Goal: Task Accomplishment & Management: Manage account settings

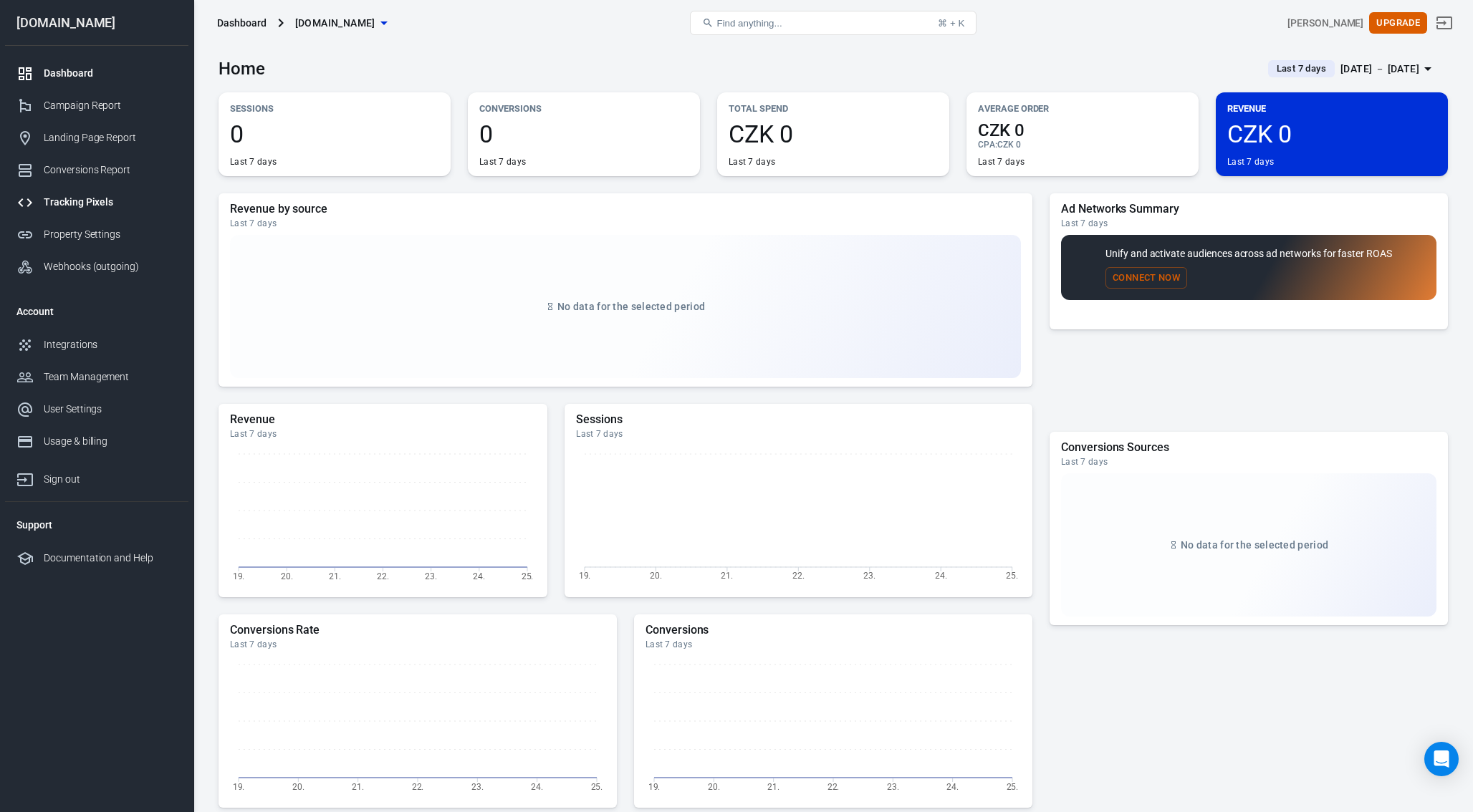
click at [91, 205] on div "Tracking Pixels" at bounding box center [110, 202] width 133 height 15
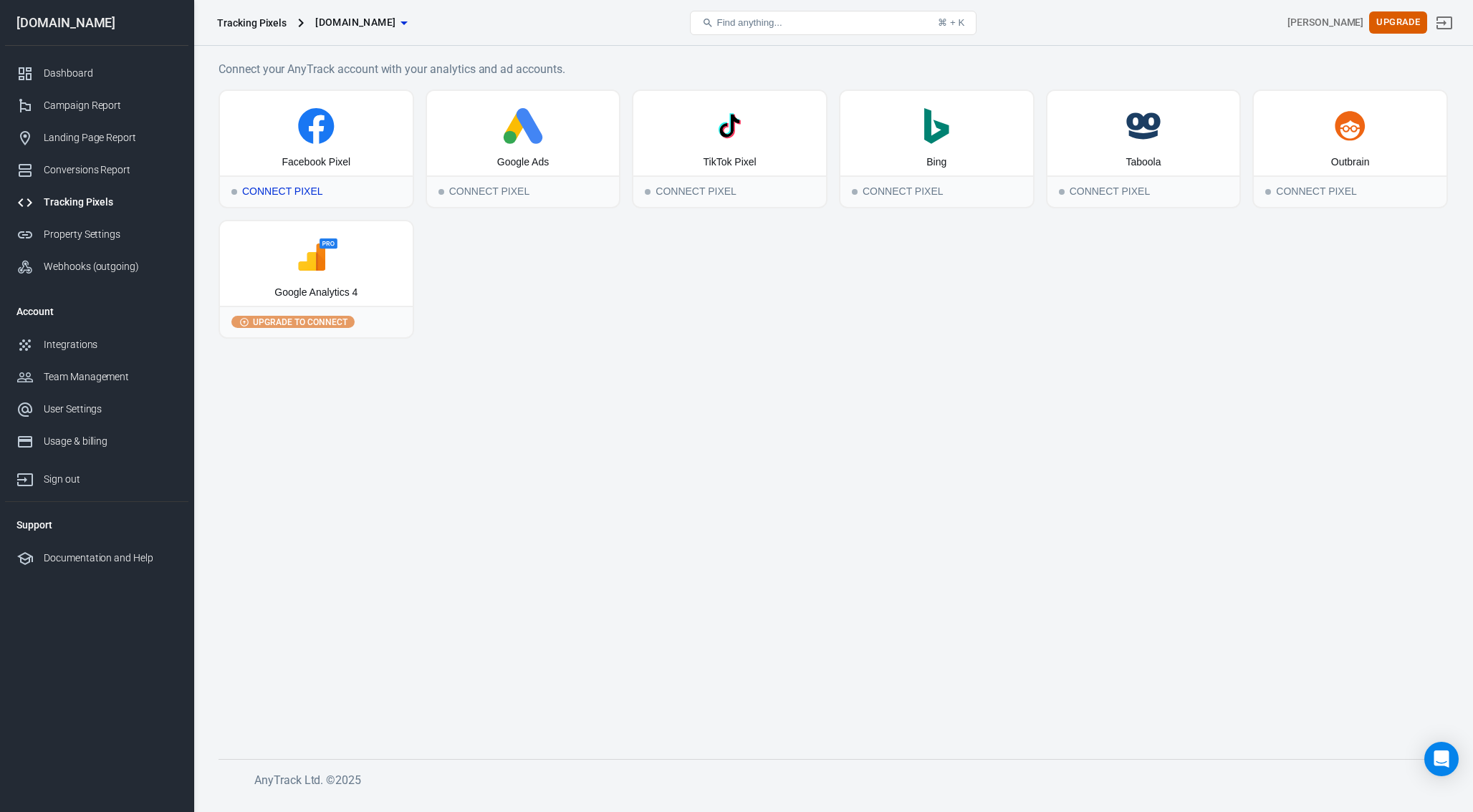
click at [295, 160] on div "Facebook Pixel" at bounding box center [316, 163] width 69 height 14
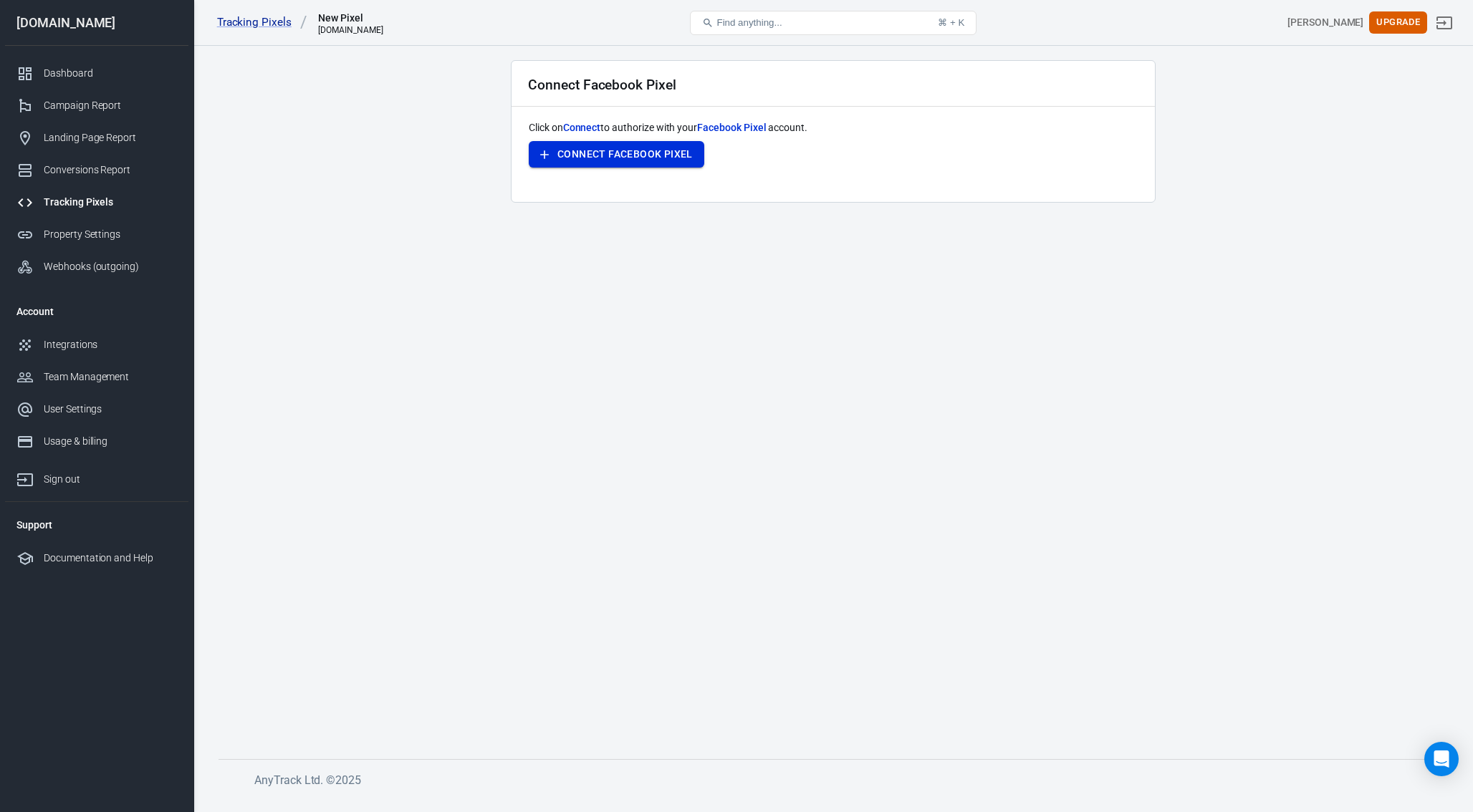
click at [596, 154] on button "Connect Facebook Pixel" at bounding box center [616, 154] width 176 height 26
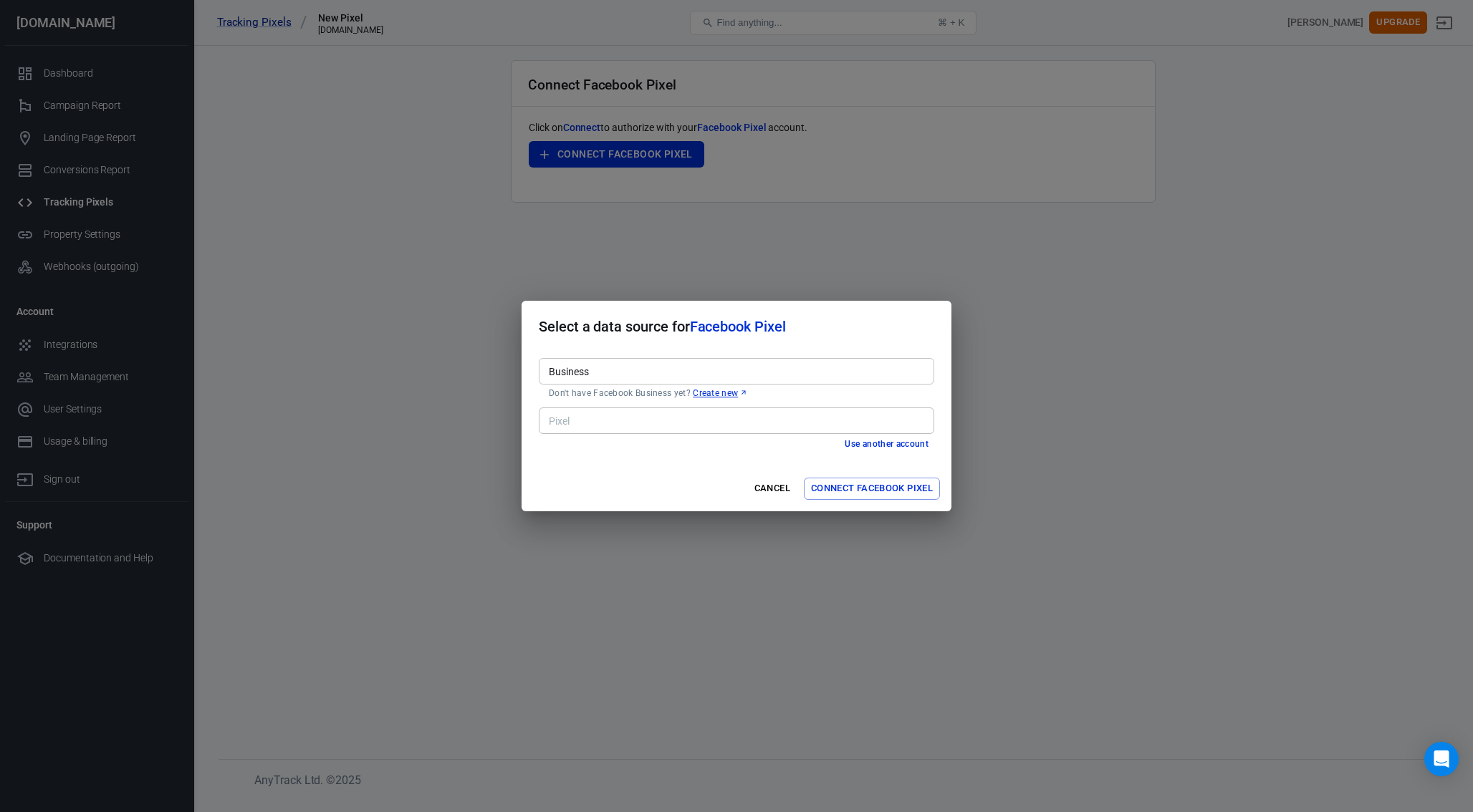
click at [614, 373] on input "Business" at bounding box center [735, 371] width 385 height 17
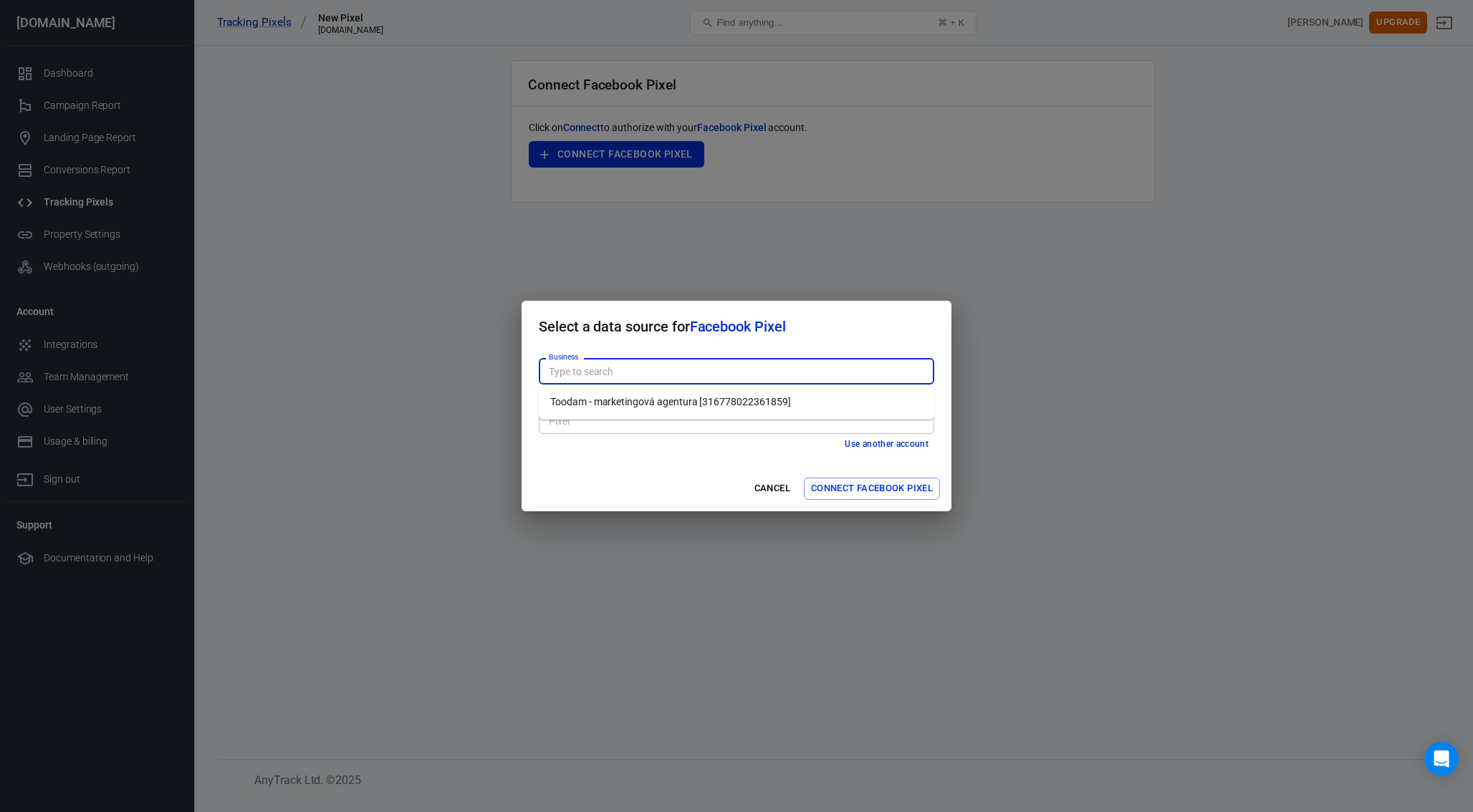
click at [617, 394] on li "Toodam - marketingová agentura [316778022361859]" at bounding box center [736, 402] width 395 height 24
type input "Toodam - marketingová agentura [316778022361859]"
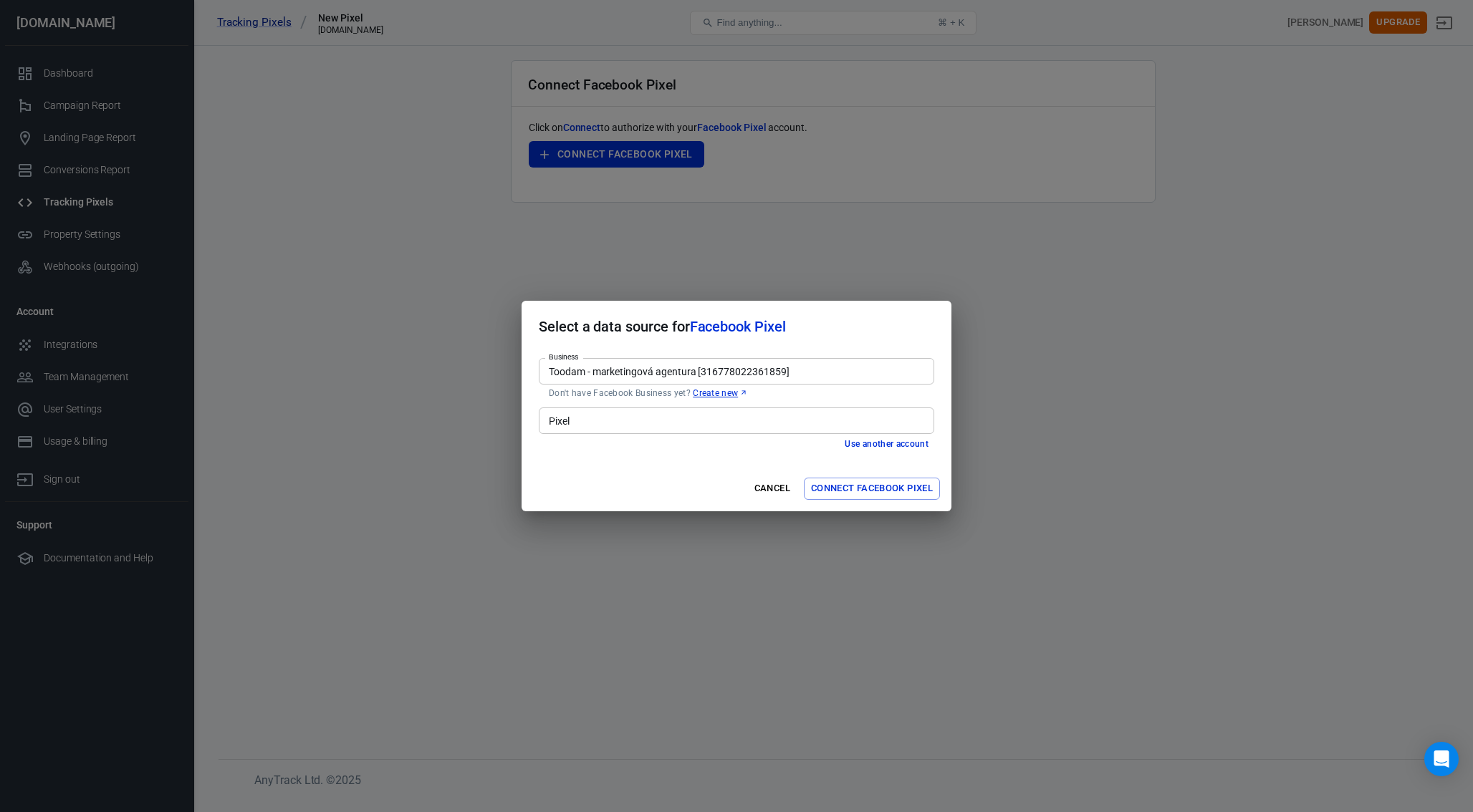
click at [614, 420] on input "Pixel" at bounding box center [735, 420] width 385 height 17
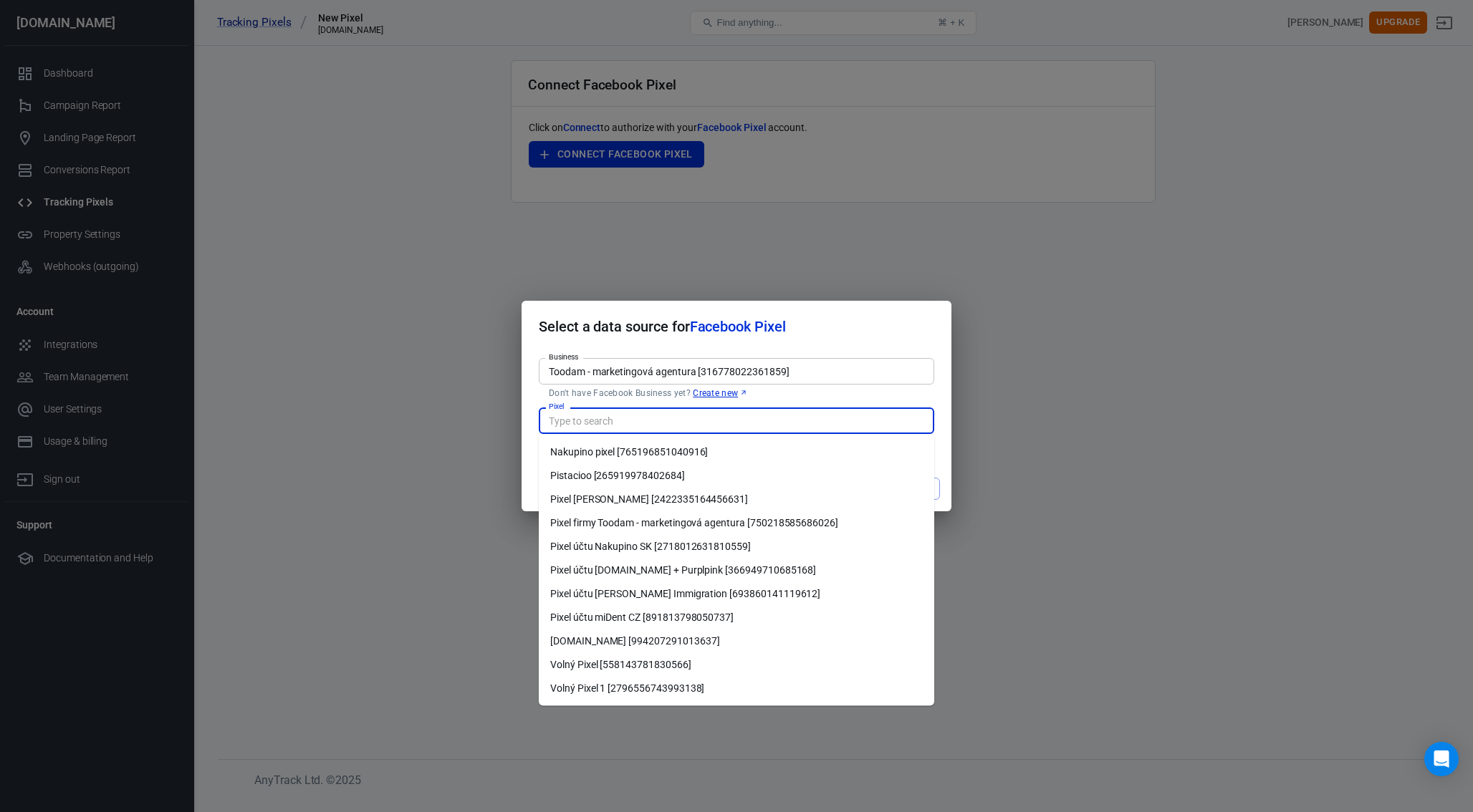
click at [681, 620] on li "Pixel účtu miDent CZ [891813798050737]" at bounding box center [736, 617] width 395 height 24
type input "Pixel účtu miDent CZ [891813798050737]"
click at [717, 613] on li "Pixel účtu miDent CZ [891813798050737]" at bounding box center [736, 617] width 395 height 24
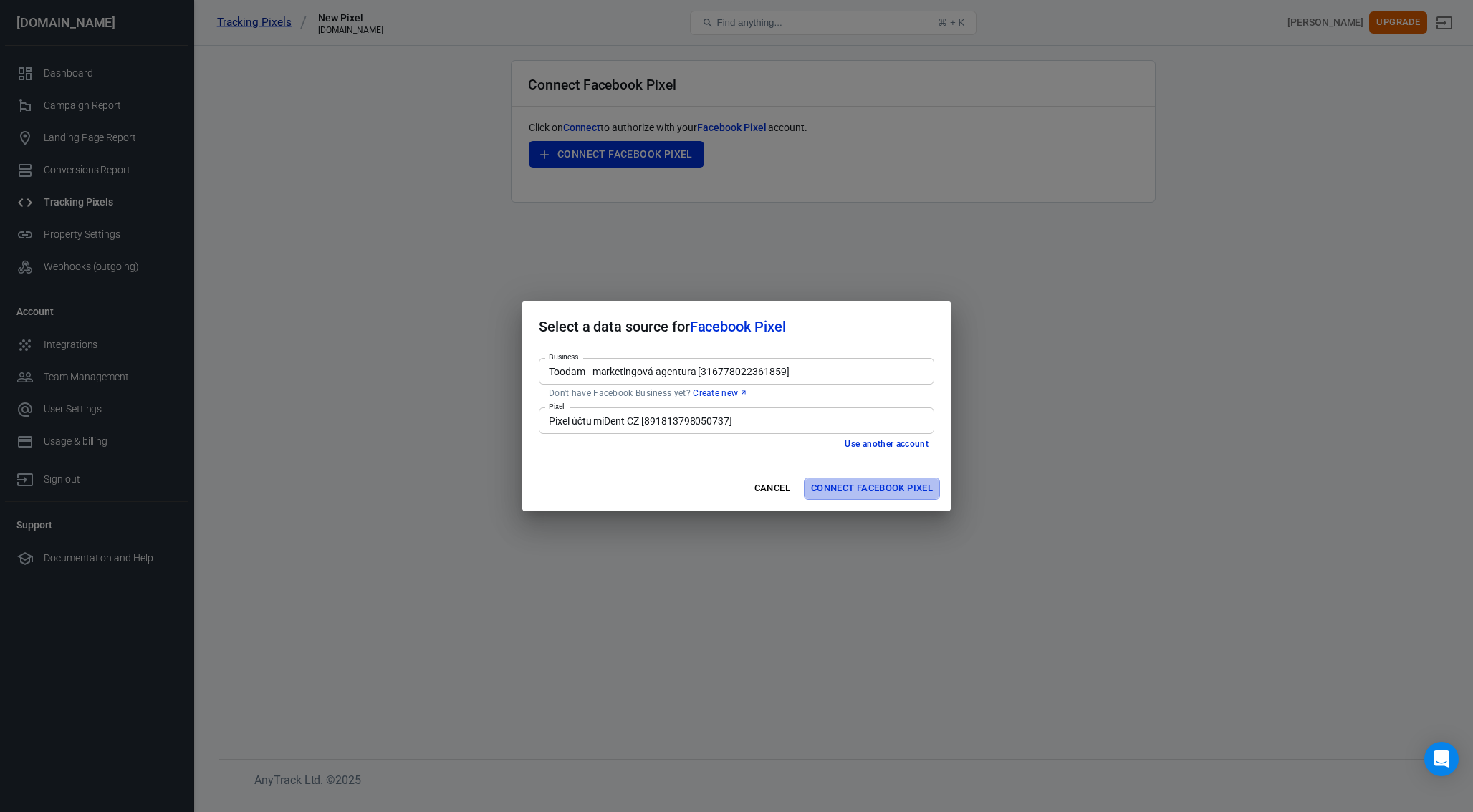
click at [880, 489] on button "Connect Facebook Pixel" at bounding box center [872, 489] width 136 height 22
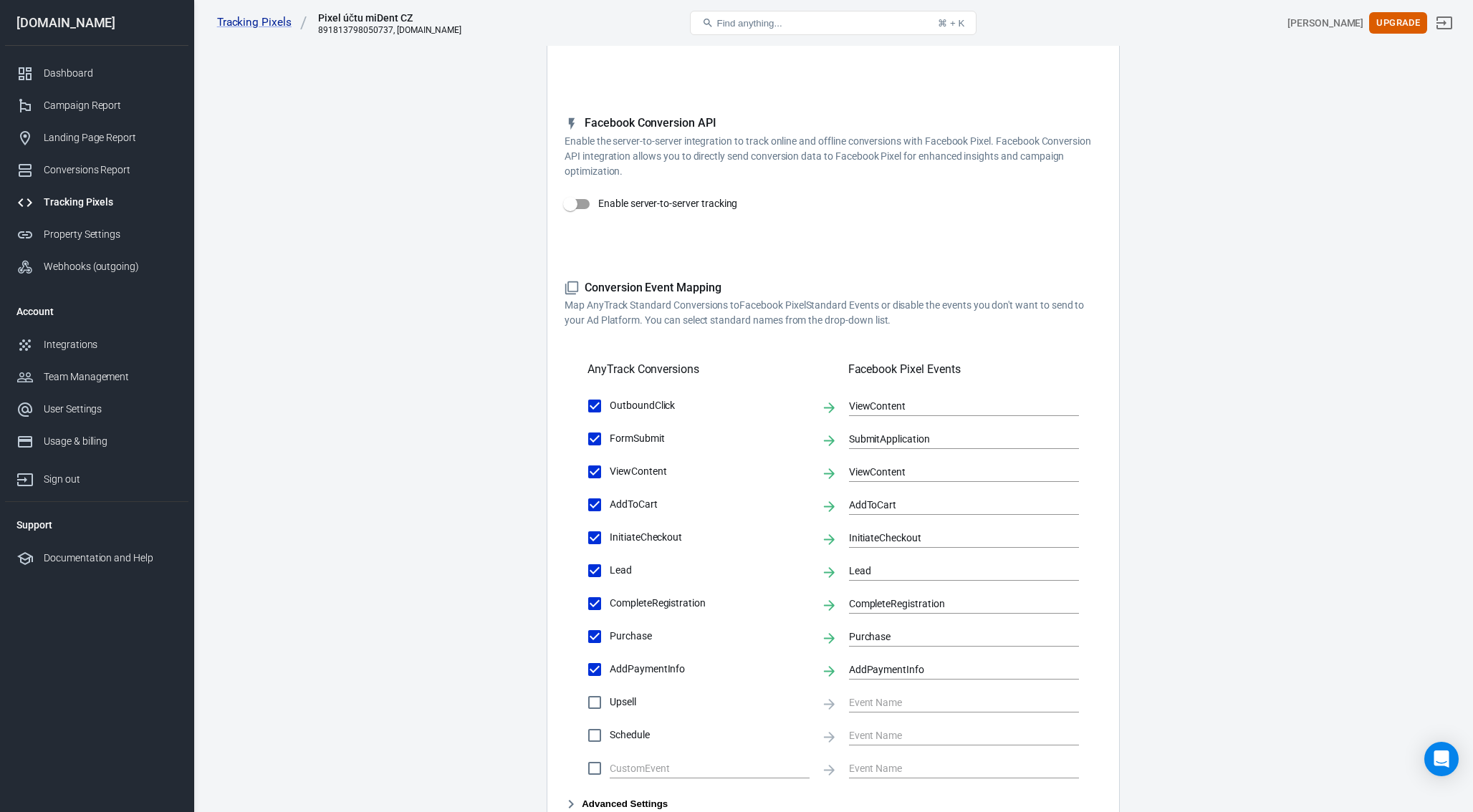
scroll to position [191, 0]
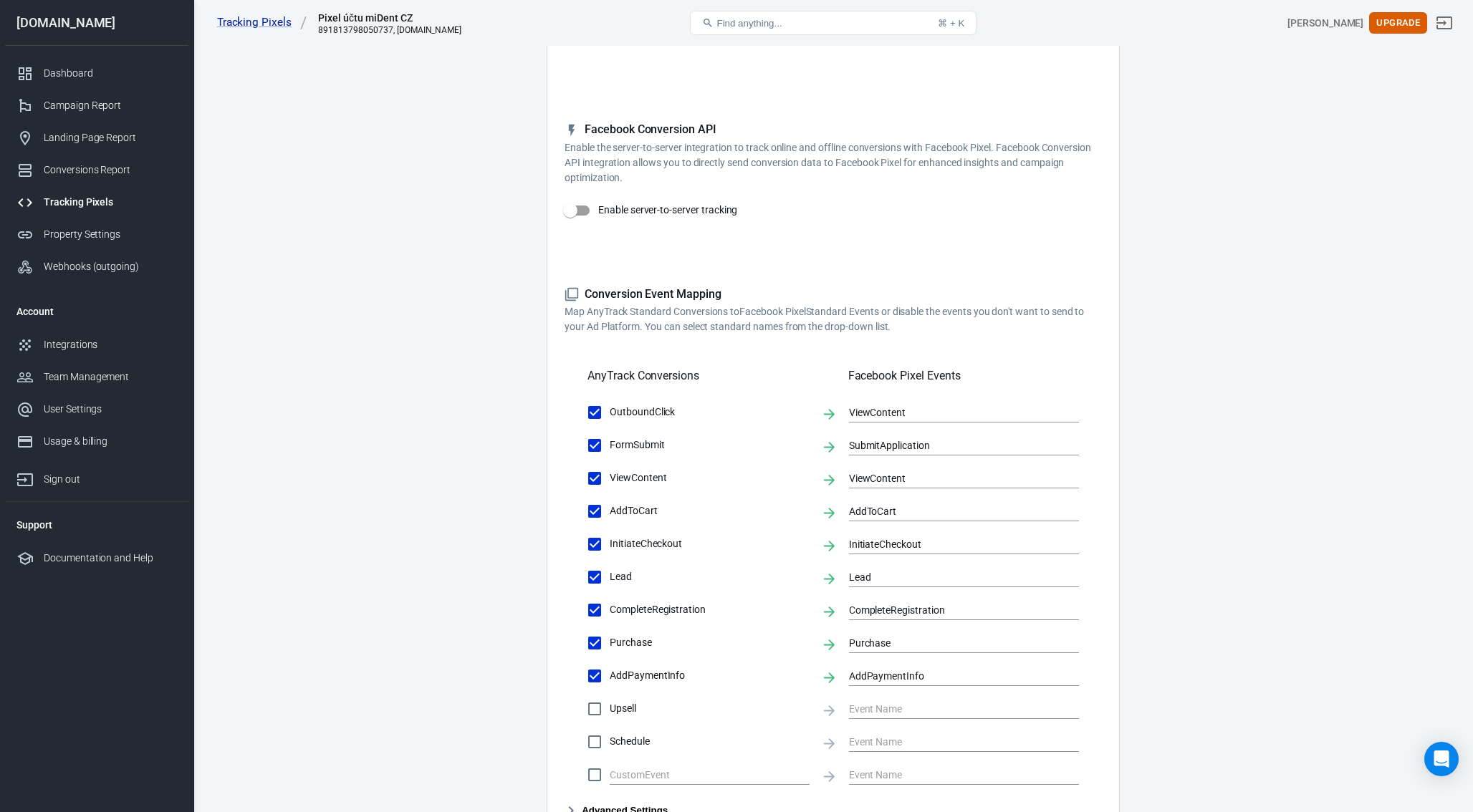
click at [589, 219] on input "Enable server-to-server tracking" at bounding box center [570, 210] width 81 height 27
checkbox input "false"
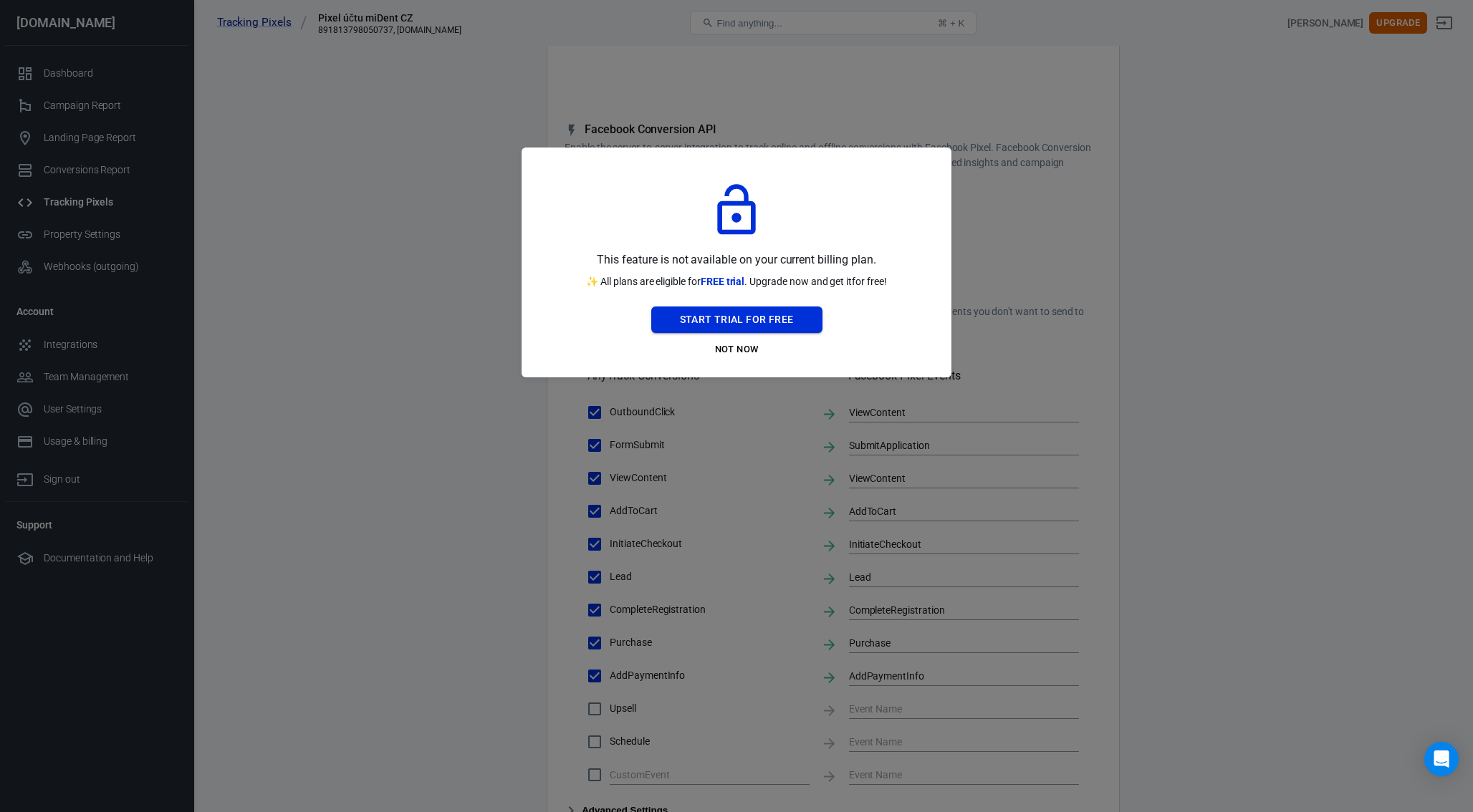
click at [747, 316] on button "Start Trial For Free" at bounding box center [737, 320] width 171 height 26
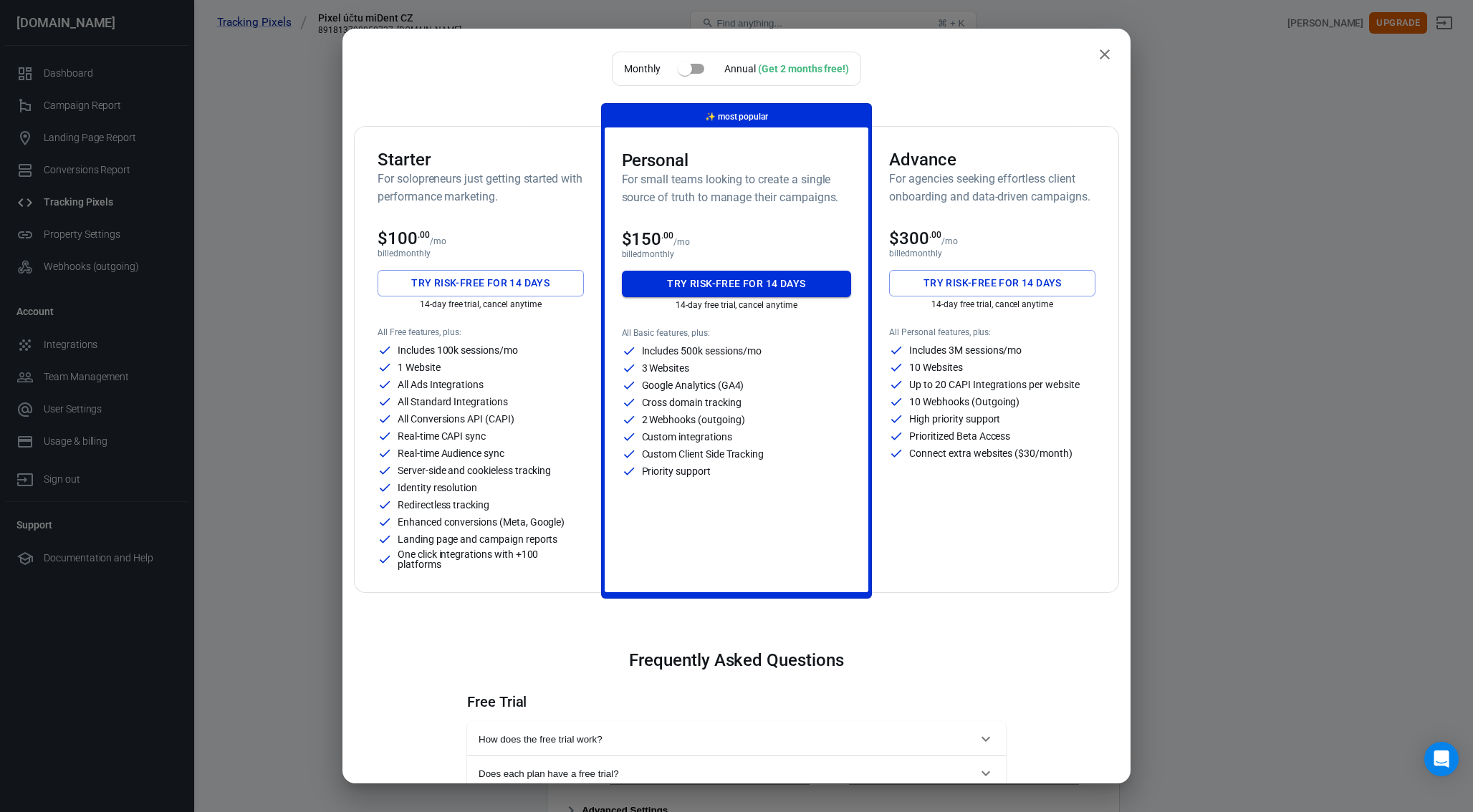
click at [725, 282] on button "Try risk-free for 14 days" at bounding box center [736, 284] width 230 height 26
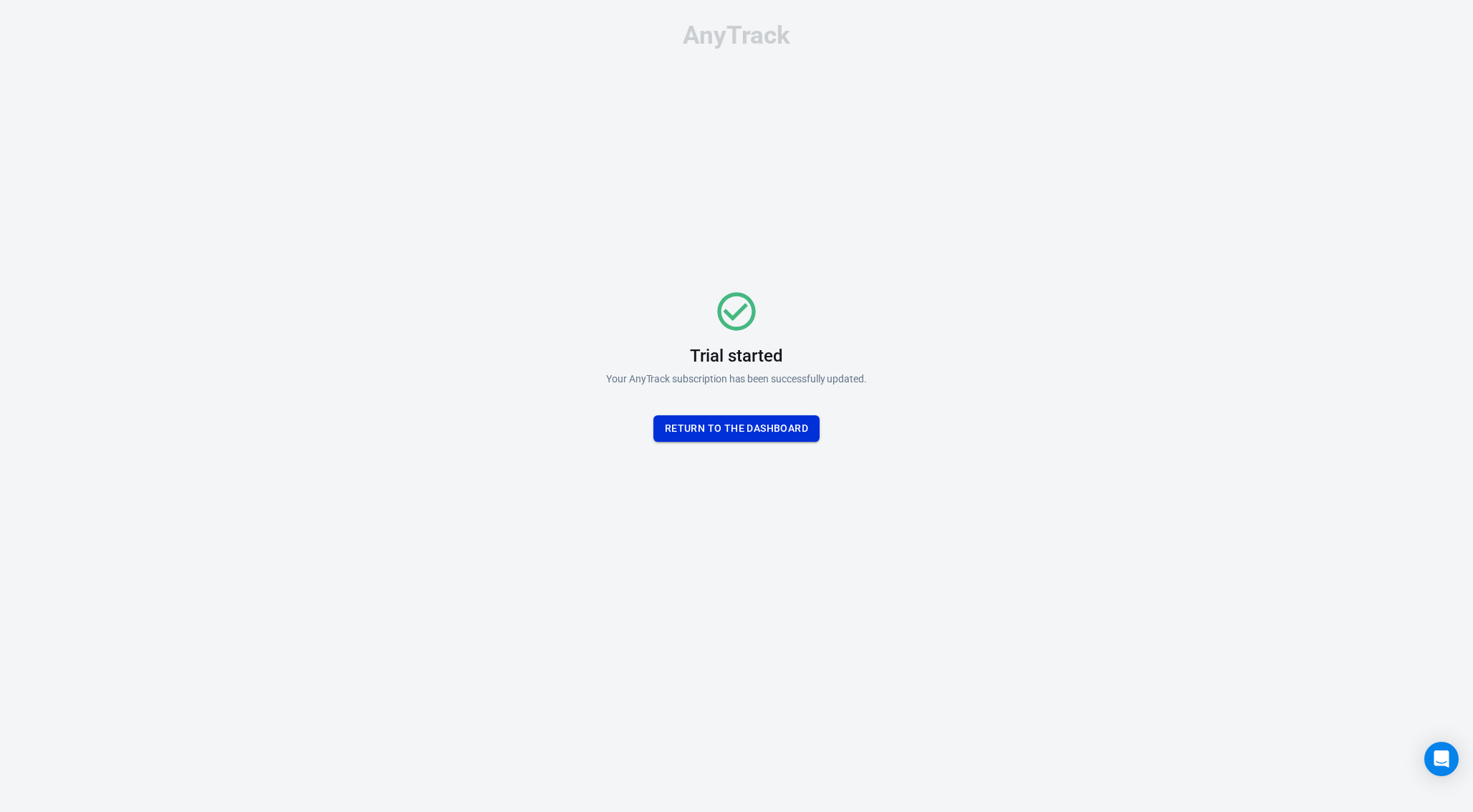
click at [734, 427] on button "Return To the dashboard" at bounding box center [736, 428] width 166 height 26
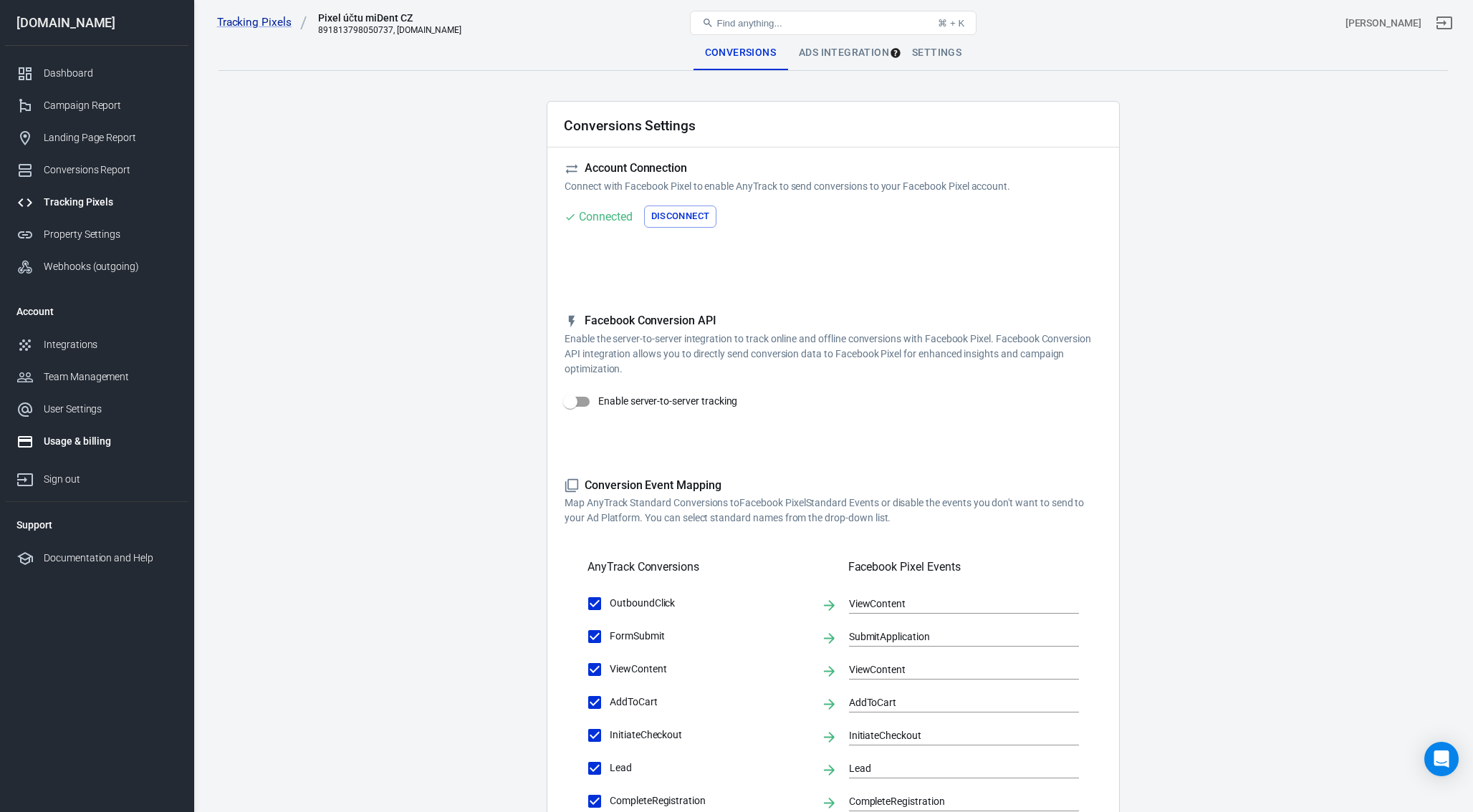
click at [66, 444] on div "Usage & billing" at bounding box center [110, 441] width 133 height 15
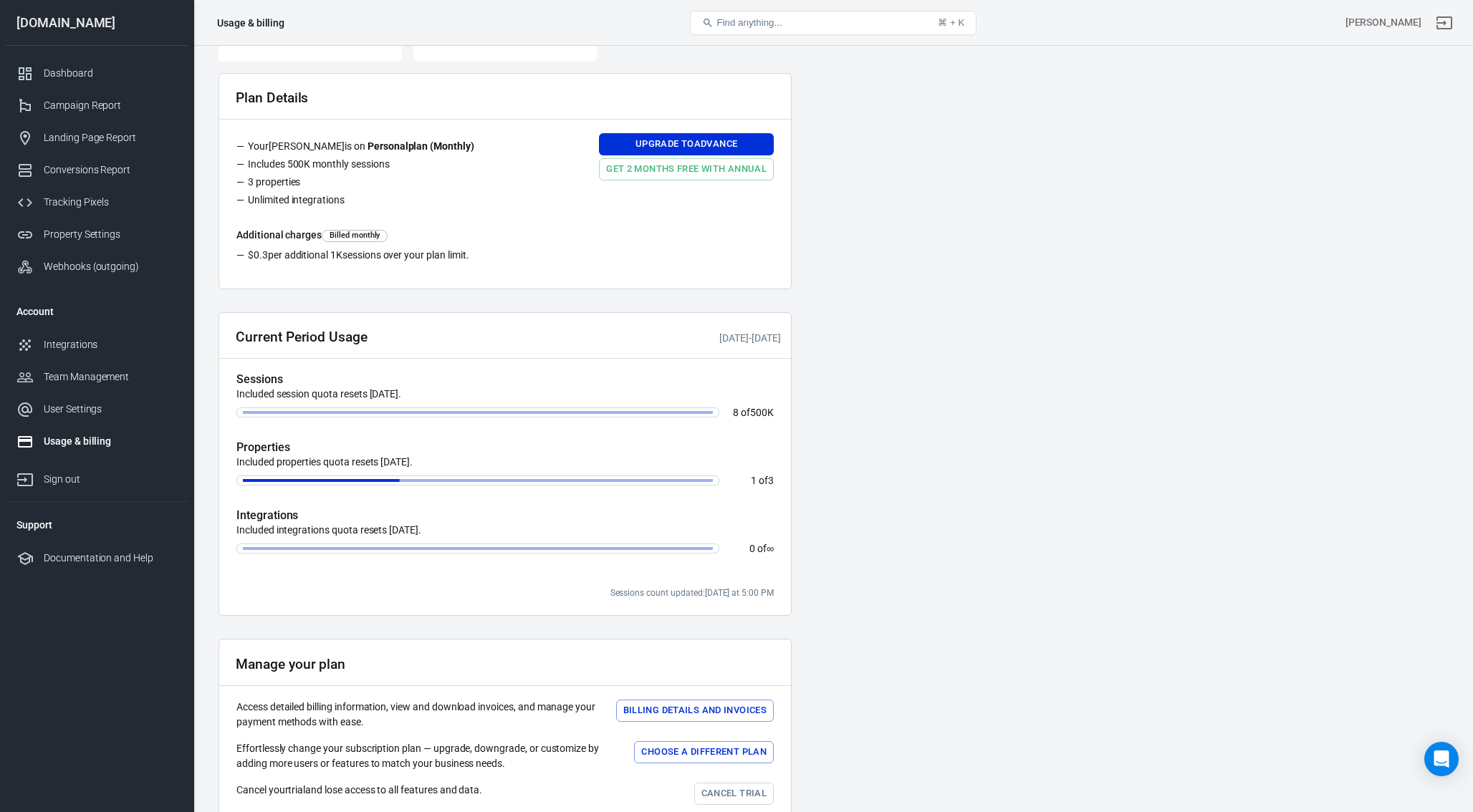
scroll to position [189, 0]
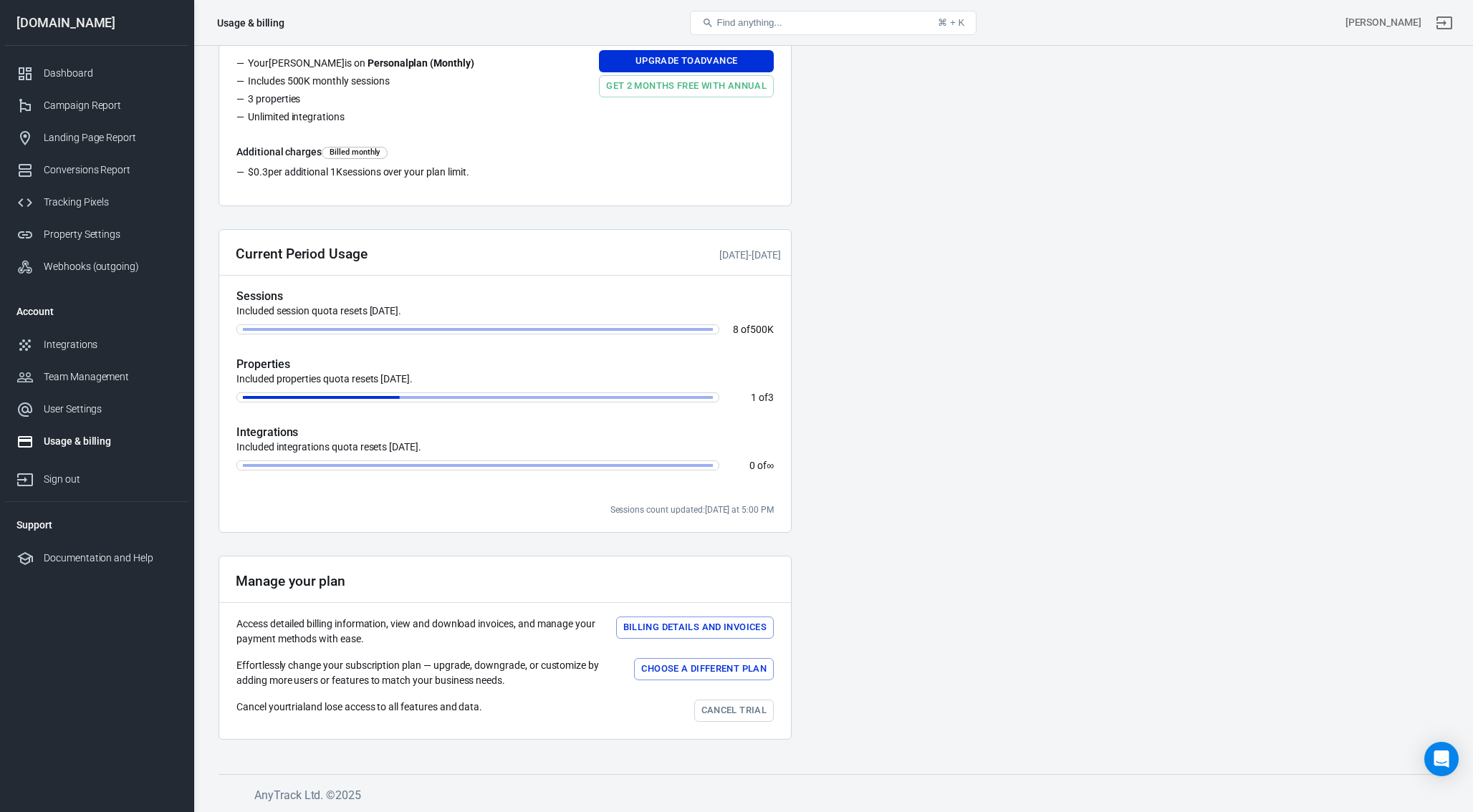
click at [705, 627] on button "Billing details and Invoices" at bounding box center [695, 628] width 157 height 22
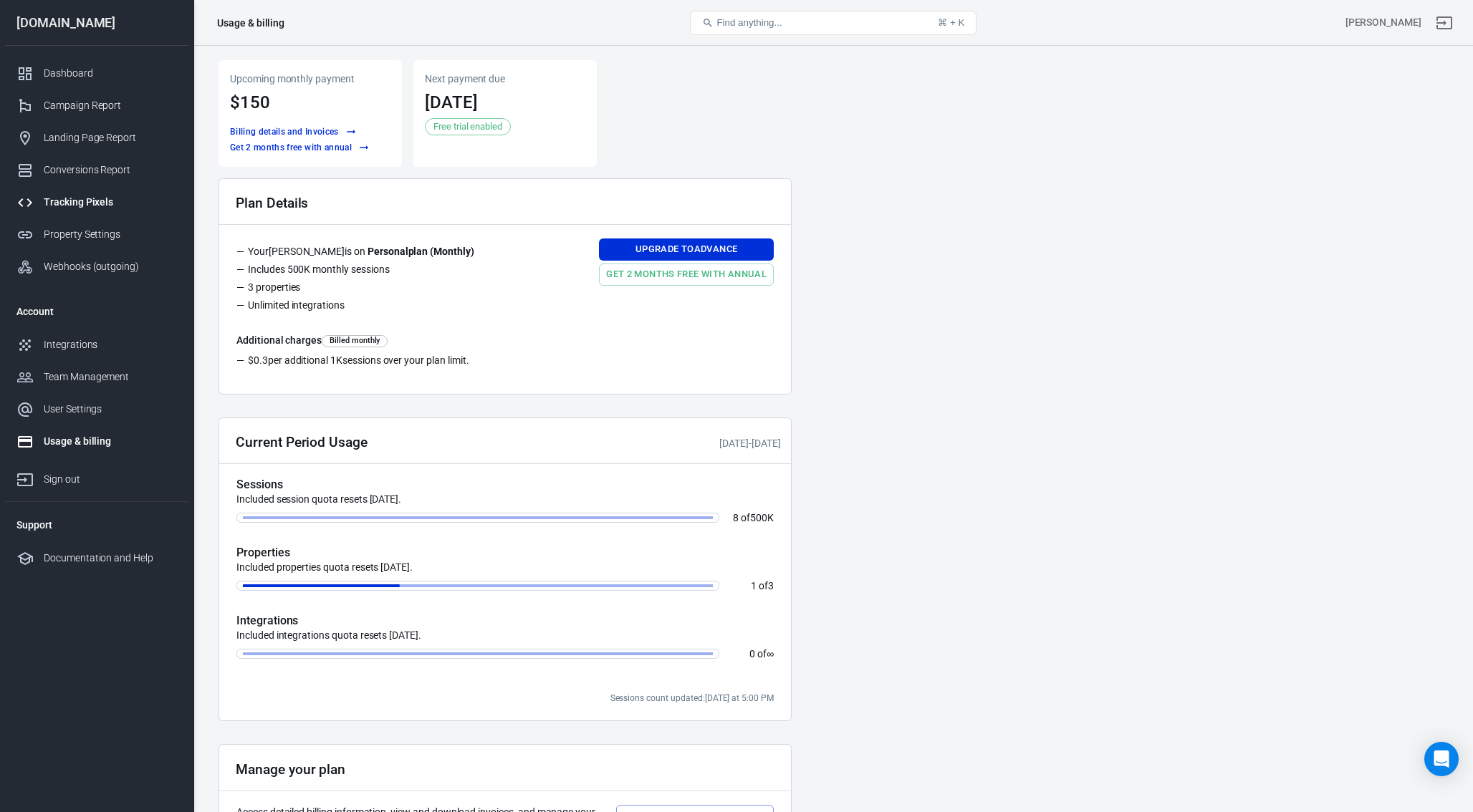
click at [78, 192] on link "Tracking Pixels" at bounding box center [97, 202] width 184 height 32
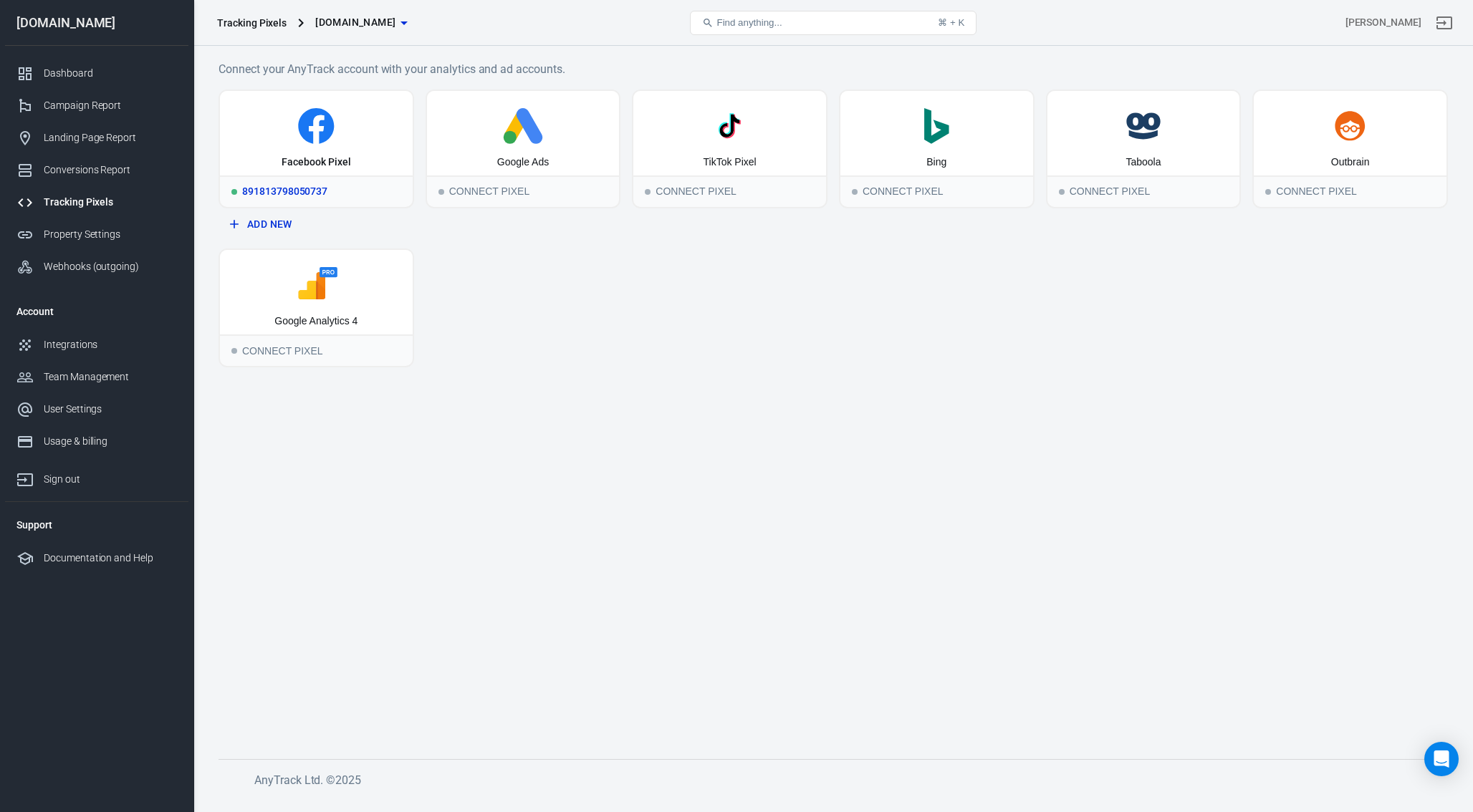
click at [308, 119] on icon at bounding box center [316, 126] width 36 height 36
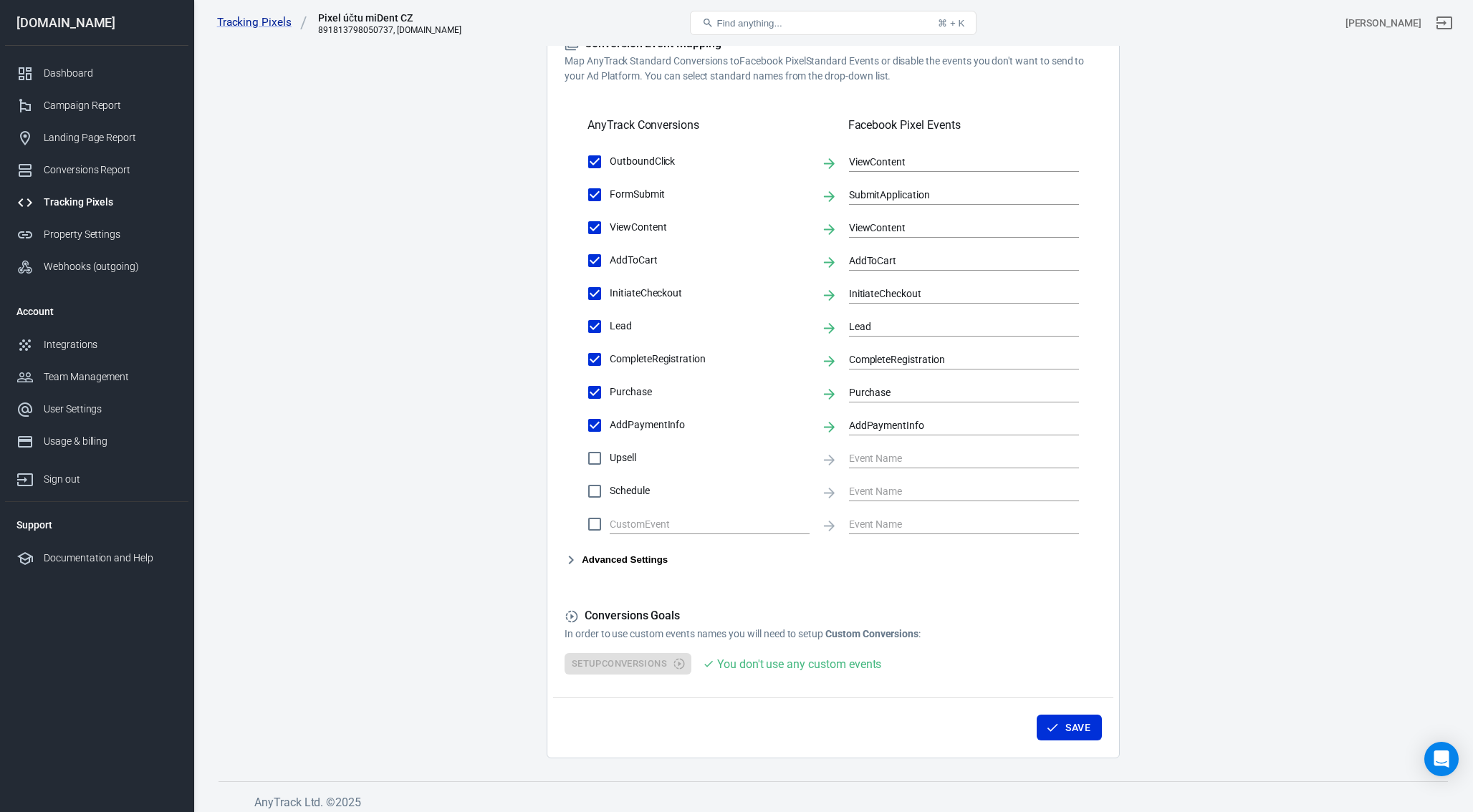
scroll to position [451, 0]
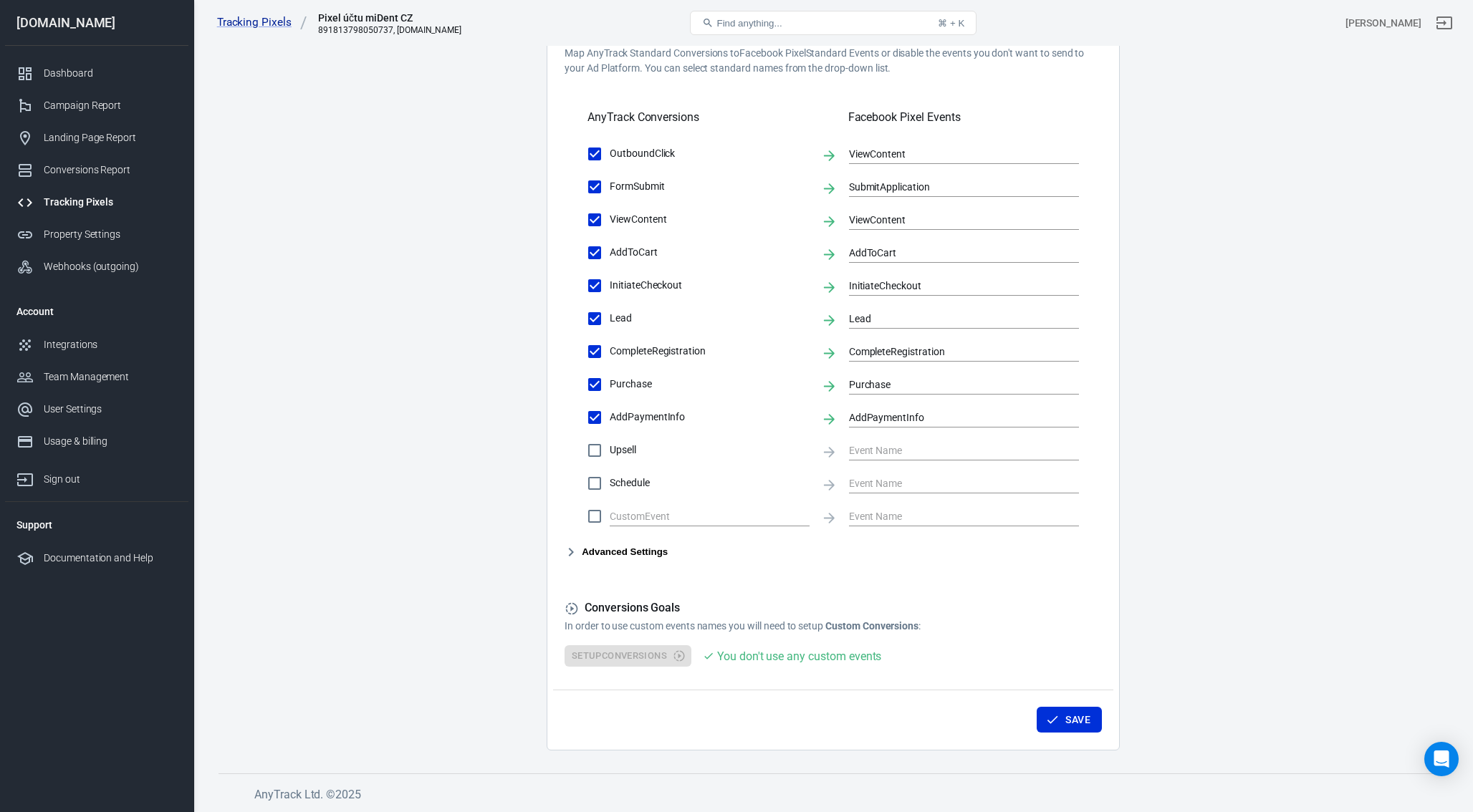
click at [596, 559] on button "Advanced Settings" at bounding box center [616, 552] width 103 height 17
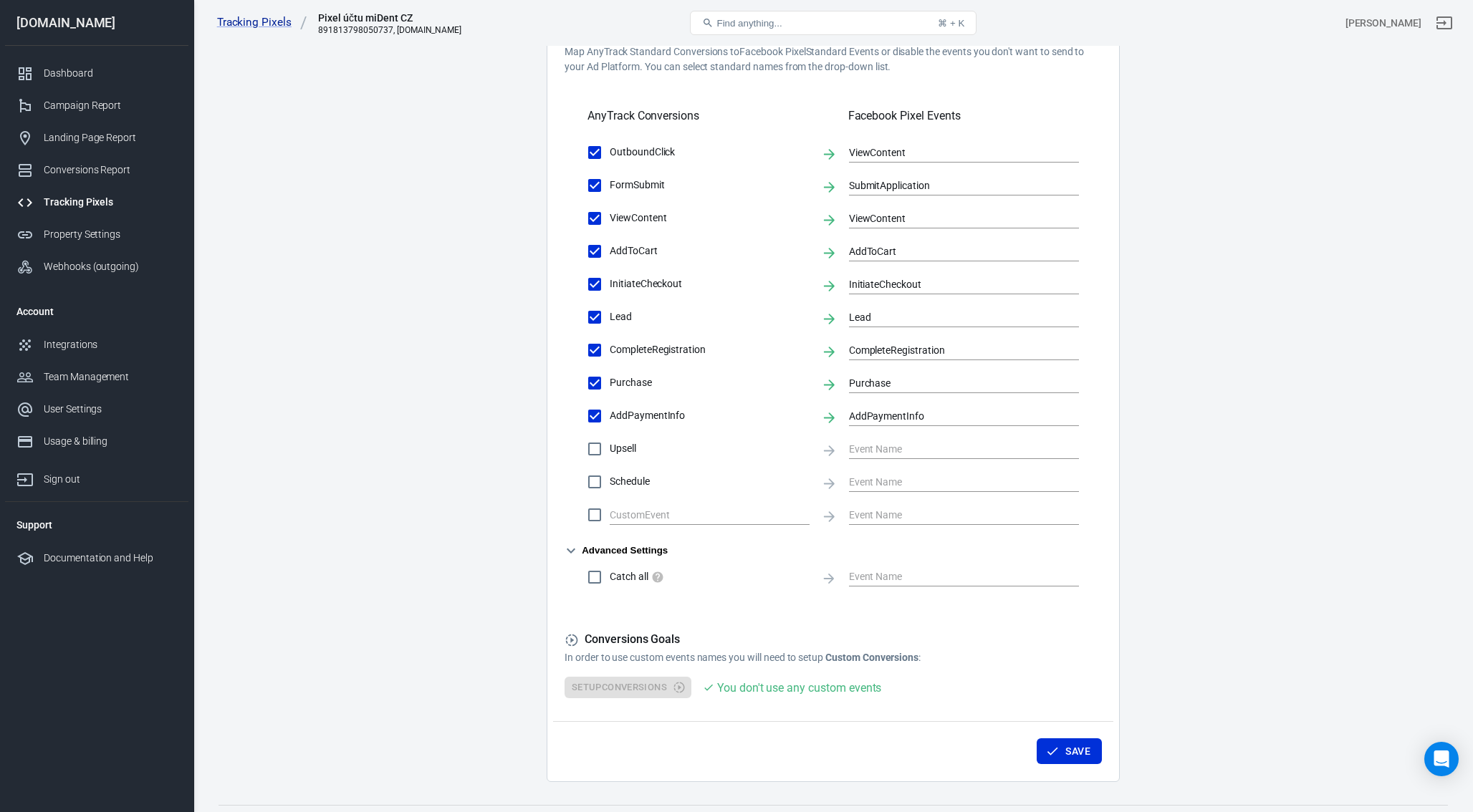
click at [616, 576] on span "Catch all" at bounding box center [709, 577] width 200 height 15
click at [609, 576] on input "Catch all" at bounding box center [594, 577] width 30 height 30
click at [863, 581] on input "text" at bounding box center [953, 577] width 208 height 17
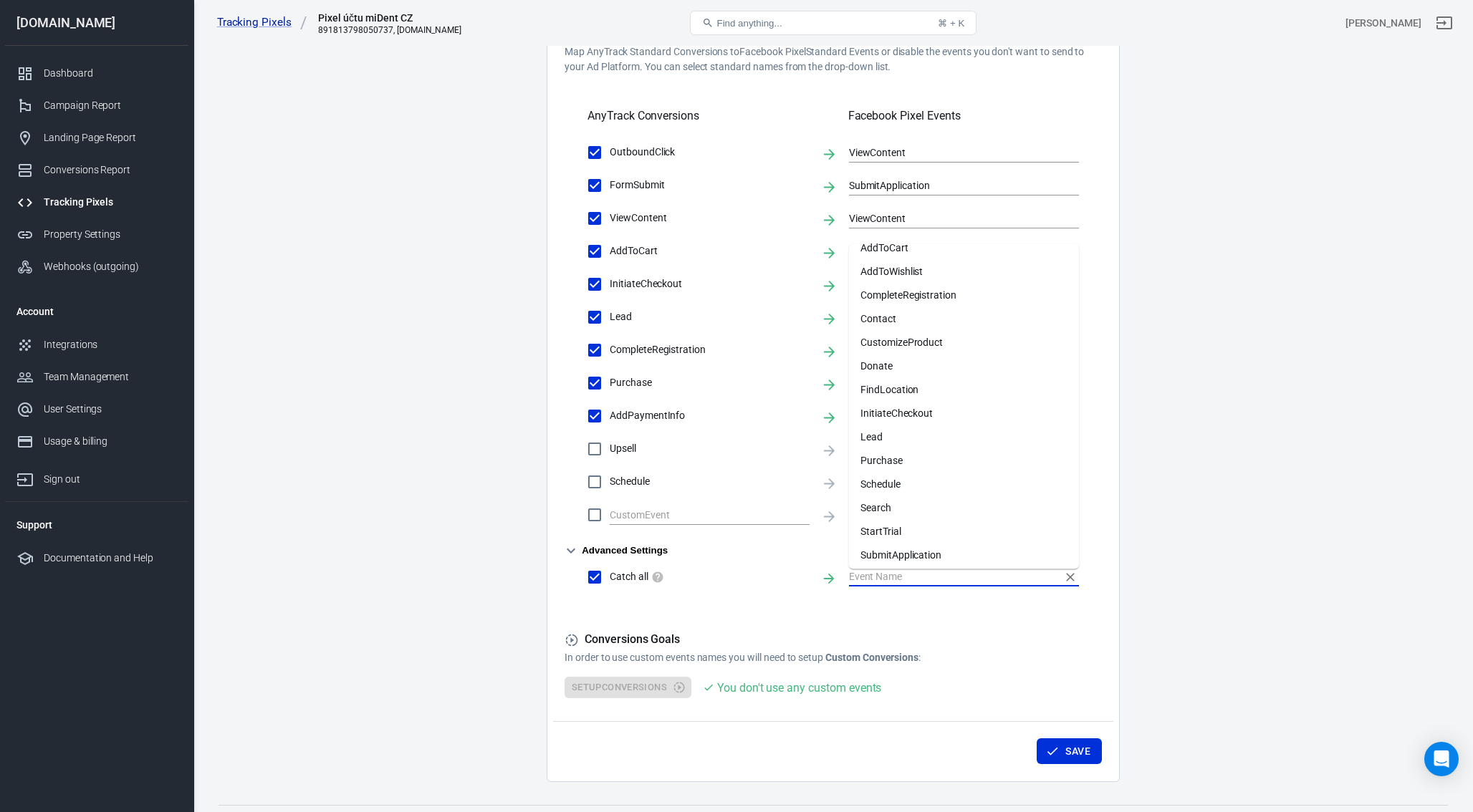
scroll to position [0, 0]
click at [614, 577] on span "Catch all" at bounding box center [709, 577] width 200 height 15
click at [609, 577] on input "Catch all" at bounding box center [594, 577] width 30 height 30
checkbox input "false"
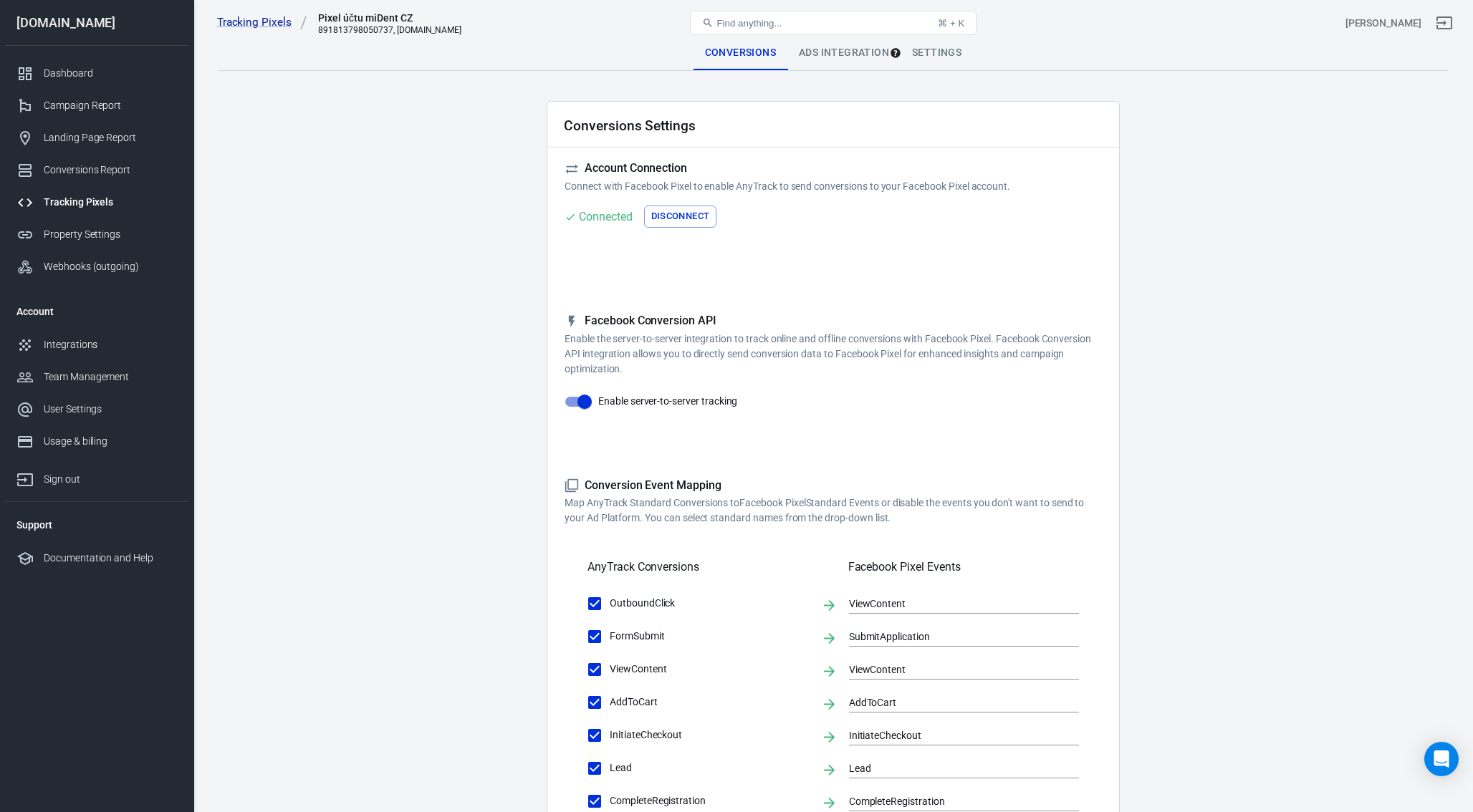
click at [854, 53] on div "Ads Integration" at bounding box center [844, 52] width 113 height 34
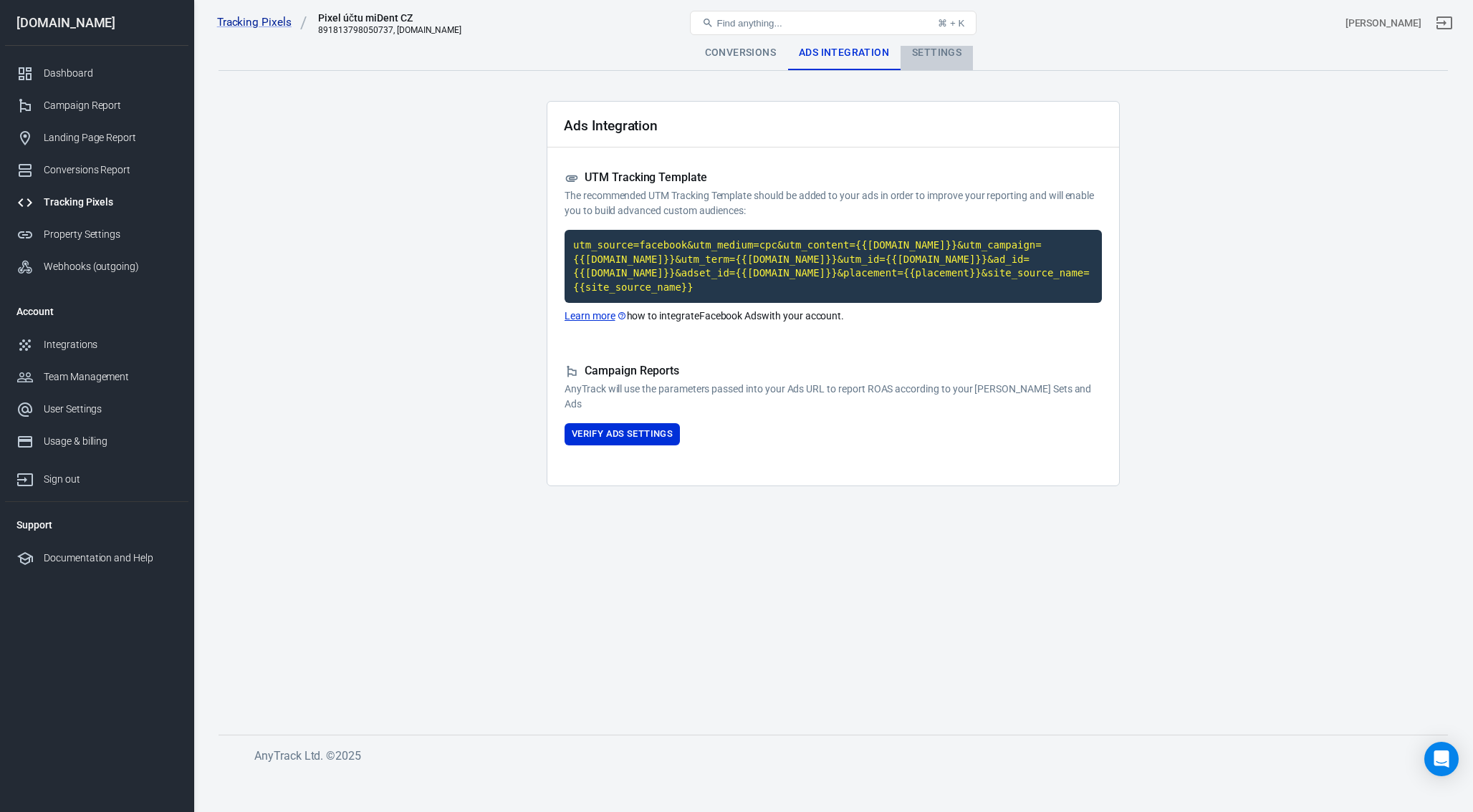
click at [945, 54] on div "Settings" at bounding box center [936, 52] width 73 height 34
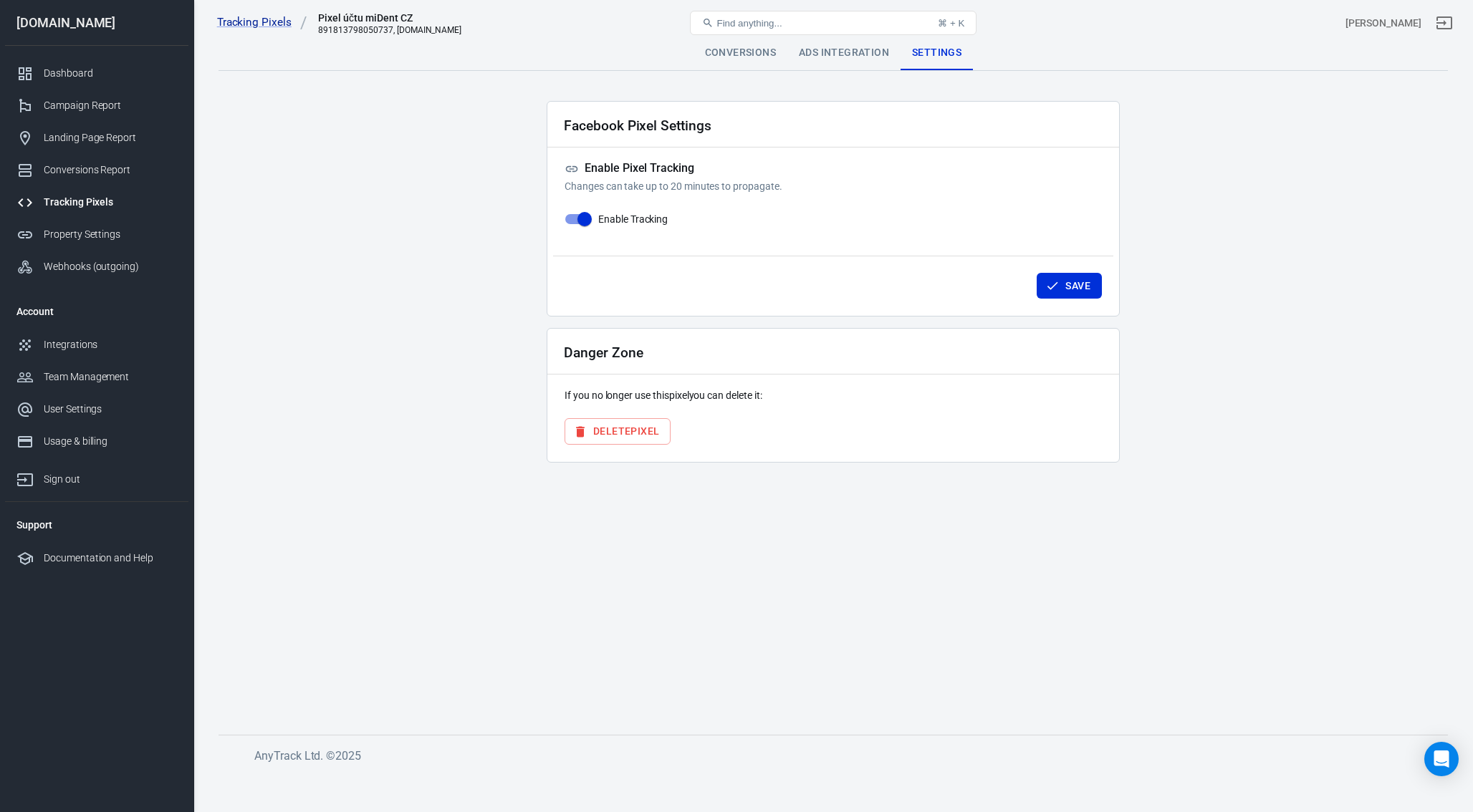
click at [853, 63] on div "Ads Integration" at bounding box center [844, 52] width 113 height 34
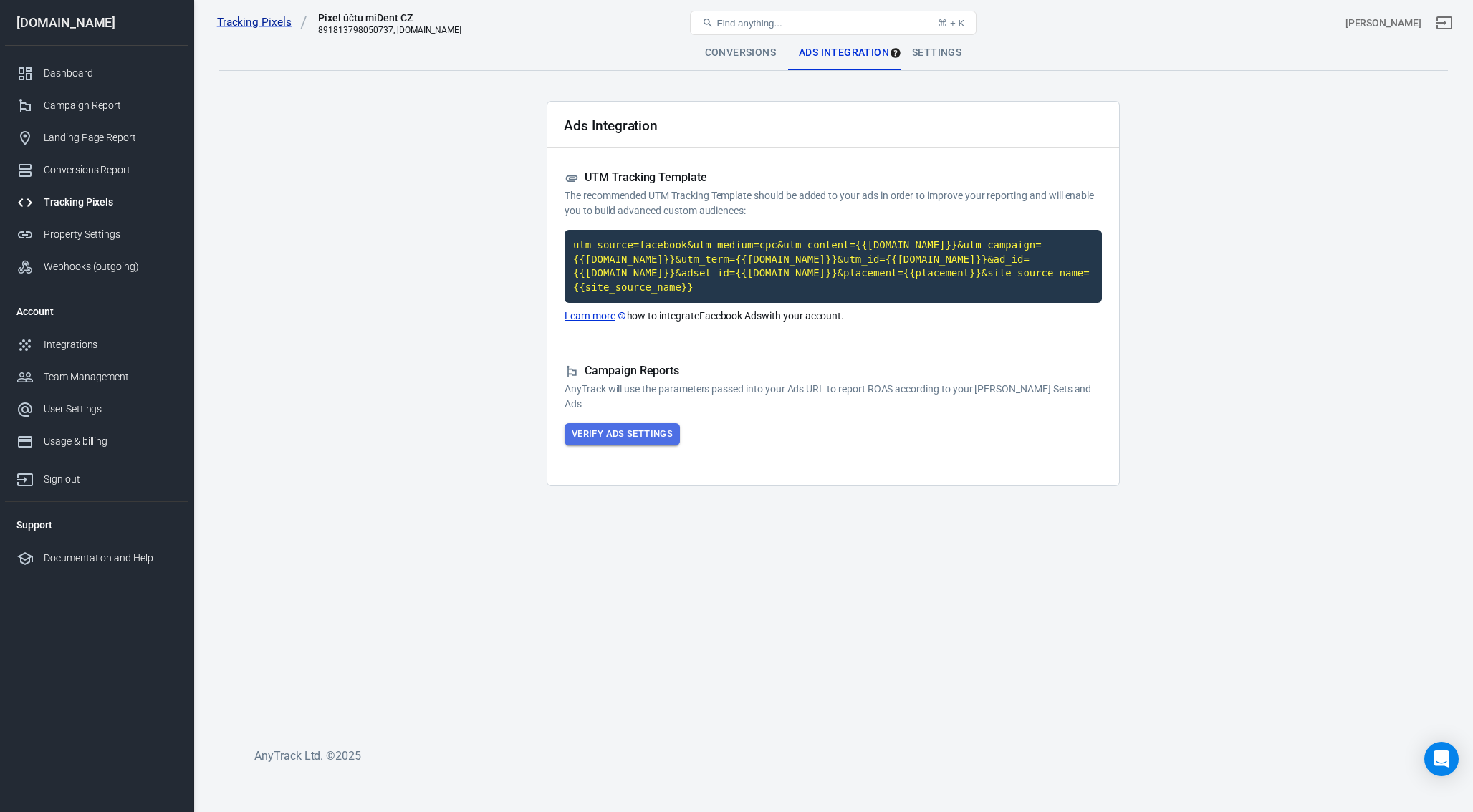
click at [616, 434] on button "Verify Ads Settings" at bounding box center [622, 434] width 115 height 22
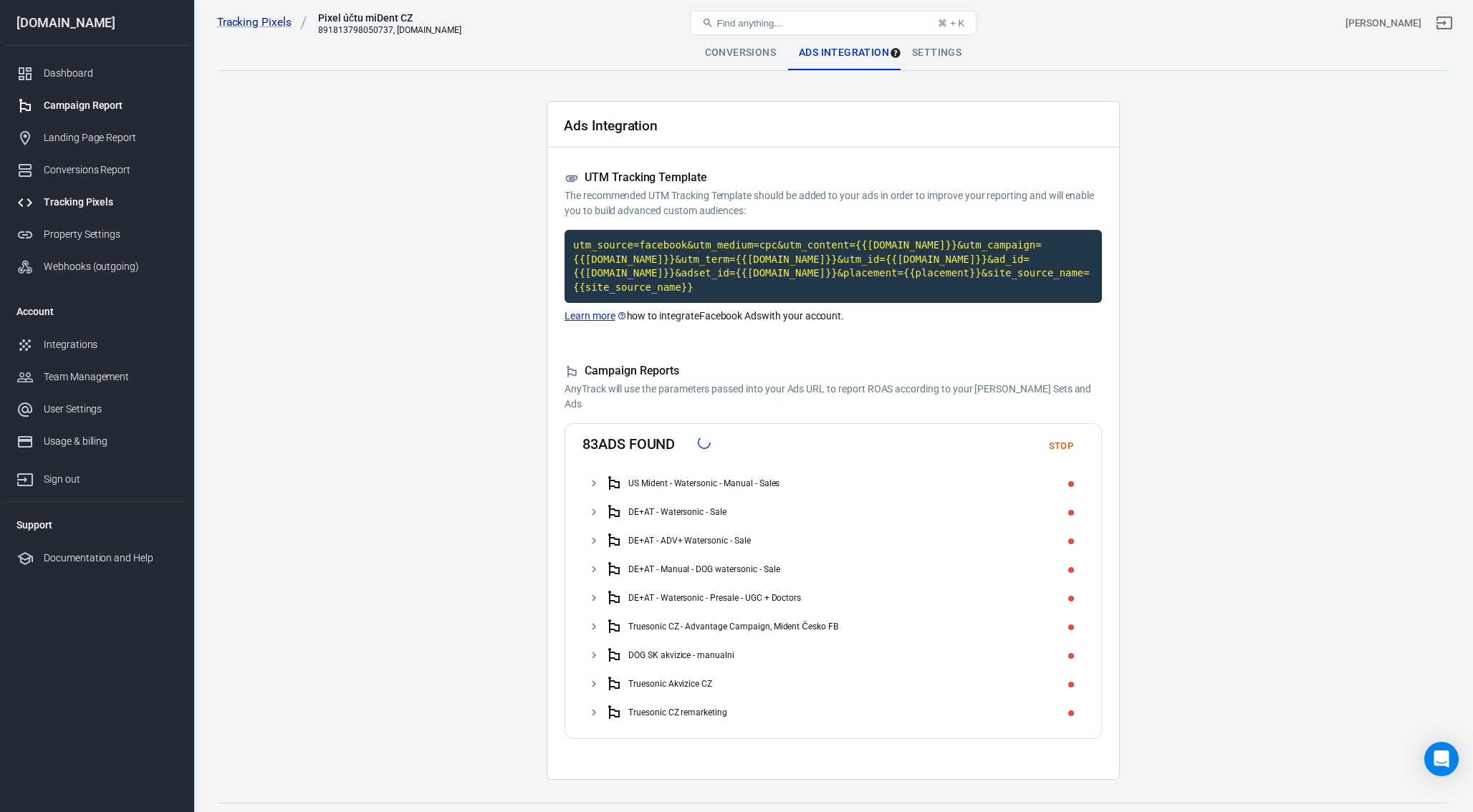
click at [113, 103] on div "Campaign Report" at bounding box center [110, 105] width 133 height 15
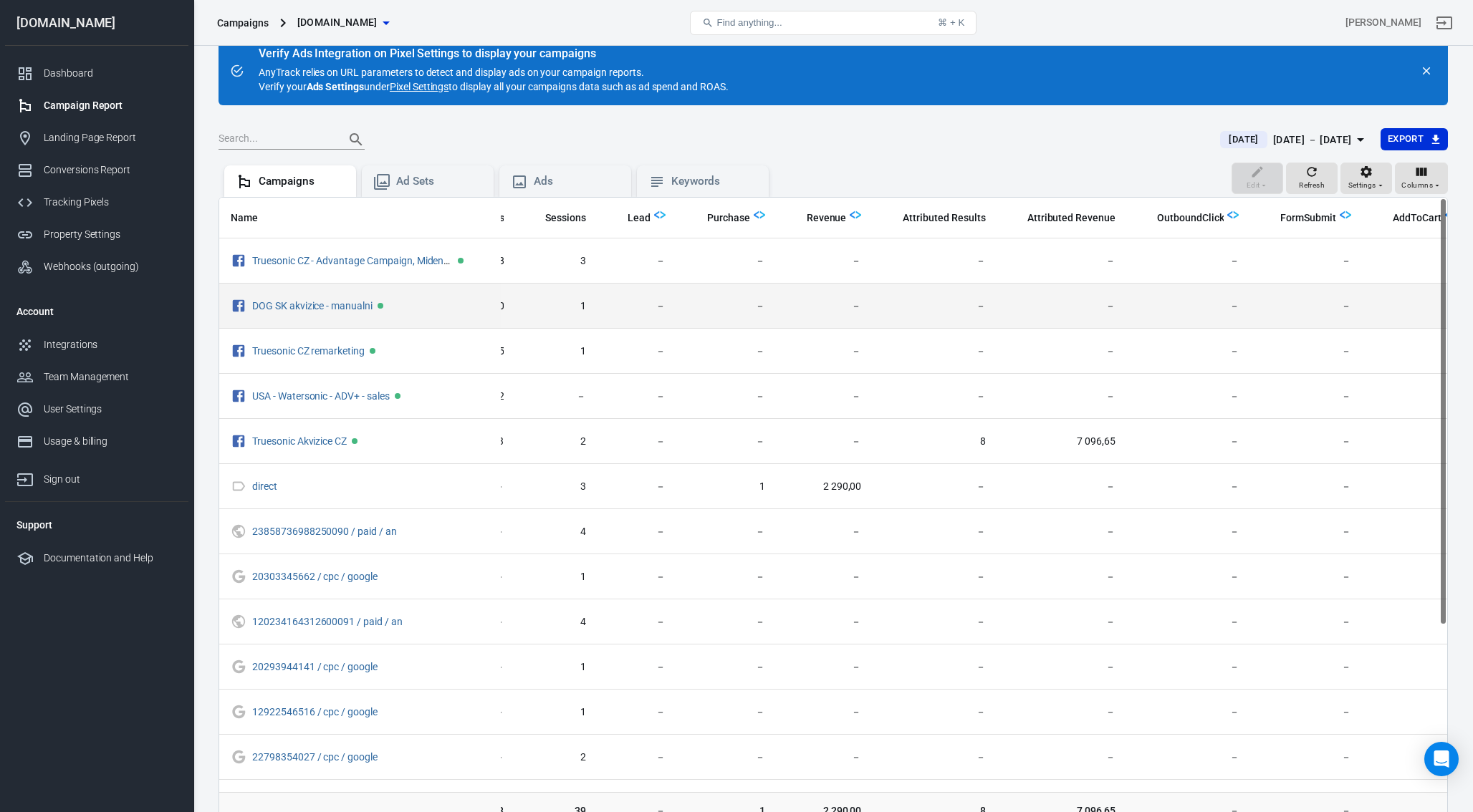
scroll to position [0, 386]
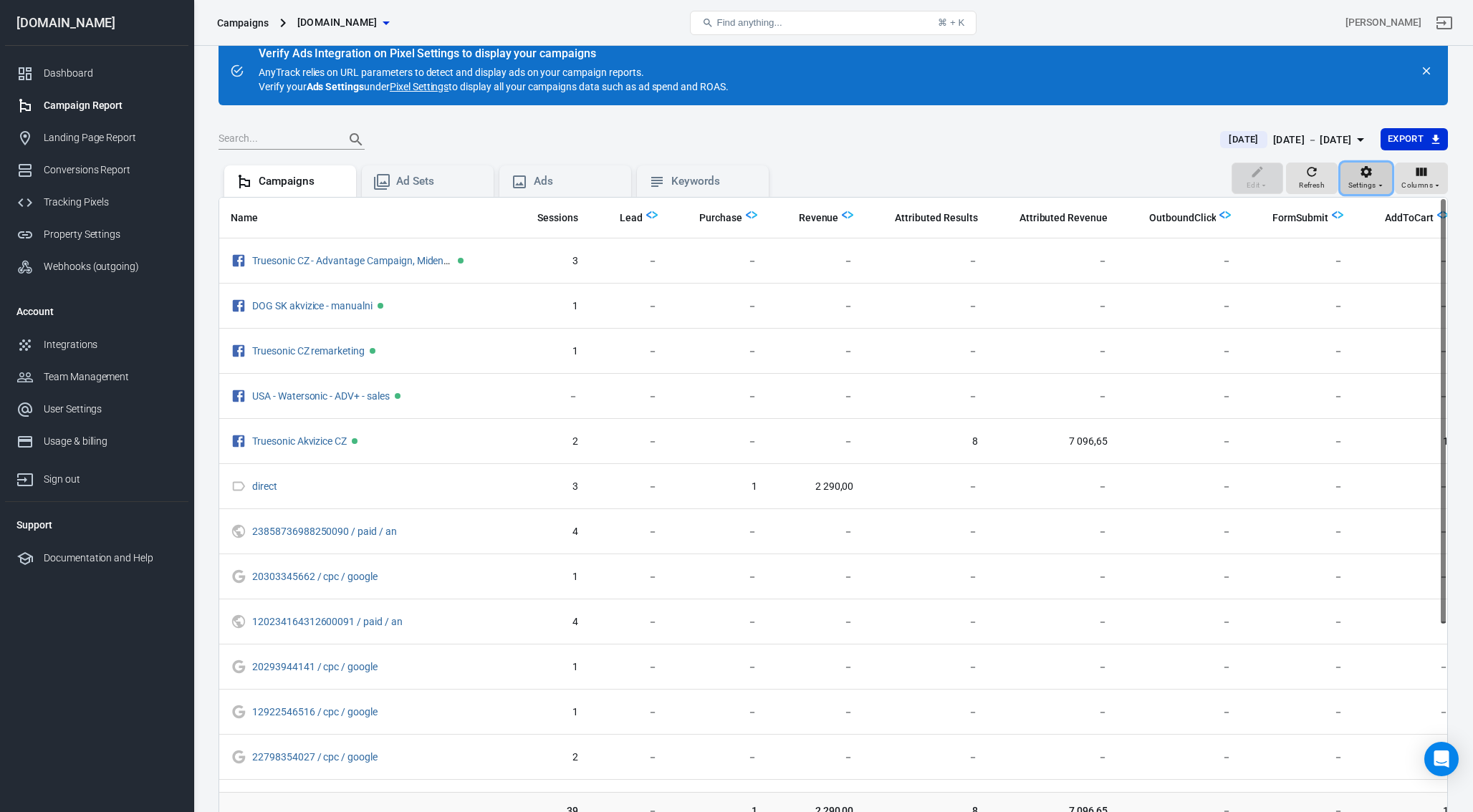
click at [1365, 173] on icon "button" at bounding box center [1366, 171] width 14 height 14
click at [78, 81] on div at bounding box center [736, 406] width 1473 height 812
click at [78, 73] on div "Dashboard" at bounding box center [110, 73] width 133 height 15
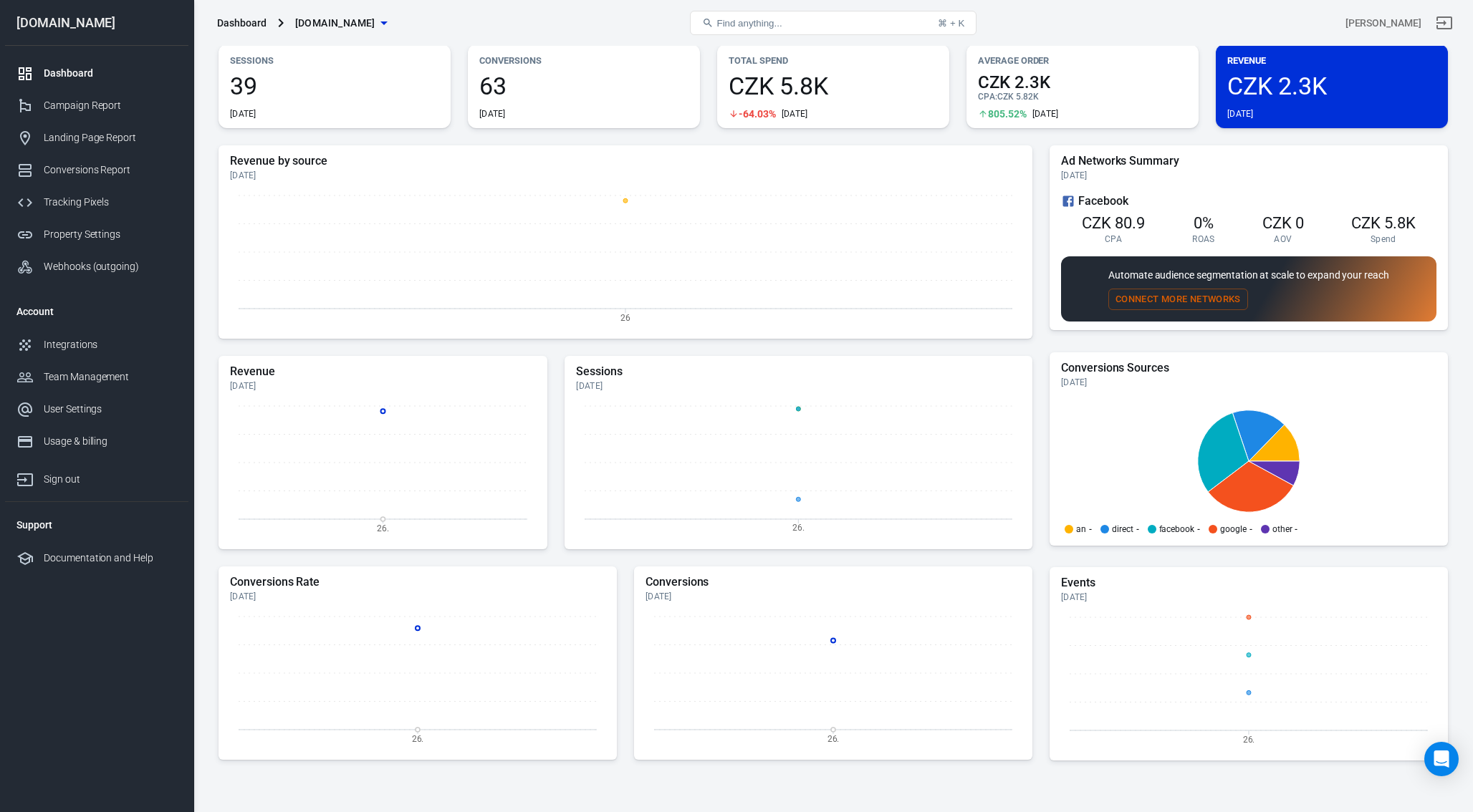
scroll to position [52, 0]
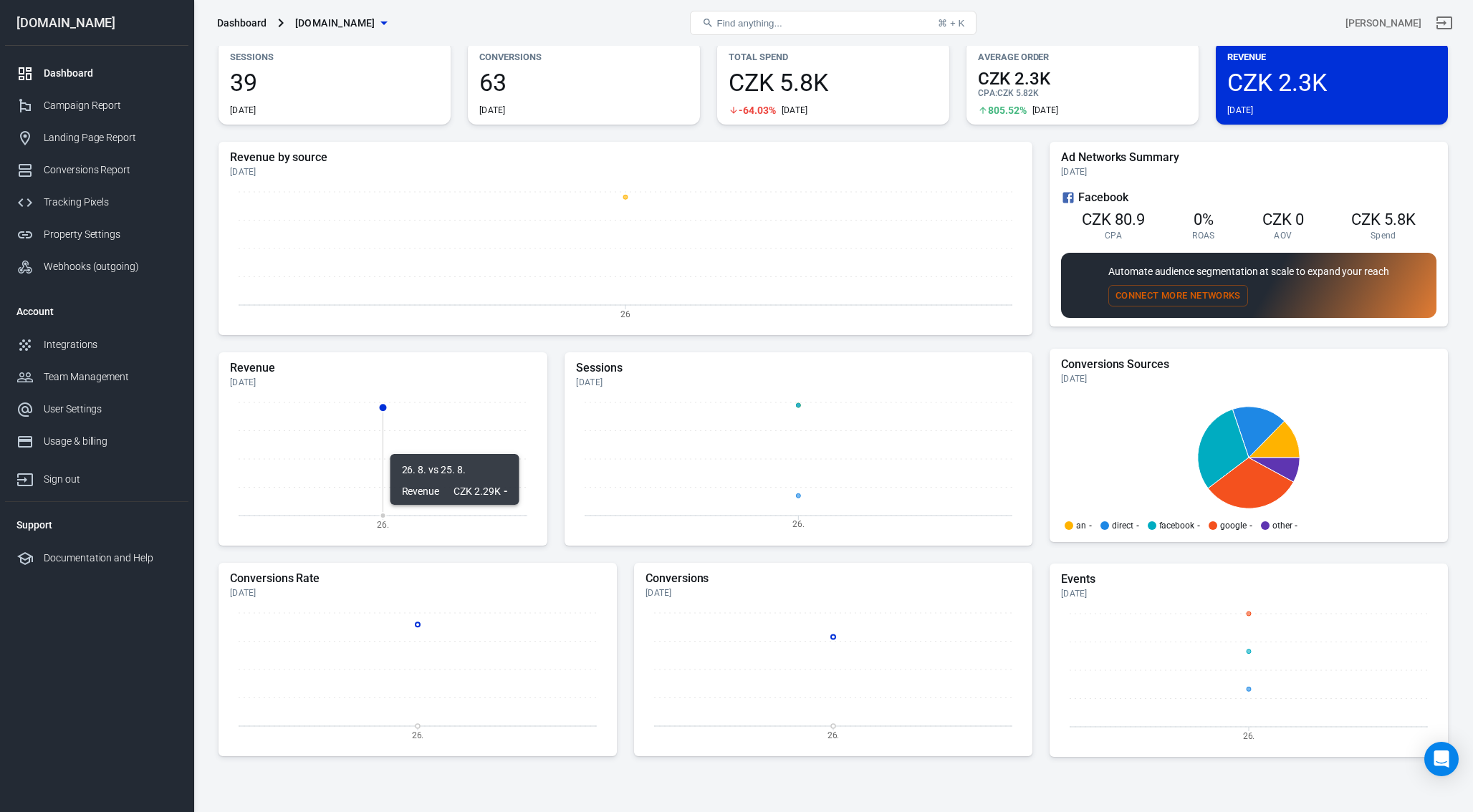
drag, startPoint x: 328, startPoint y: 511, endPoint x: 320, endPoint y: 461, distance: 50.6
click at [322, 476] on icon "26." at bounding box center [383, 466] width 306 height 143
click at [102, 187] on link "Tracking Pixels" at bounding box center [97, 202] width 184 height 32
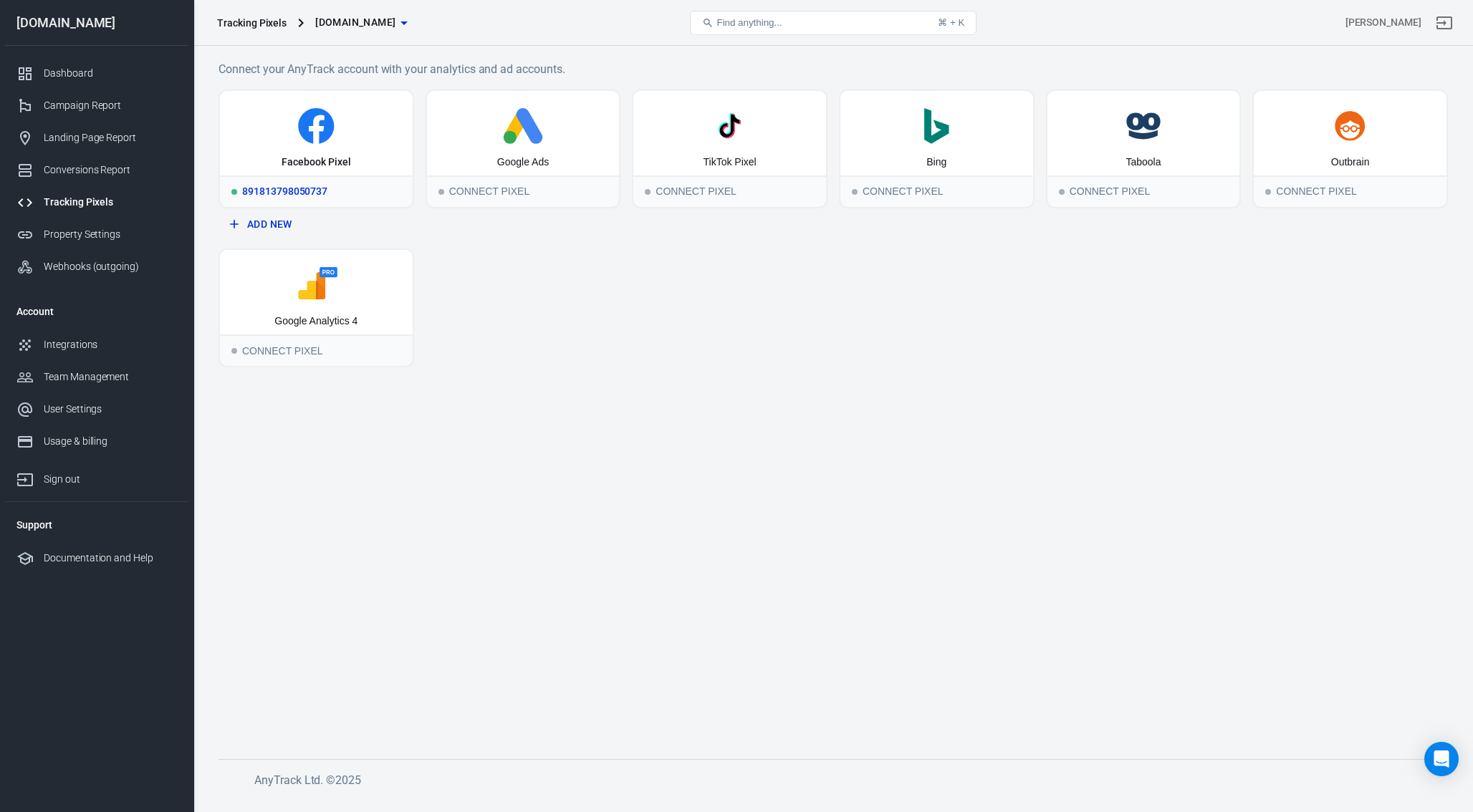
click at [249, 151] on div "Facebook Pixel" at bounding box center [316, 133] width 192 height 85
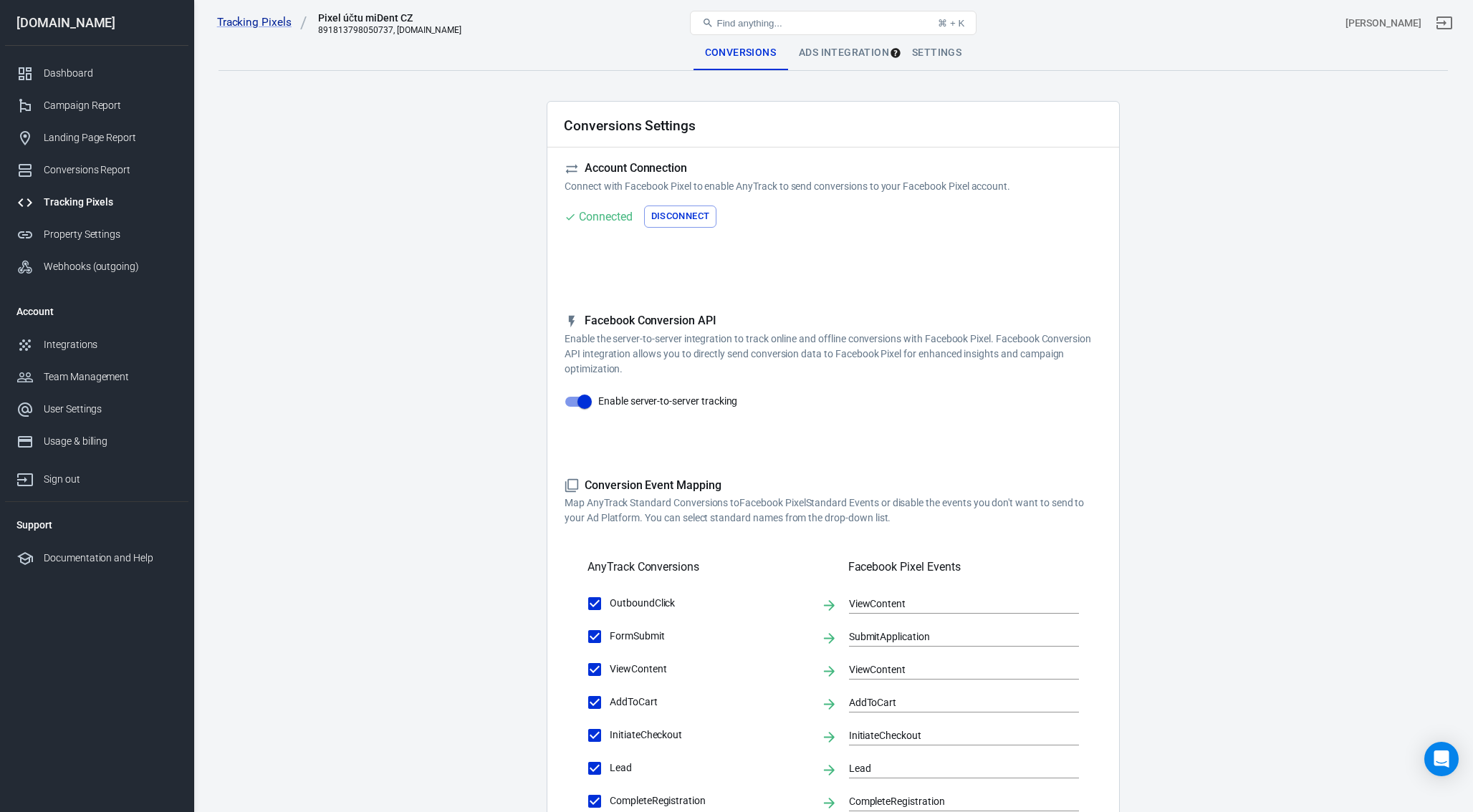
click at [823, 59] on div "Ads Integration" at bounding box center [844, 52] width 113 height 34
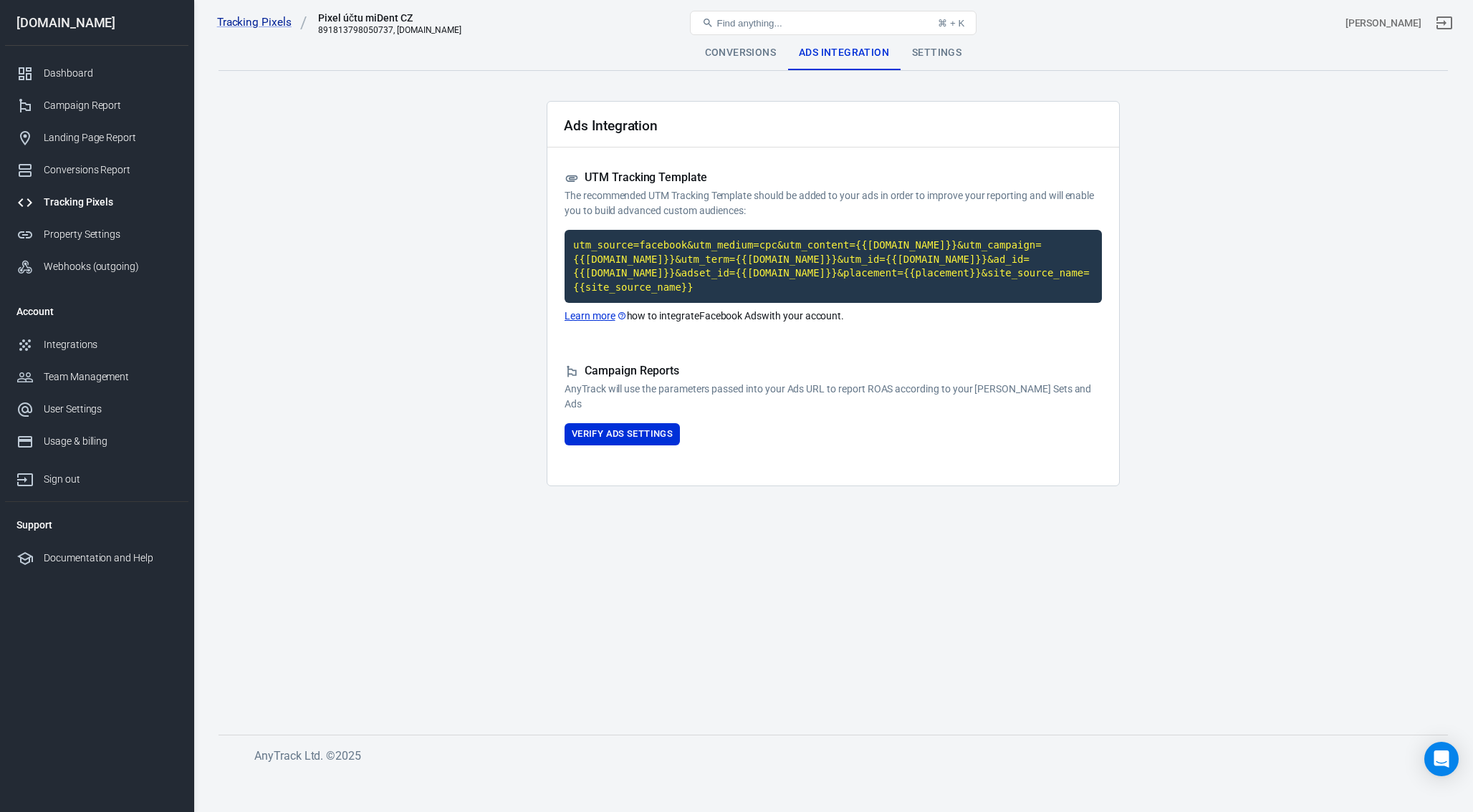
click at [594, 312] on link "Learn more" at bounding box center [595, 316] width 62 height 15
click at [411, 318] on main "Conversions Ads Integration Settings Ads Integration UTM Tracking Template The …" at bounding box center [833, 374] width 1229 height 677
click at [393, 284] on main "Conversions Ads Integration Settings Ads Integration UTM Tracking Template The …" at bounding box center [833, 374] width 1229 height 677
click at [1363, 256] on main "Conversions Ads Integration Settings Ads Integration UTM Tracking Template The …" at bounding box center [833, 374] width 1229 height 677
click at [1324, 260] on main "Conversions Ads Integration Settings Ads Integration UTM Tracking Template The …" at bounding box center [833, 374] width 1229 height 677
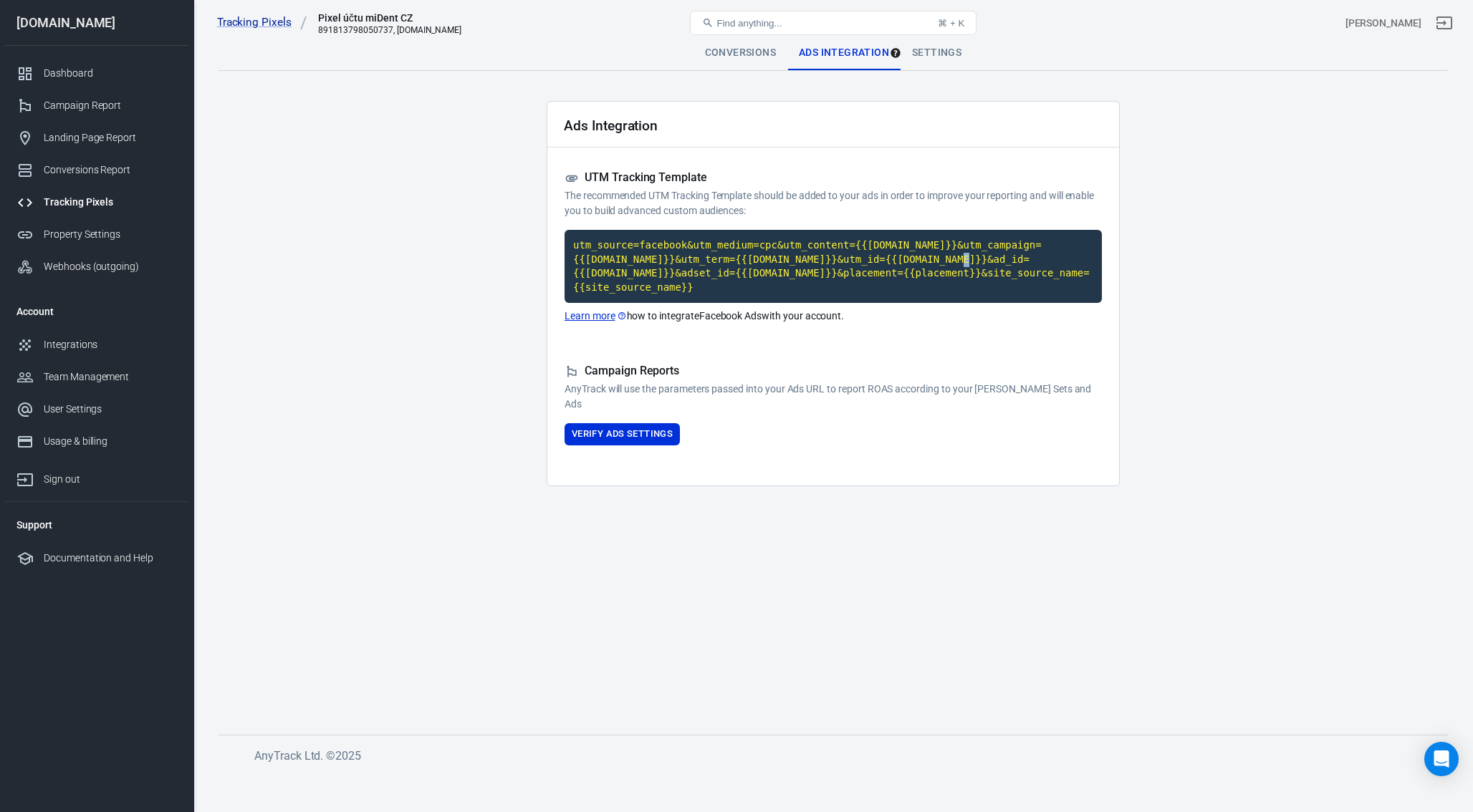
click at [1324, 260] on main "Conversions Ads Integration Settings Ads Integration UTM Tracking Template The …" at bounding box center [833, 374] width 1229 height 677
click at [1311, 271] on main "Conversions Ads Integration Settings Ads Integration UTM Tracking Template The …" at bounding box center [833, 374] width 1229 height 677
click at [962, 53] on div "Settings" at bounding box center [936, 52] width 73 height 34
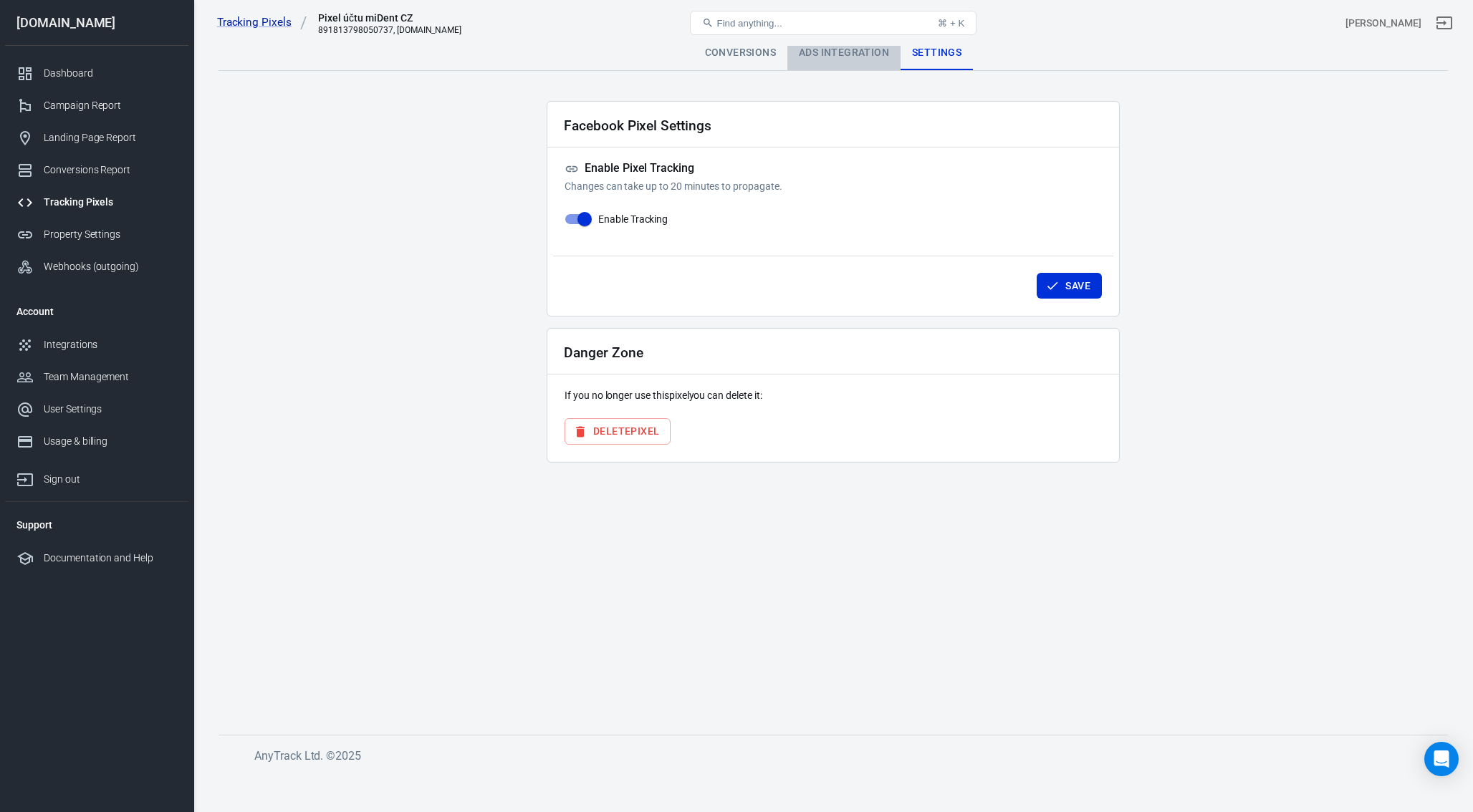
click at [883, 58] on div "Ads Integration" at bounding box center [844, 52] width 113 height 34
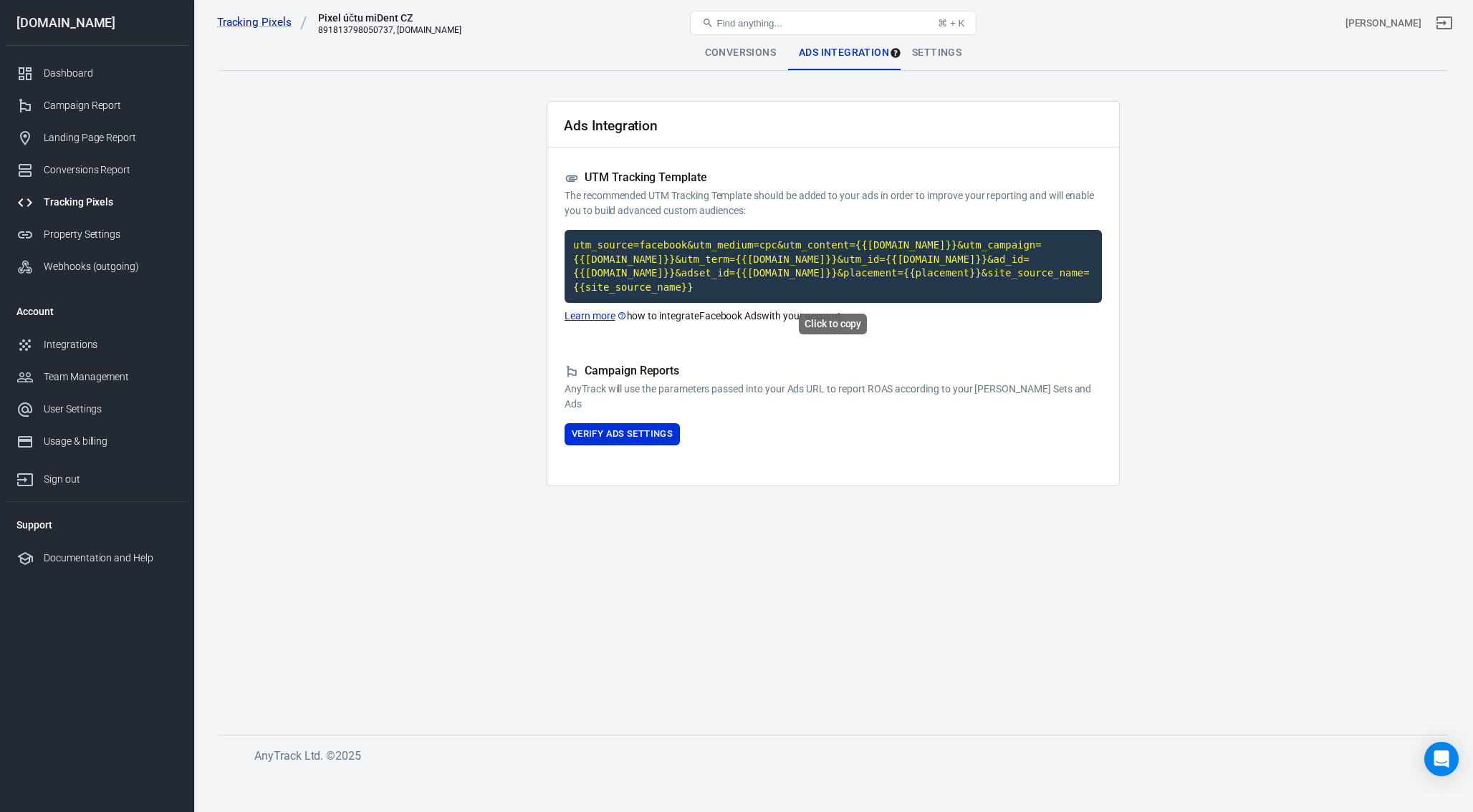
click at [819, 264] on code "utm_source=facebook&utm_medium=cpc&utm_content={{[DOMAIN_NAME]}}&utm_campaign={…" at bounding box center [833, 267] width 538 height 73
click at [73, 198] on div "Tracking Pixels" at bounding box center [110, 202] width 133 height 15
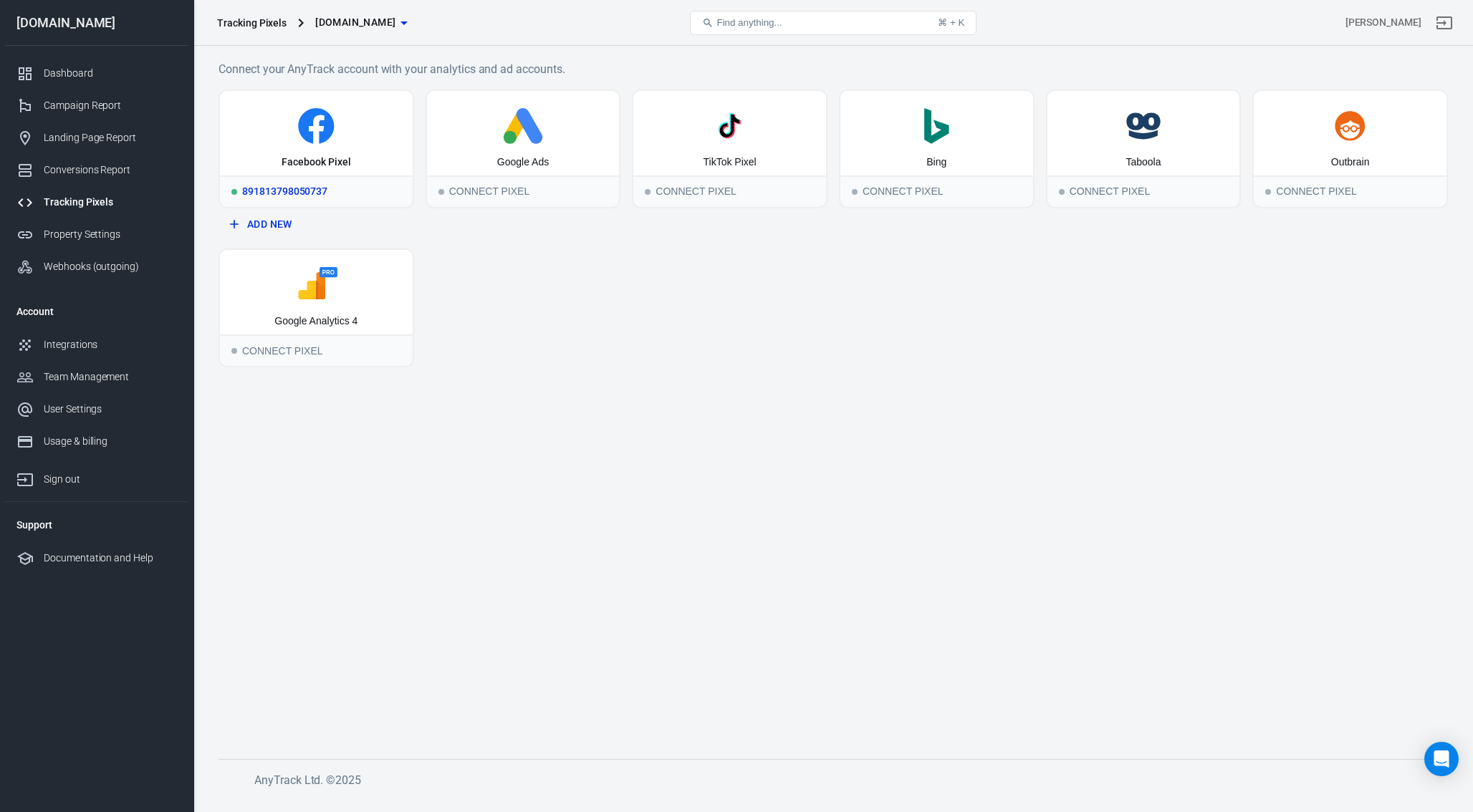
click at [302, 131] on icon at bounding box center [316, 126] width 36 height 36
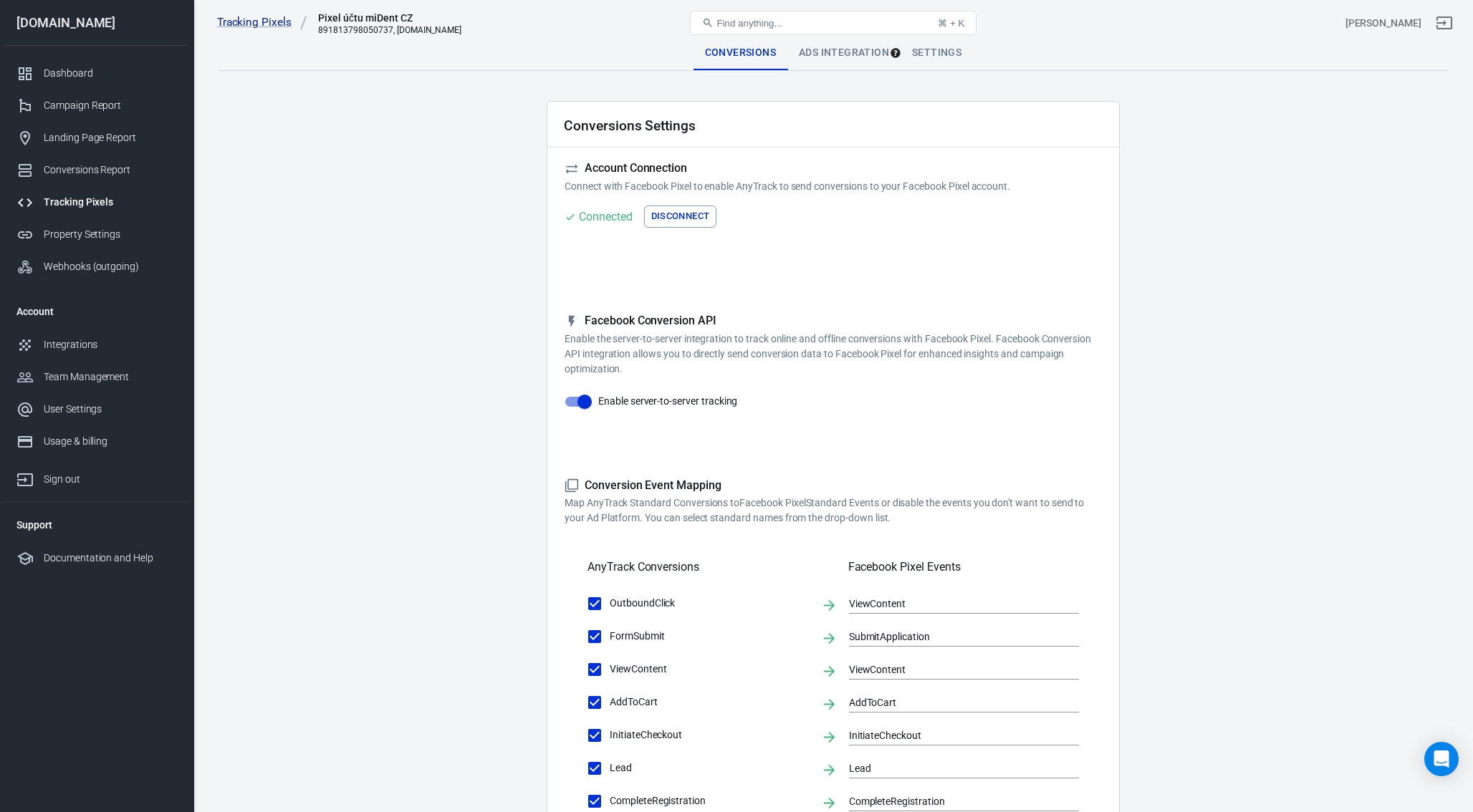
click at [830, 55] on div "Ads Integration" at bounding box center [844, 52] width 113 height 34
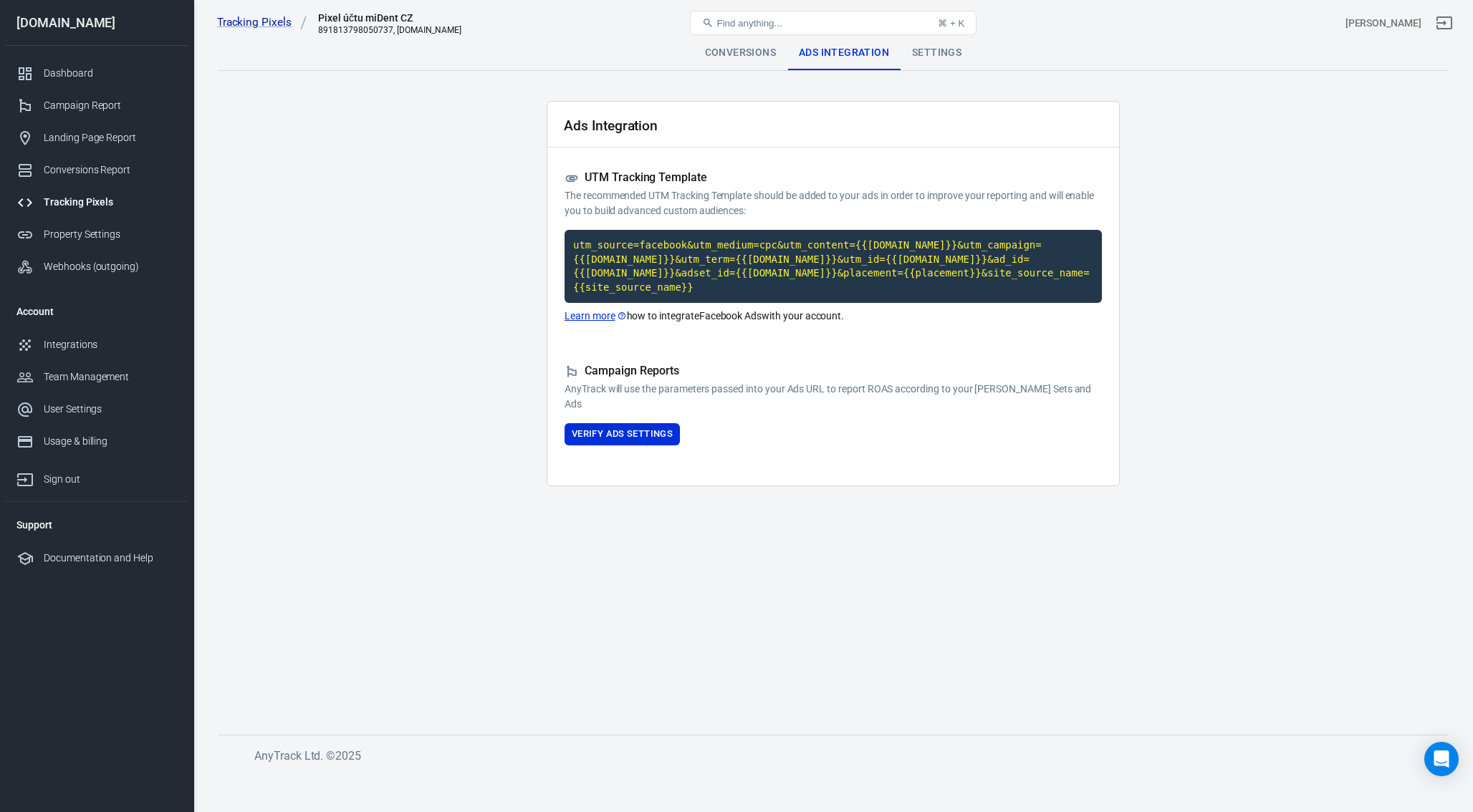
click at [763, 59] on div "Conversions" at bounding box center [740, 52] width 94 height 34
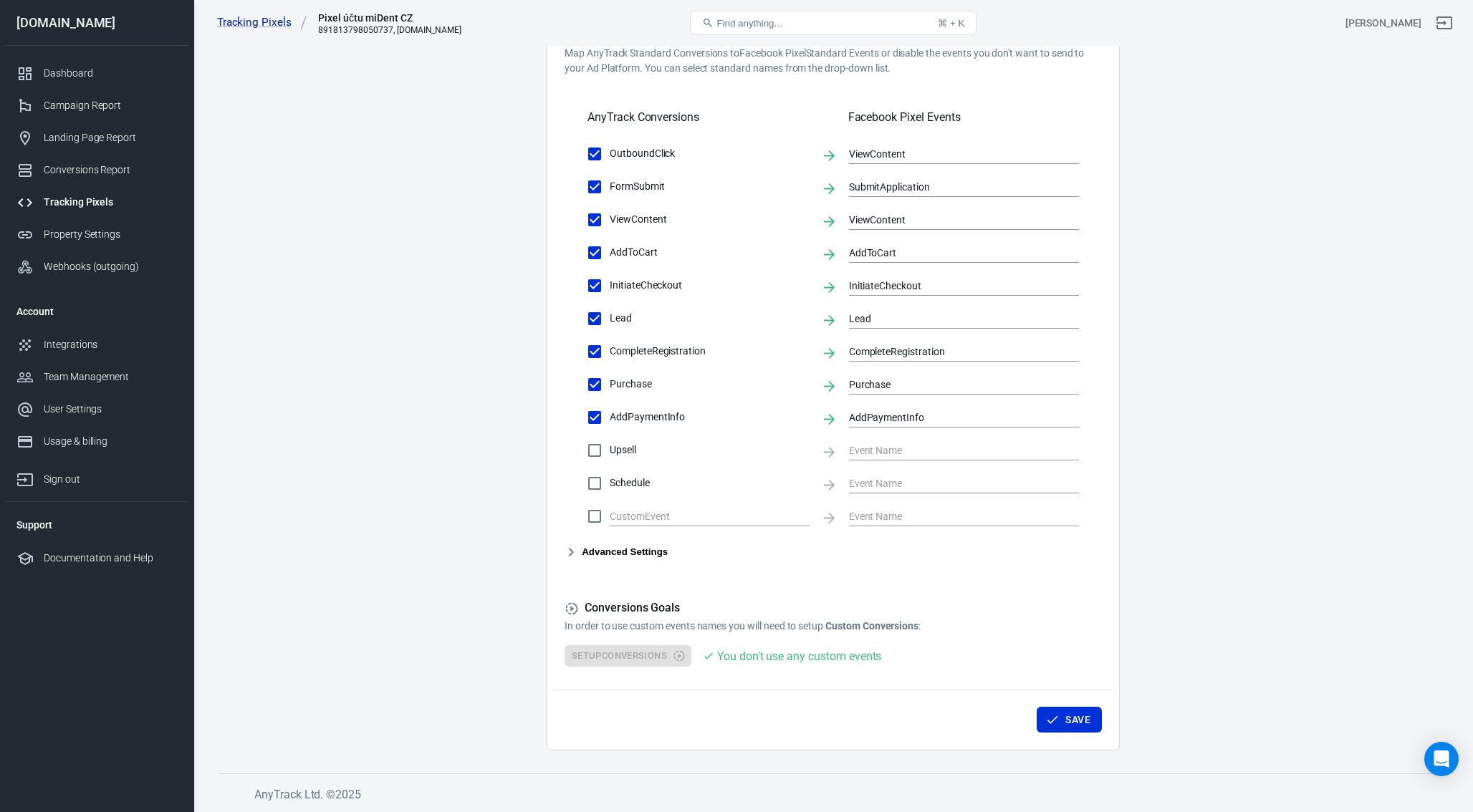
scroll to position [451, 0]
click at [625, 541] on div "Conversion Event Mapping Map AnyTrack Standard Conversions to Facebook Pixel St…" at bounding box center [833, 295] width 538 height 532
click at [609, 552] on button "Advanced Settings" at bounding box center [616, 552] width 103 height 17
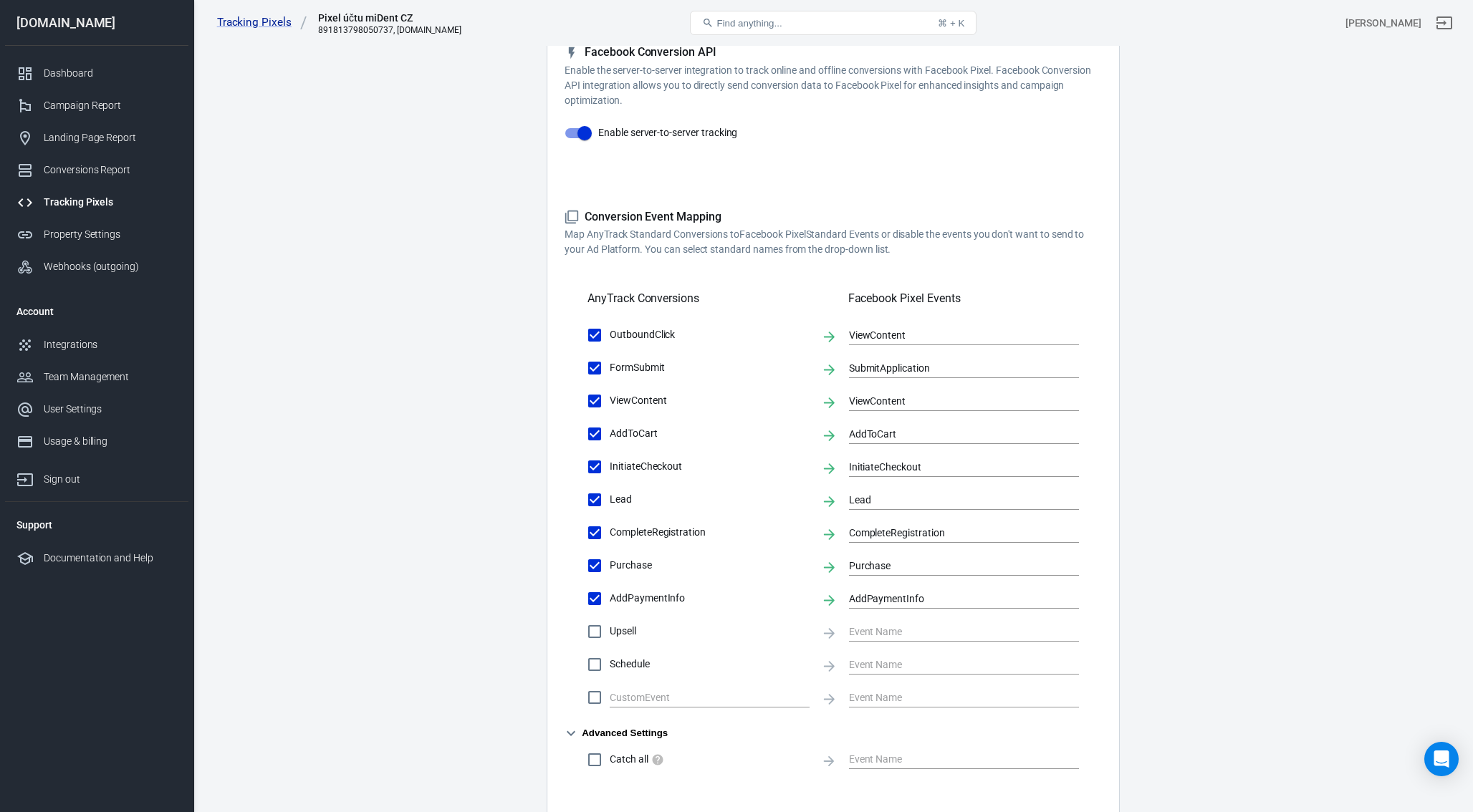
scroll to position [0, 0]
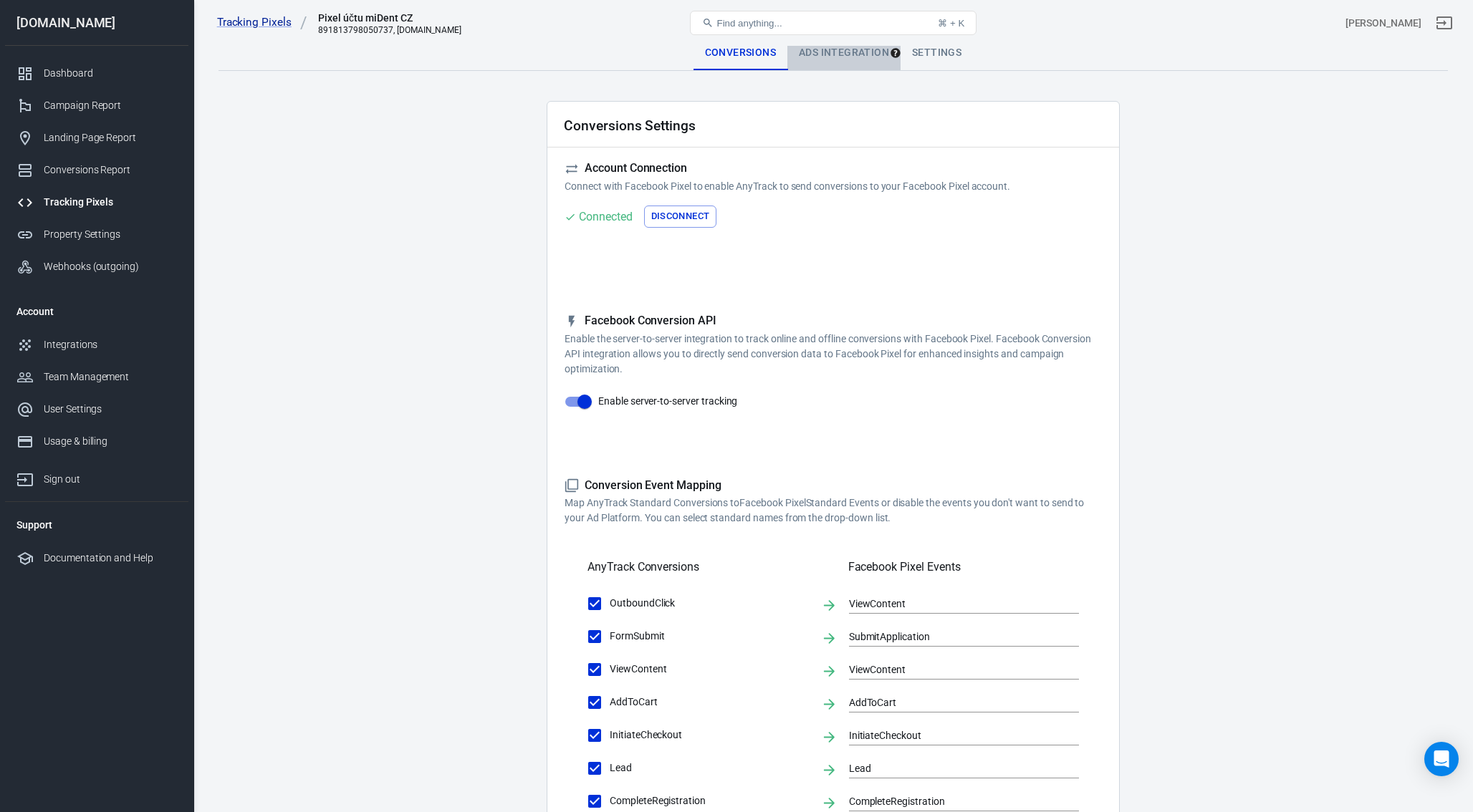
click at [850, 61] on div "Ads Integration" at bounding box center [844, 52] width 113 height 34
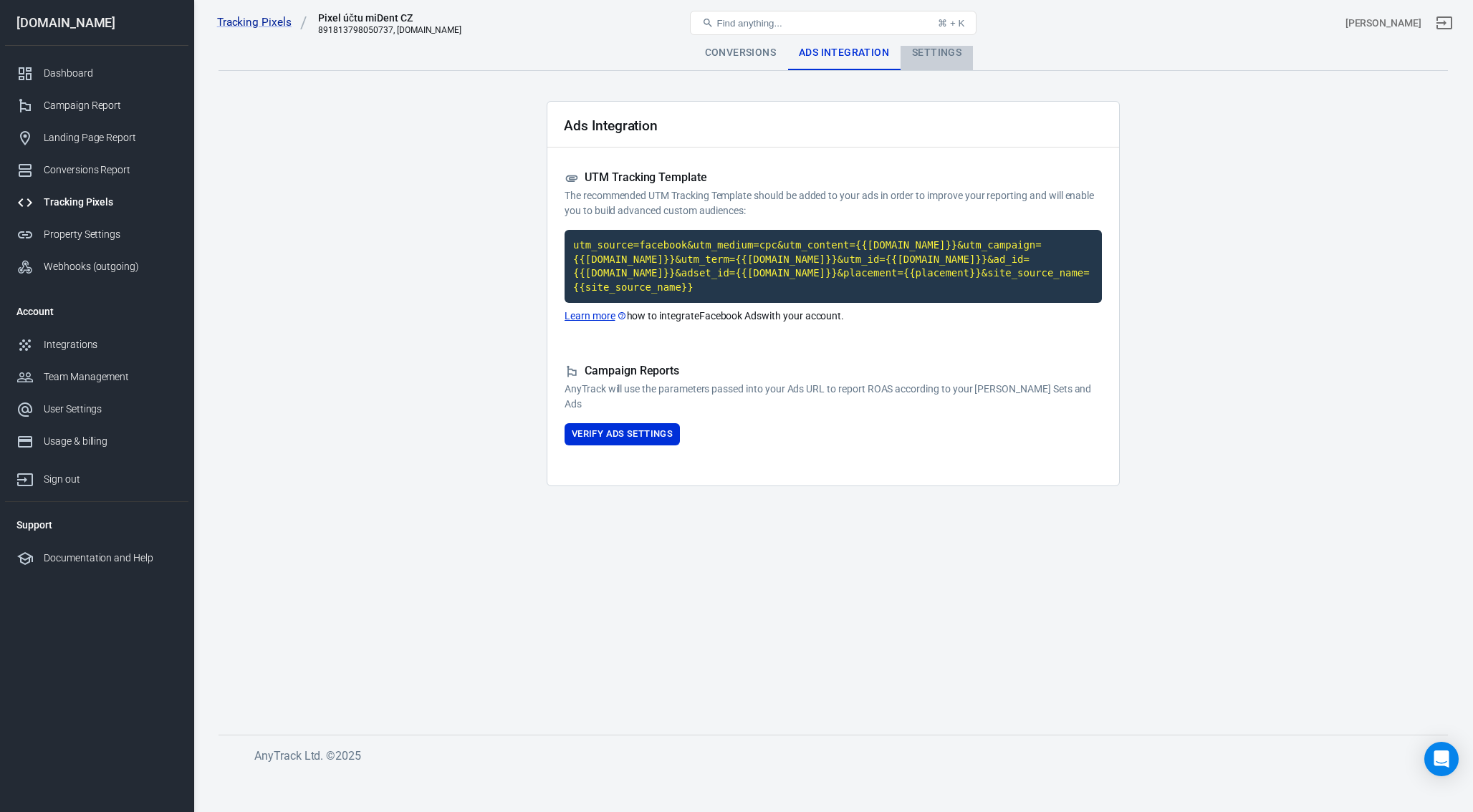
click at [919, 55] on div "Settings" at bounding box center [936, 52] width 73 height 34
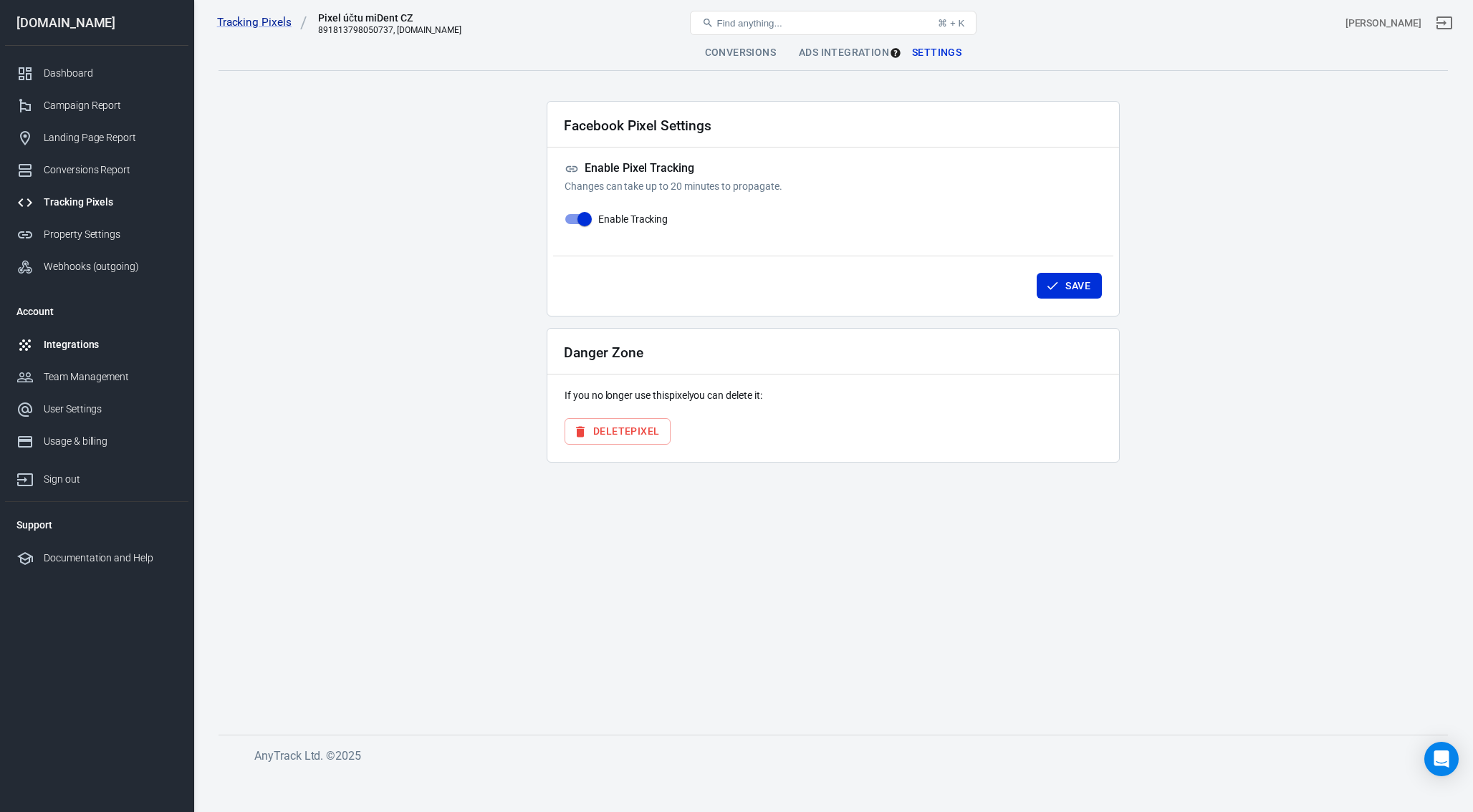
click at [61, 349] on div "Integrations" at bounding box center [110, 344] width 133 height 15
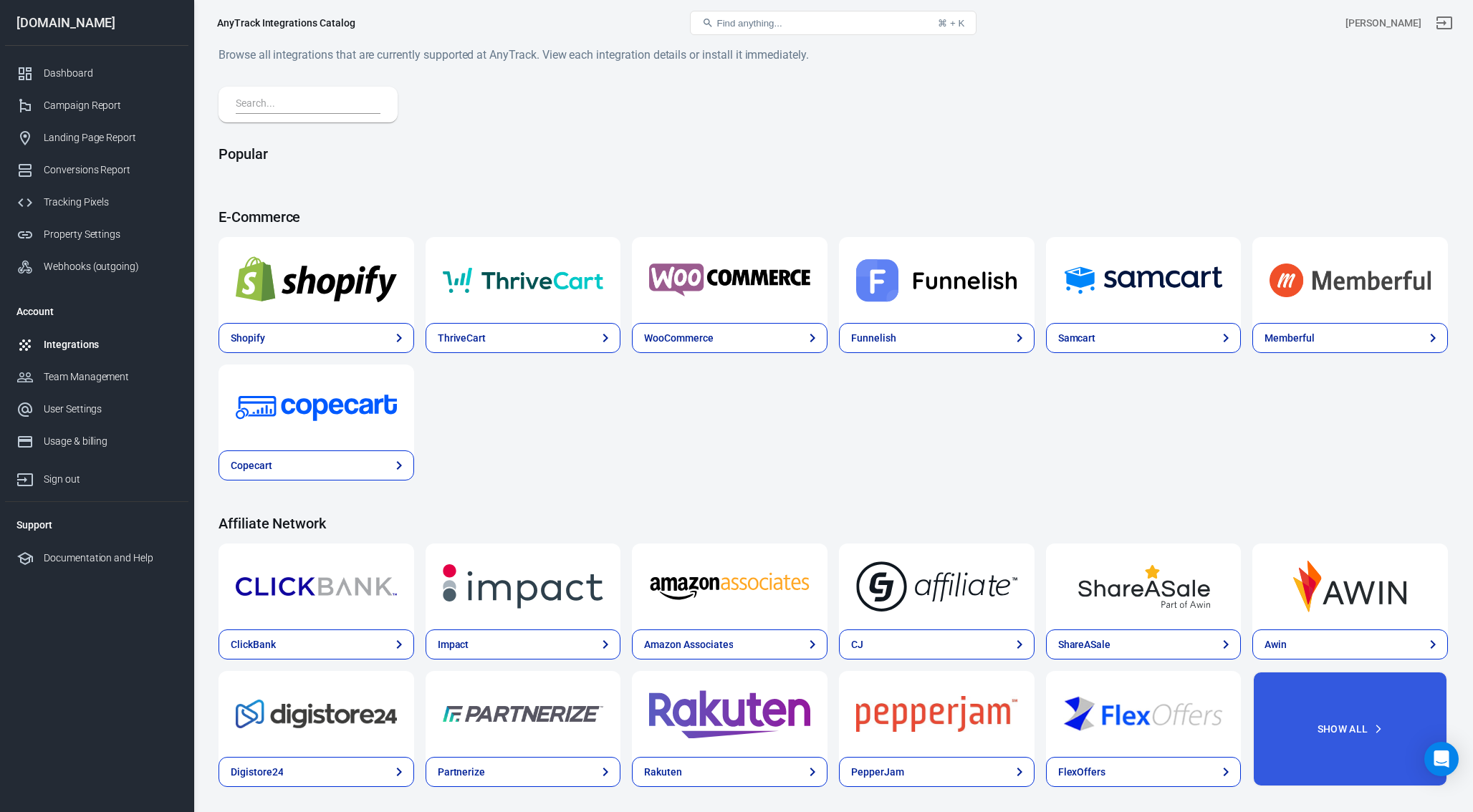
click at [677, 323] on div at bounding box center [730, 280] width 196 height 86
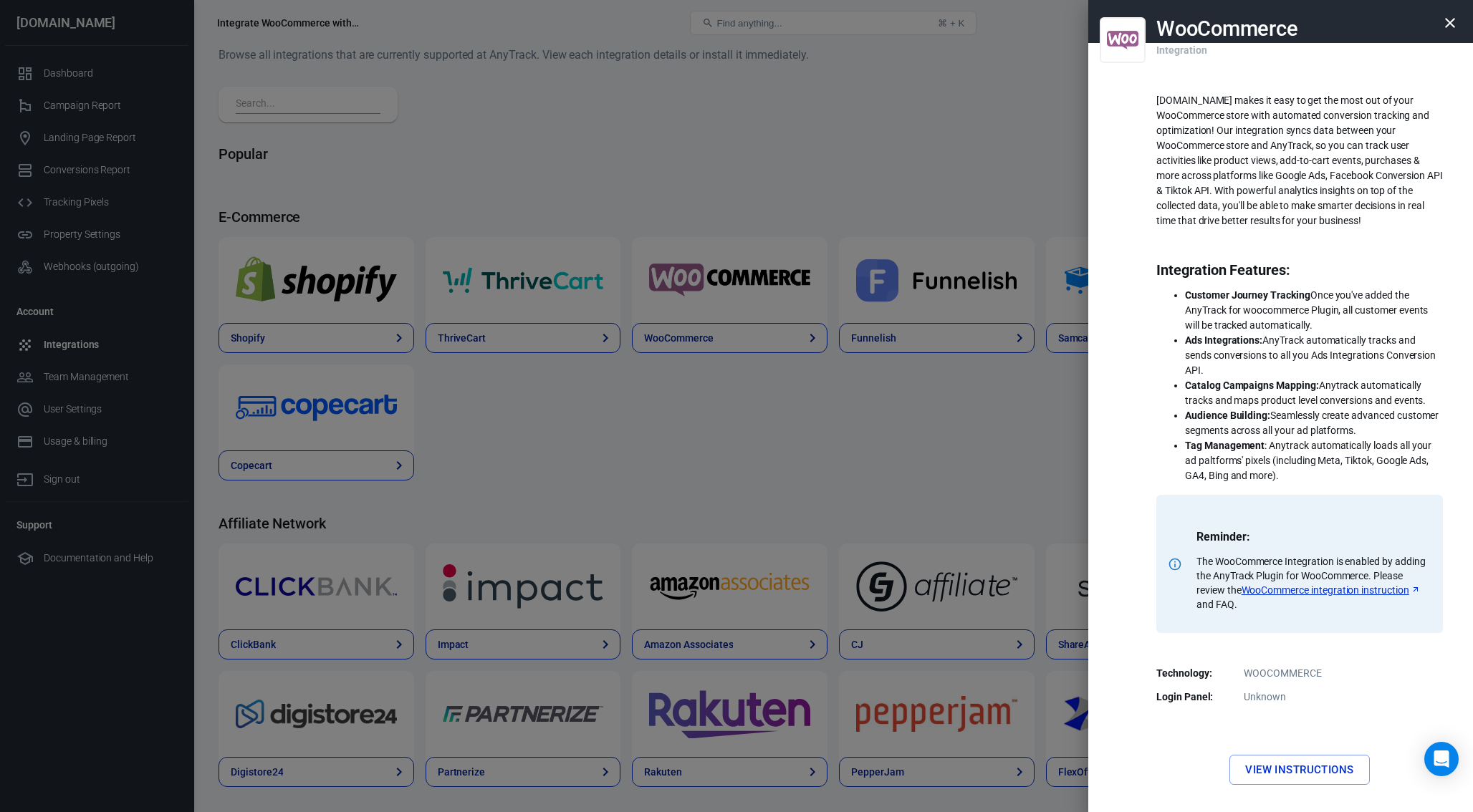
click at [761, 419] on div at bounding box center [736, 406] width 1473 height 812
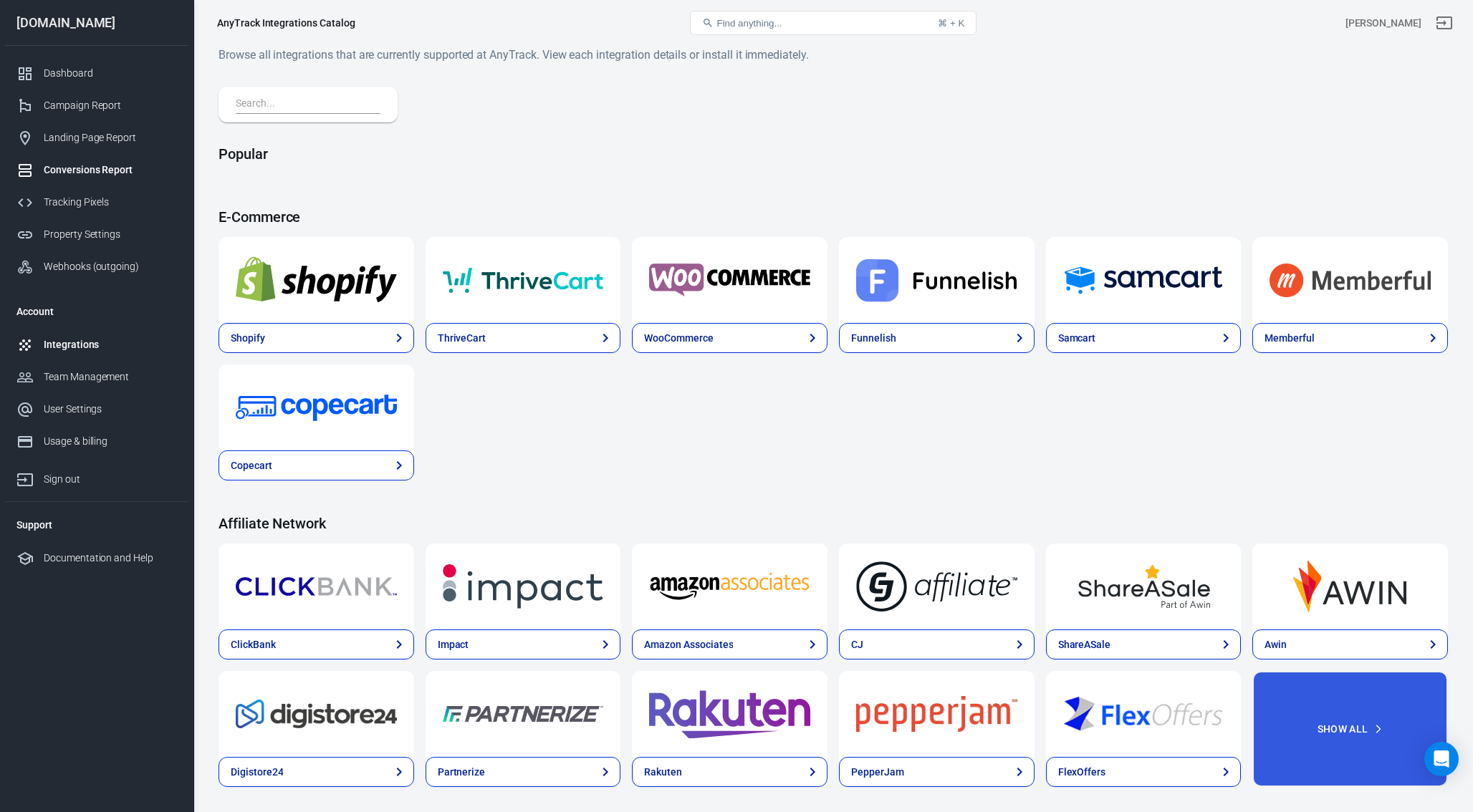
click at [118, 168] on div "Conversions Report" at bounding box center [110, 170] width 133 height 15
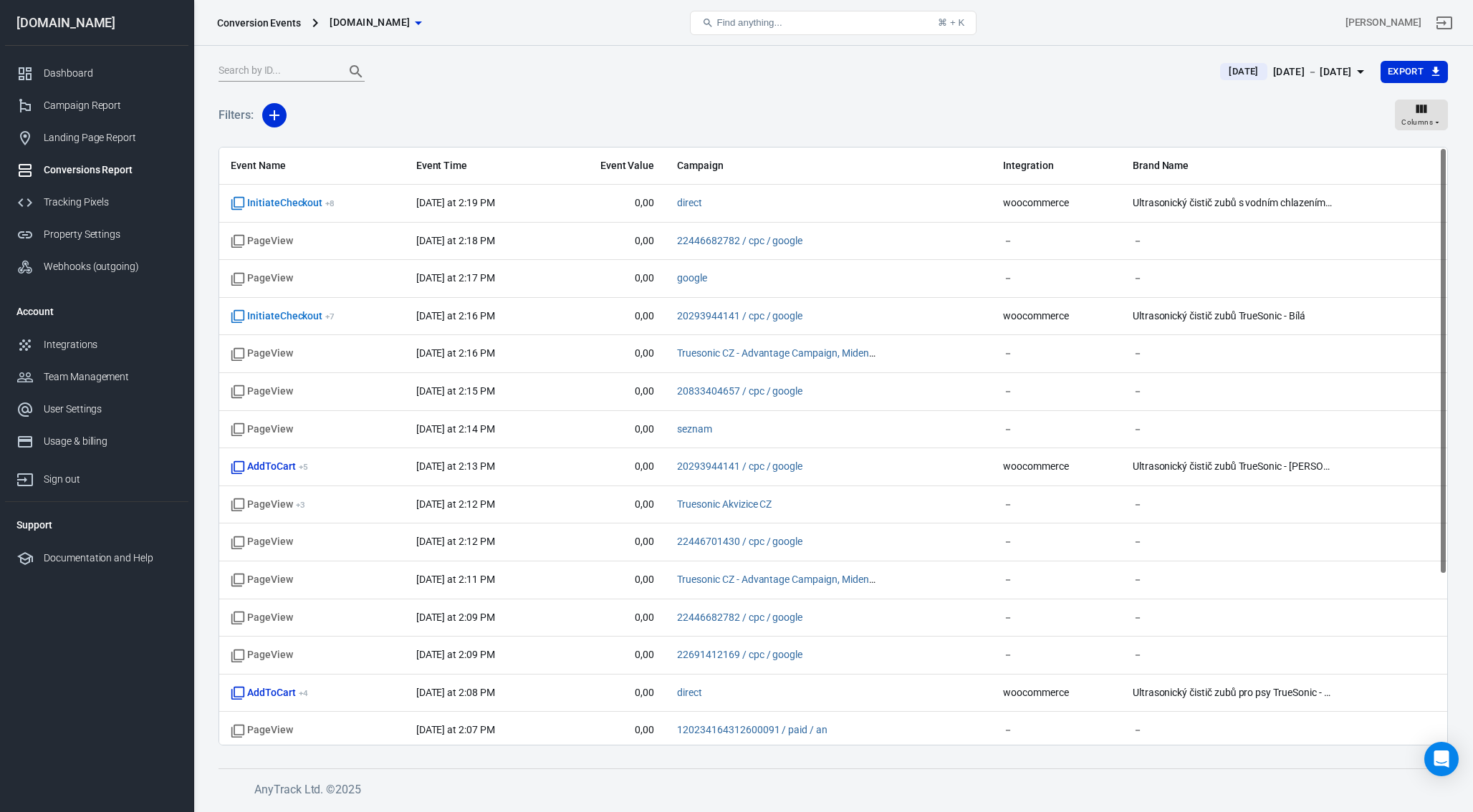
click at [1342, 69] on div "[DATE] － [DATE]" at bounding box center [1312, 72] width 79 height 17
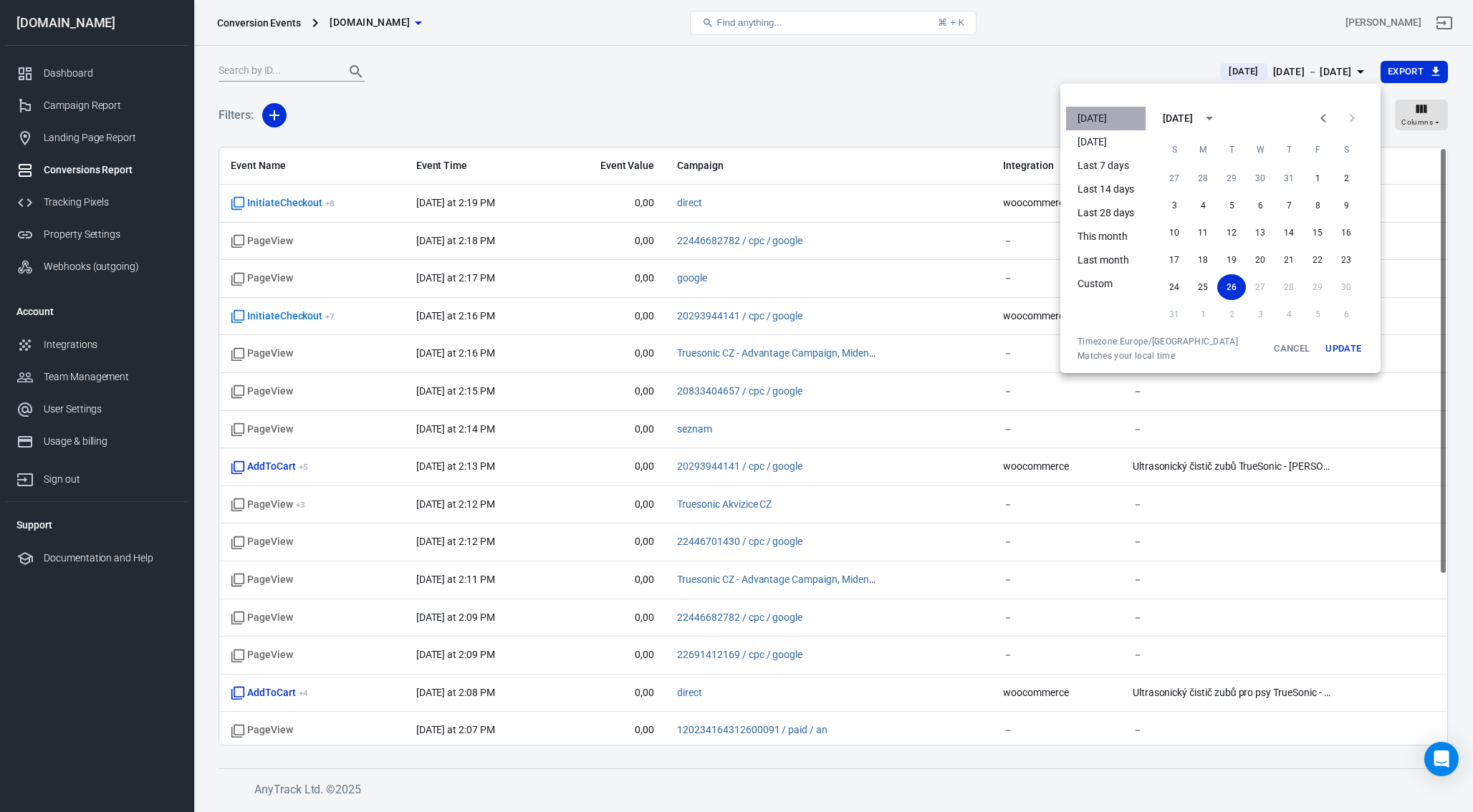
click at [1121, 120] on li "[DATE]" at bounding box center [1105, 118] width 80 height 24
click at [1348, 341] on button "Update" at bounding box center [1343, 349] width 45 height 26
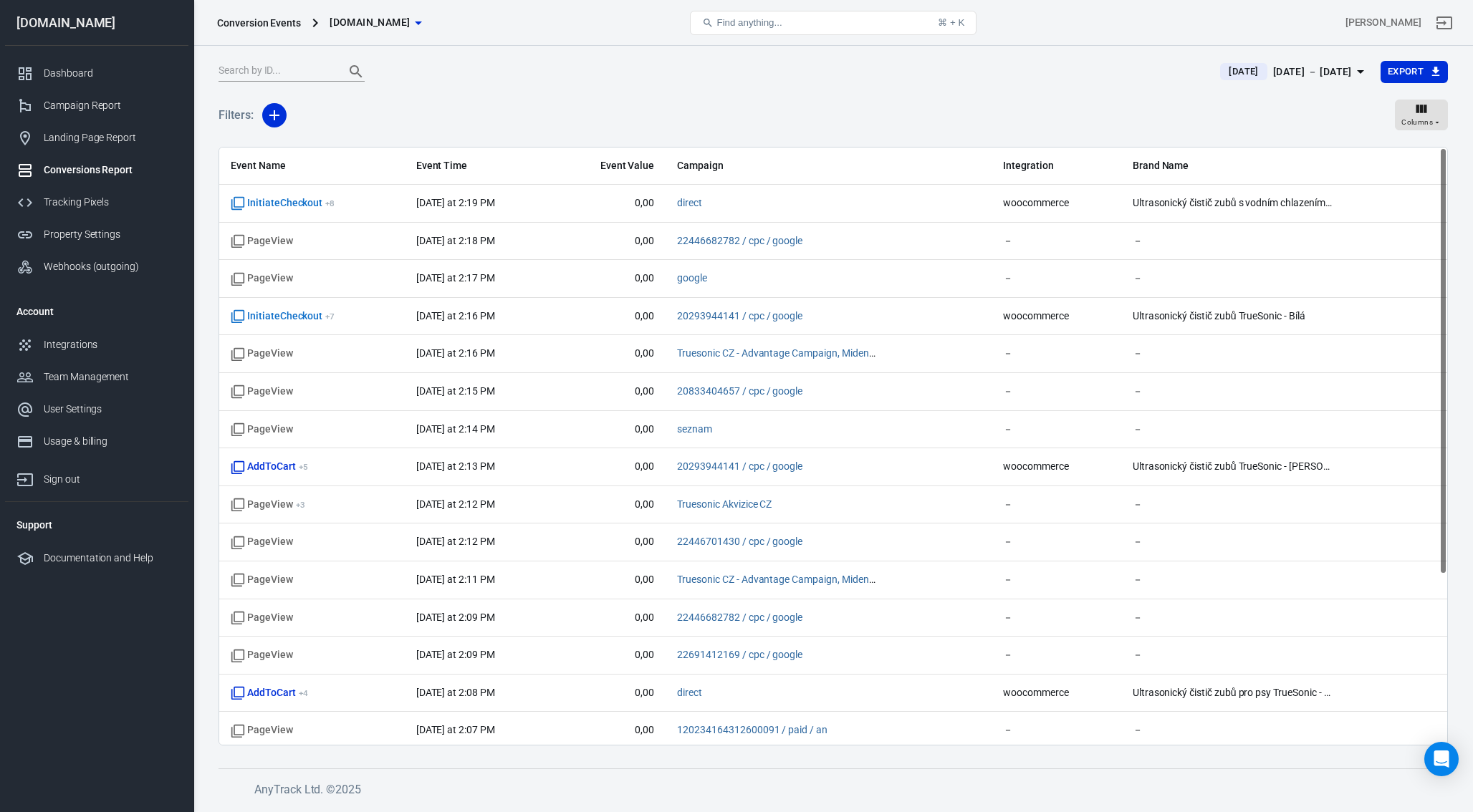
click at [363, 20] on span "[DOMAIN_NAME]" at bounding box center [370, 23] width 80 height 17
click at [522, 60] on div at bounding box center [736, 406] width 1473 height 812
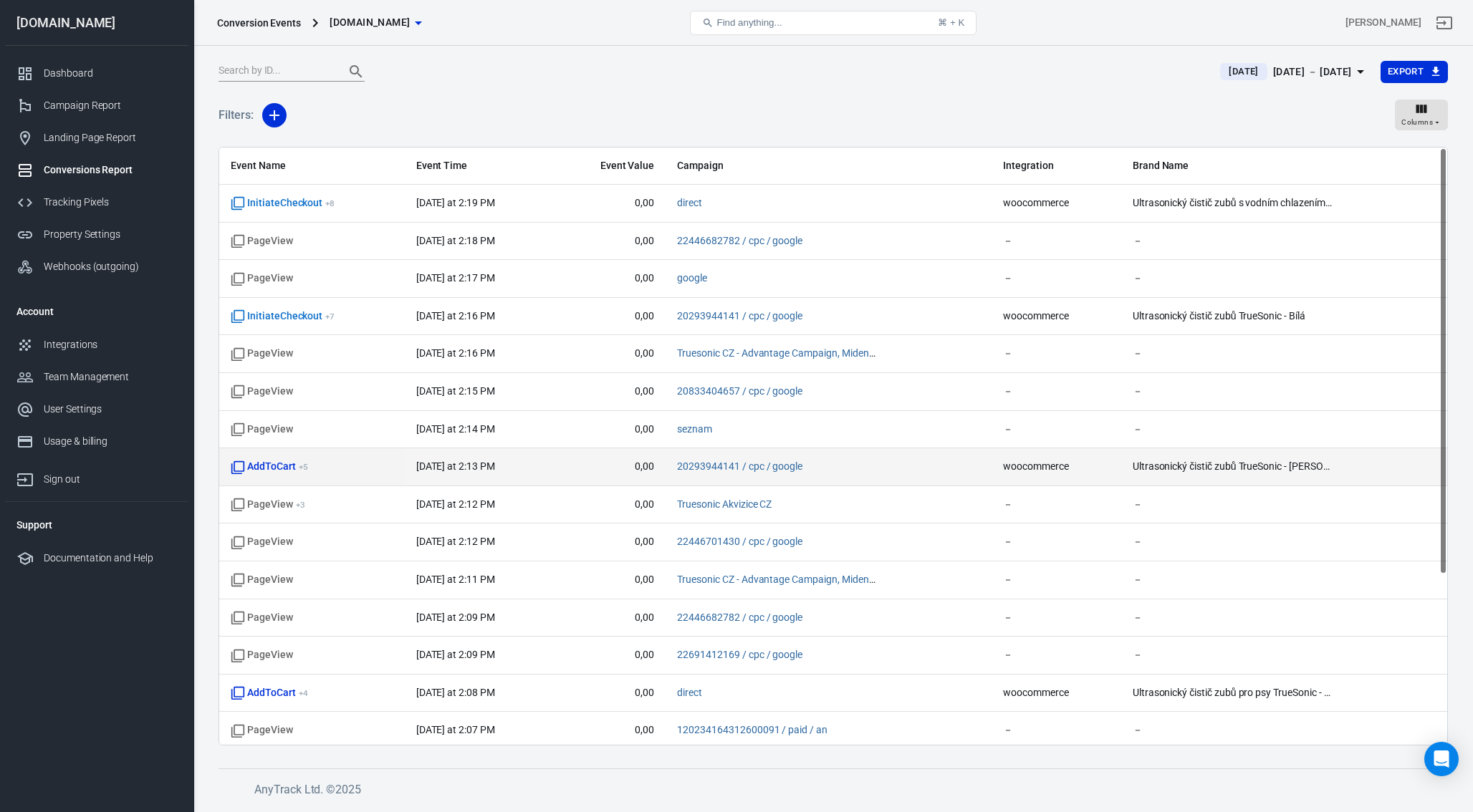
click at [290, 463] on span "AddToCart + 5" at bounding box center [269, 467] width 78 height 14
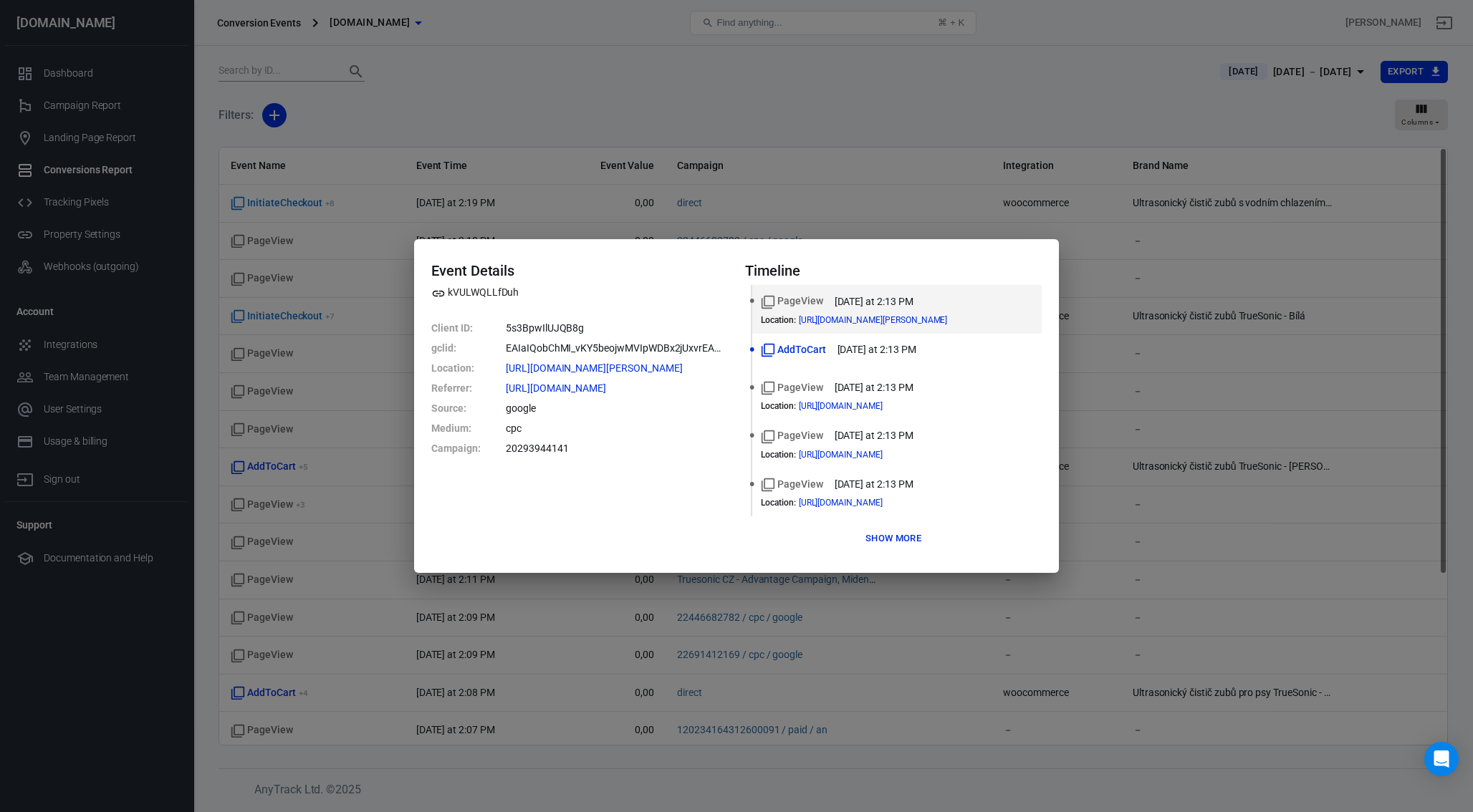
click at [897, 539] on button "Show more" at bounding box center [893, 538] width 63 height 22
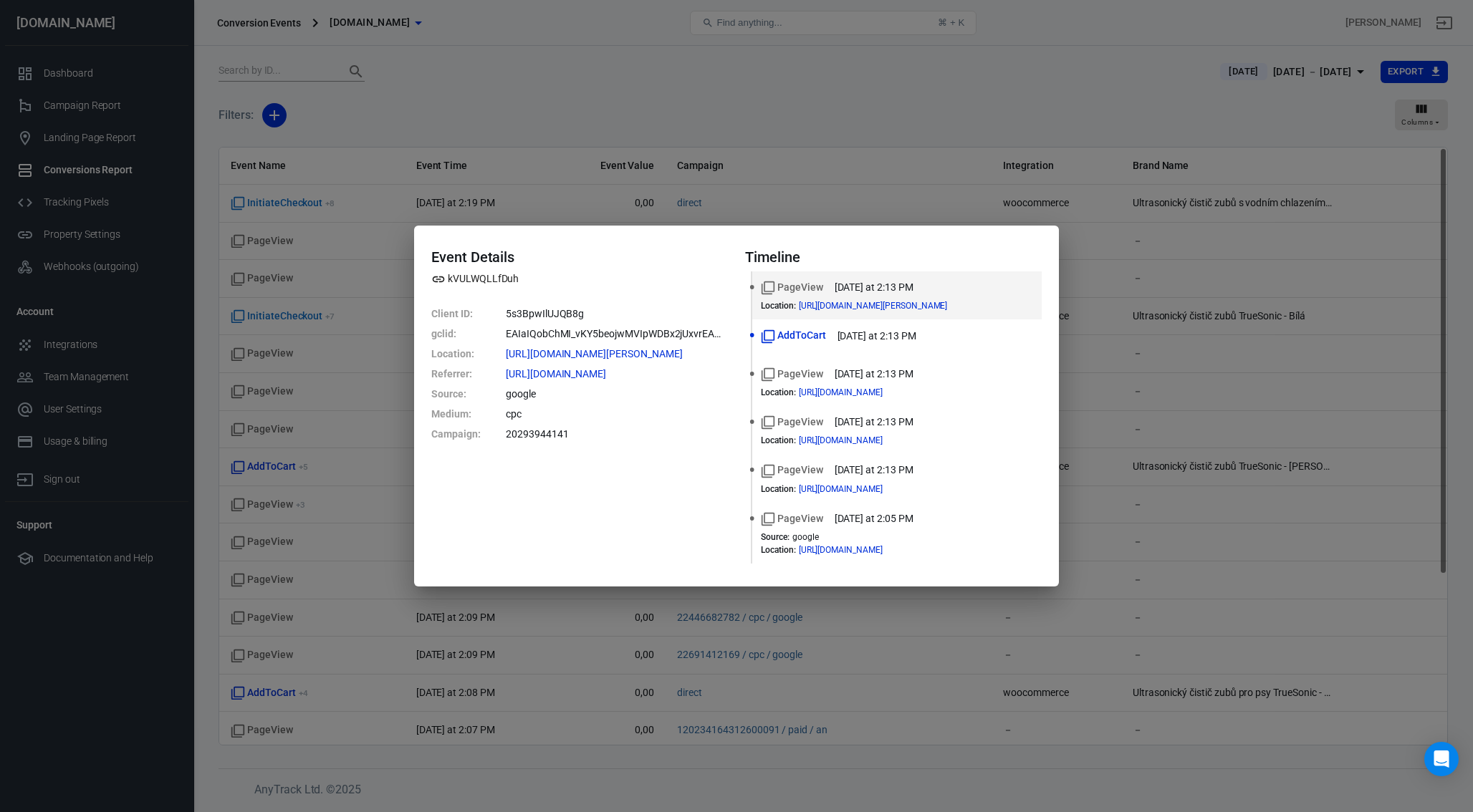
click at [768, 144] on div "Event Details kVULWQLLfDuh Client ID : 5s3BpwIlUJQB8g gclid : EAIaIQobChMI_vKY5…" at bounding box center [736, 406] width 1473 height 812
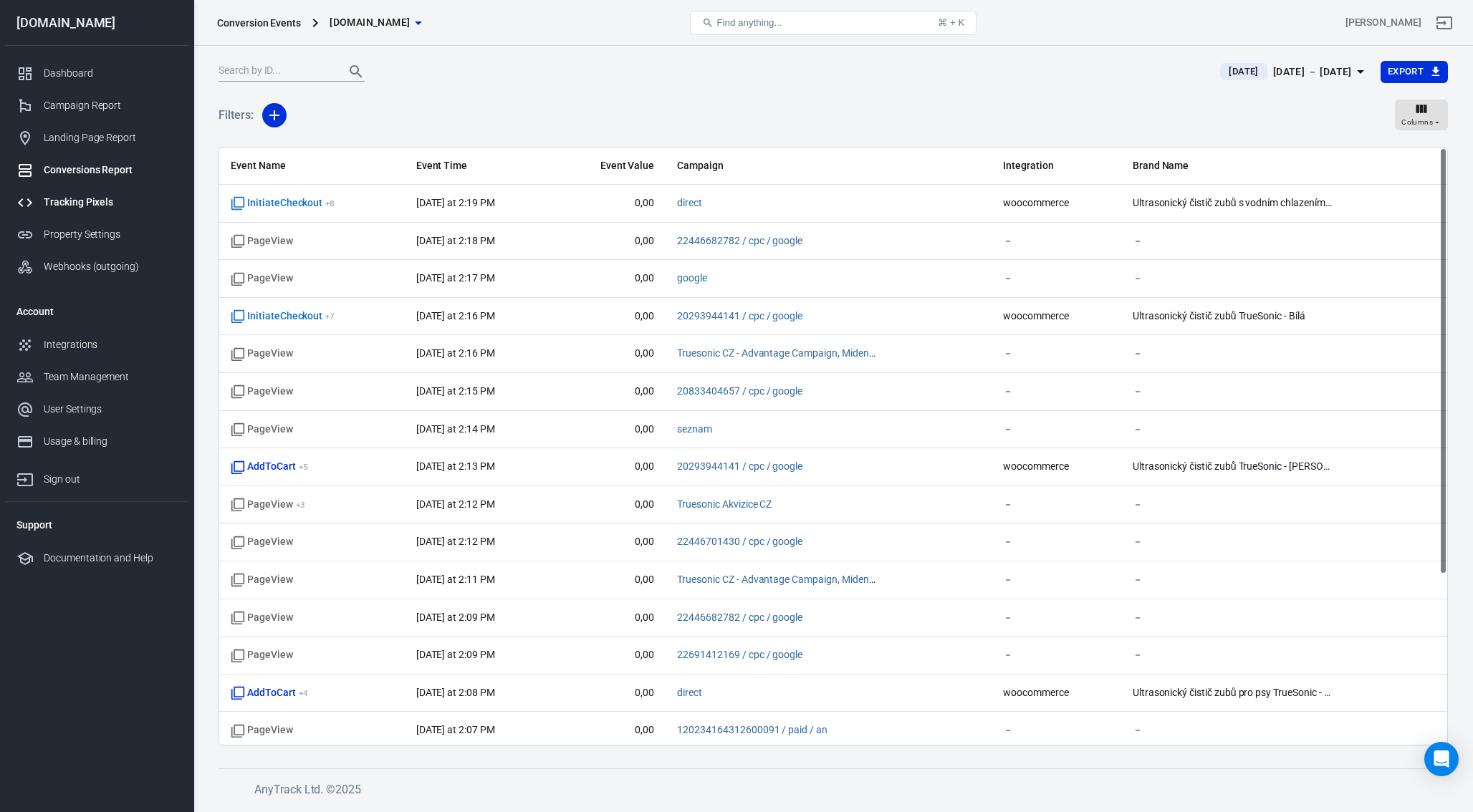
click at [97, 200] on div "Tracking Pixels" at bounding box center [110, 202] width 133 height 15
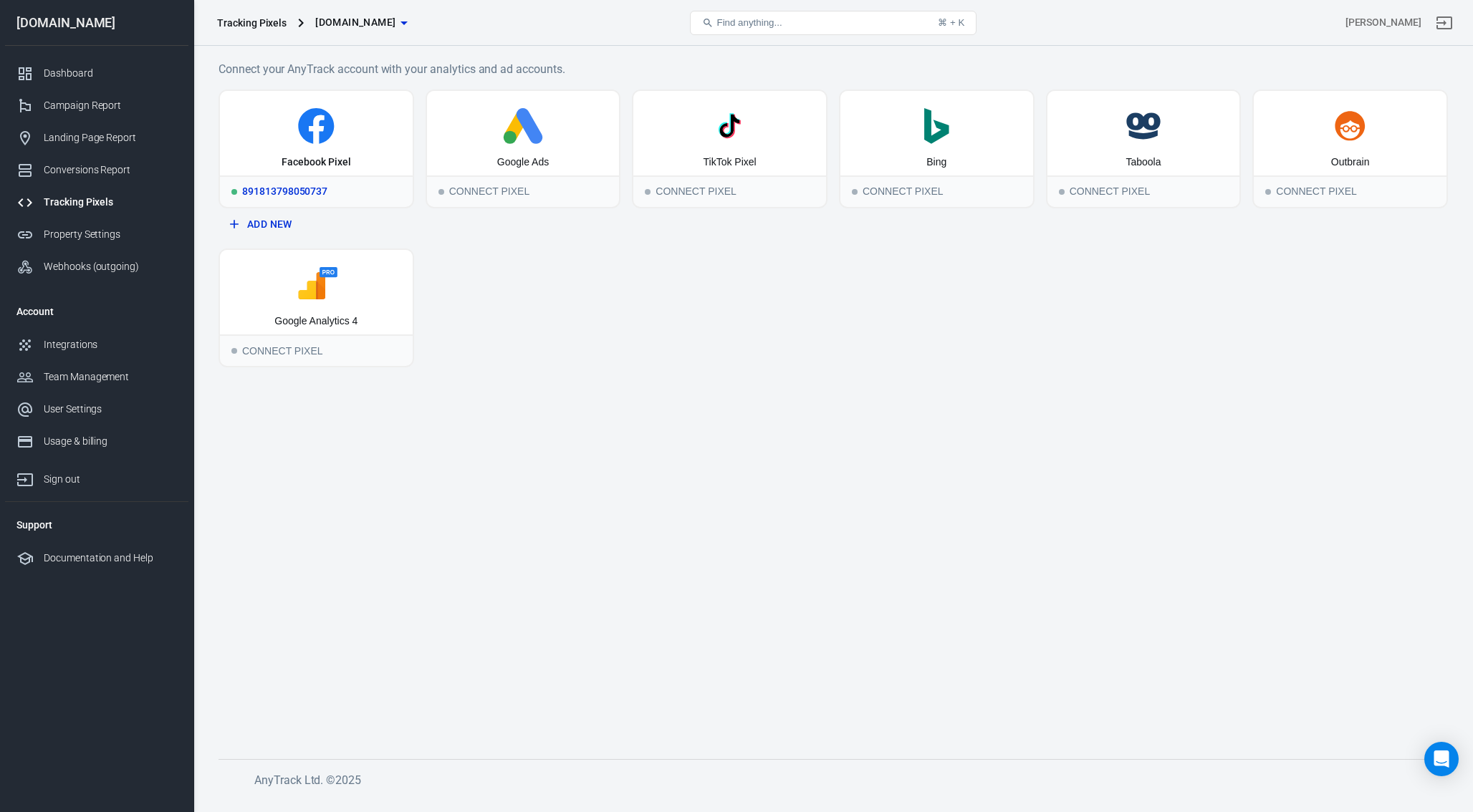
click at [339, 144] on div "Facebook Pixel" at bounding box center [316, 133] width 192 height 85
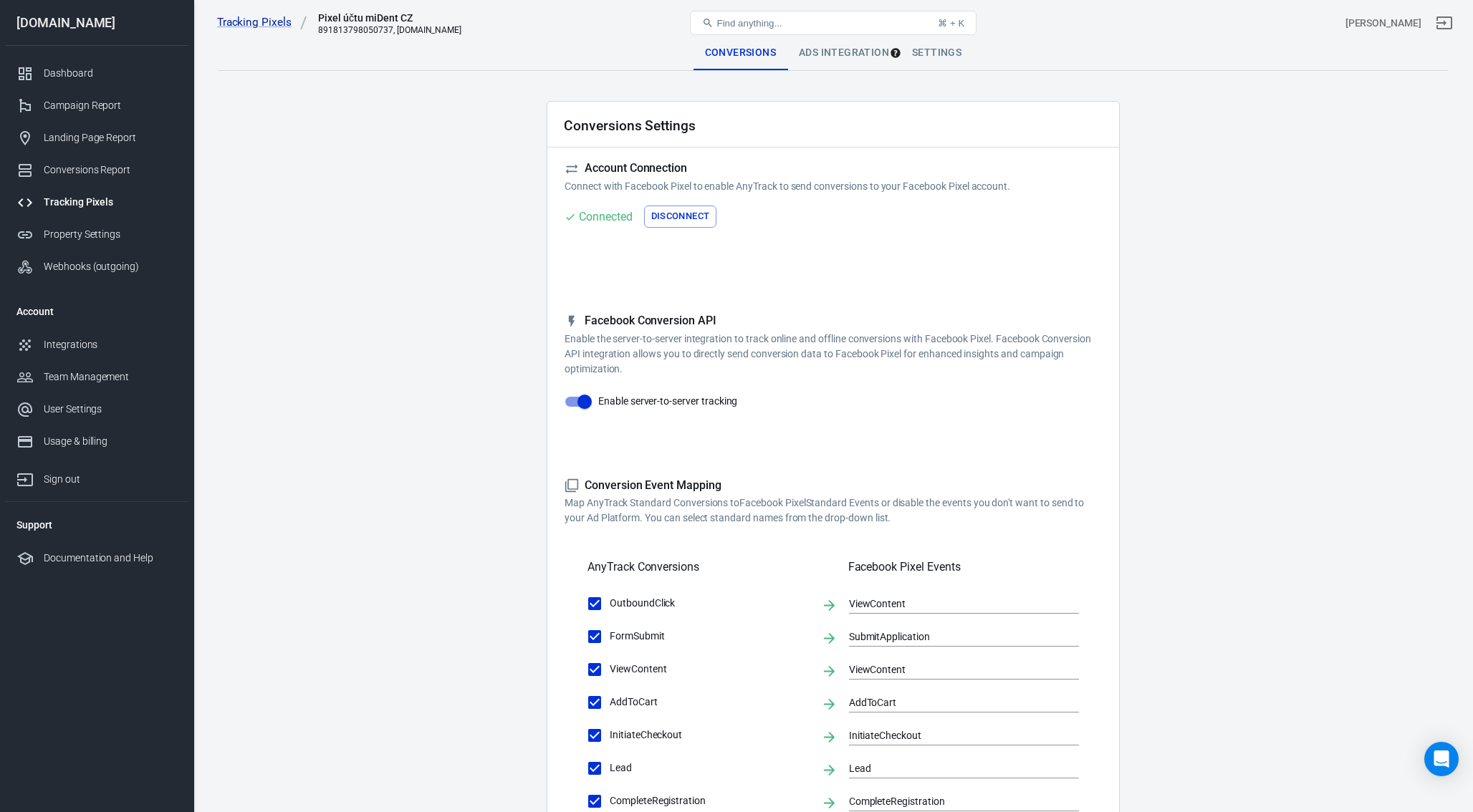
click at [800, 56] on div "Ads Integration" at bounding box center [844, 52] width 113 height 34
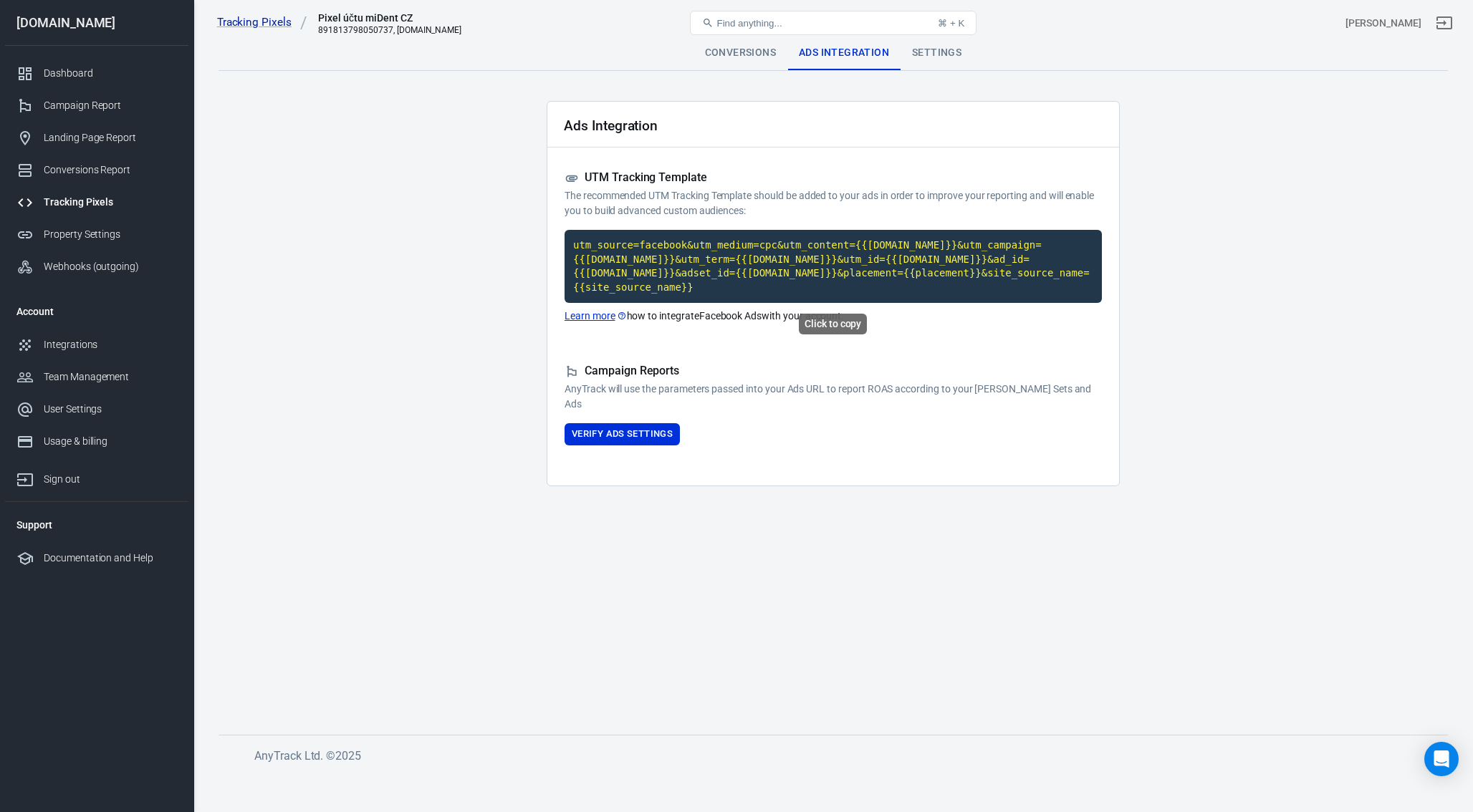
click at [775, 264] on code "utm_source=facebook&utm_medium=cpc&utm_content={{[DOMAIN_NAME]}}&utm_campaign={…" at bounding box center [833, 267] width 538 height 73
click at [66, 99] on div "Campaign Report" at bounding box center [110, 105] width 133 height 15
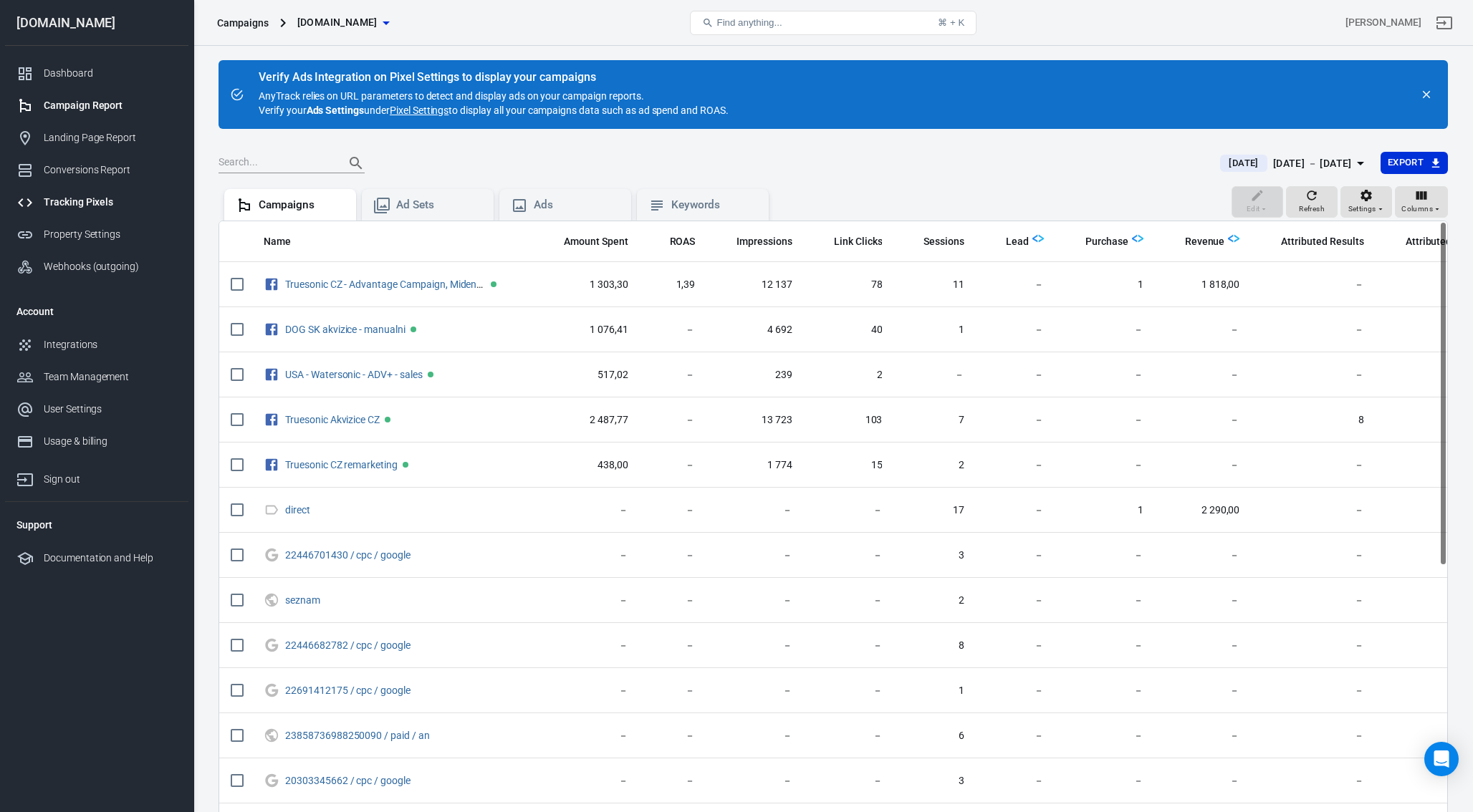
click at [128, 207] on div "Tracking Pixels" at bounding box center [110, 202] width 133 height 15
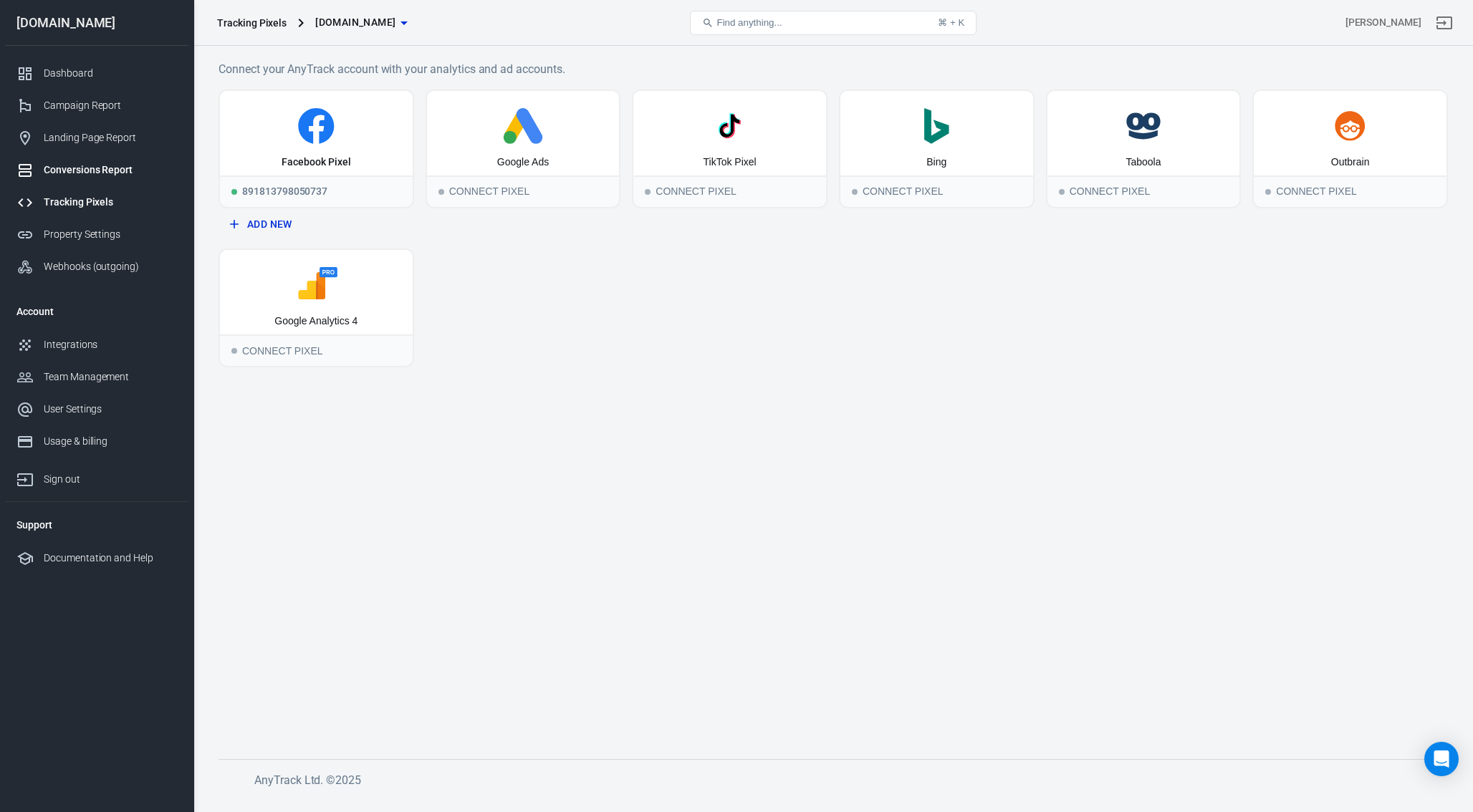
click at [97, 163] on div "Conversions Report" at bounding box center [110, 170] width 133 height 15
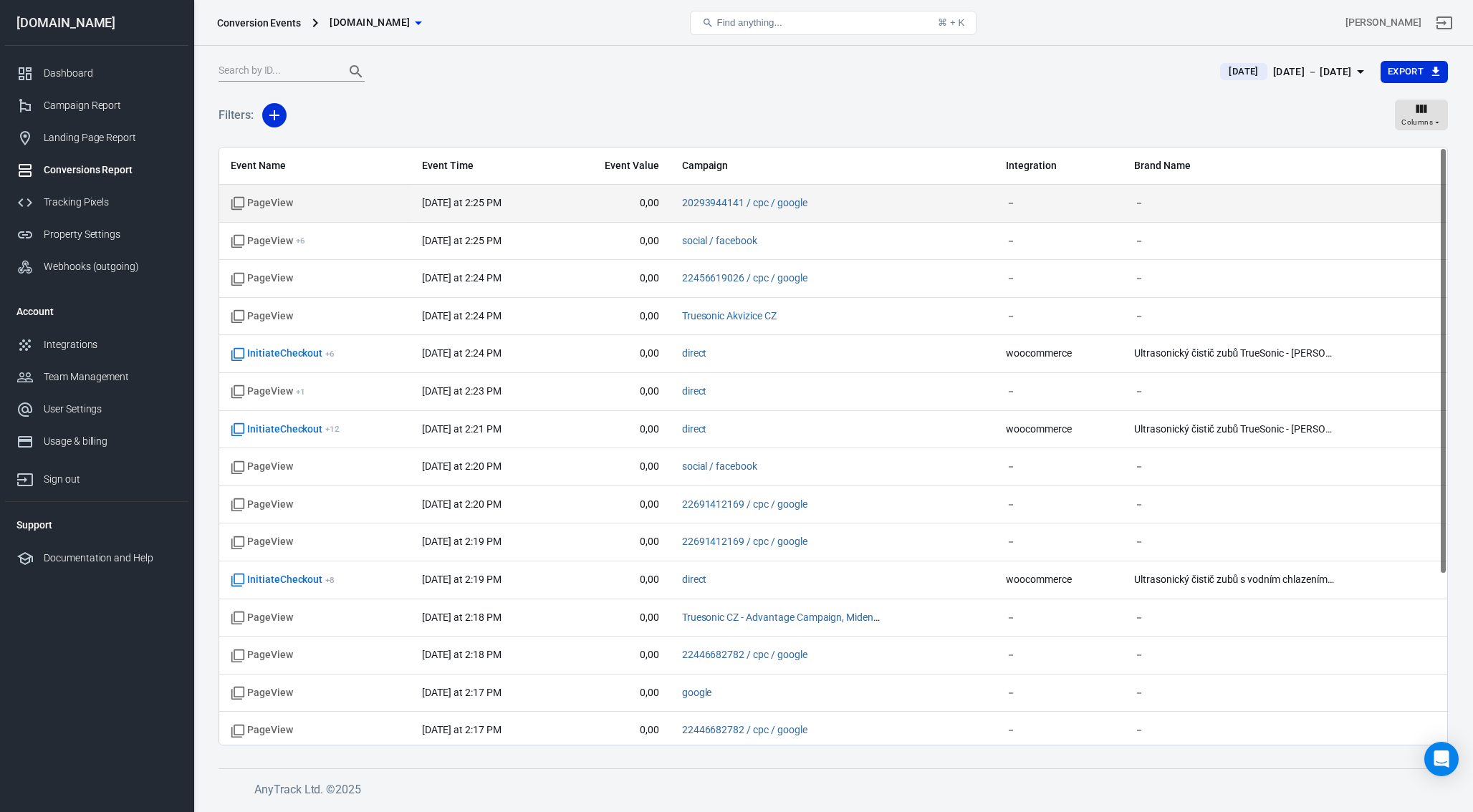
click at [351, 205] on span "PageView" at bounding box center [315, 204] width 169 height 14
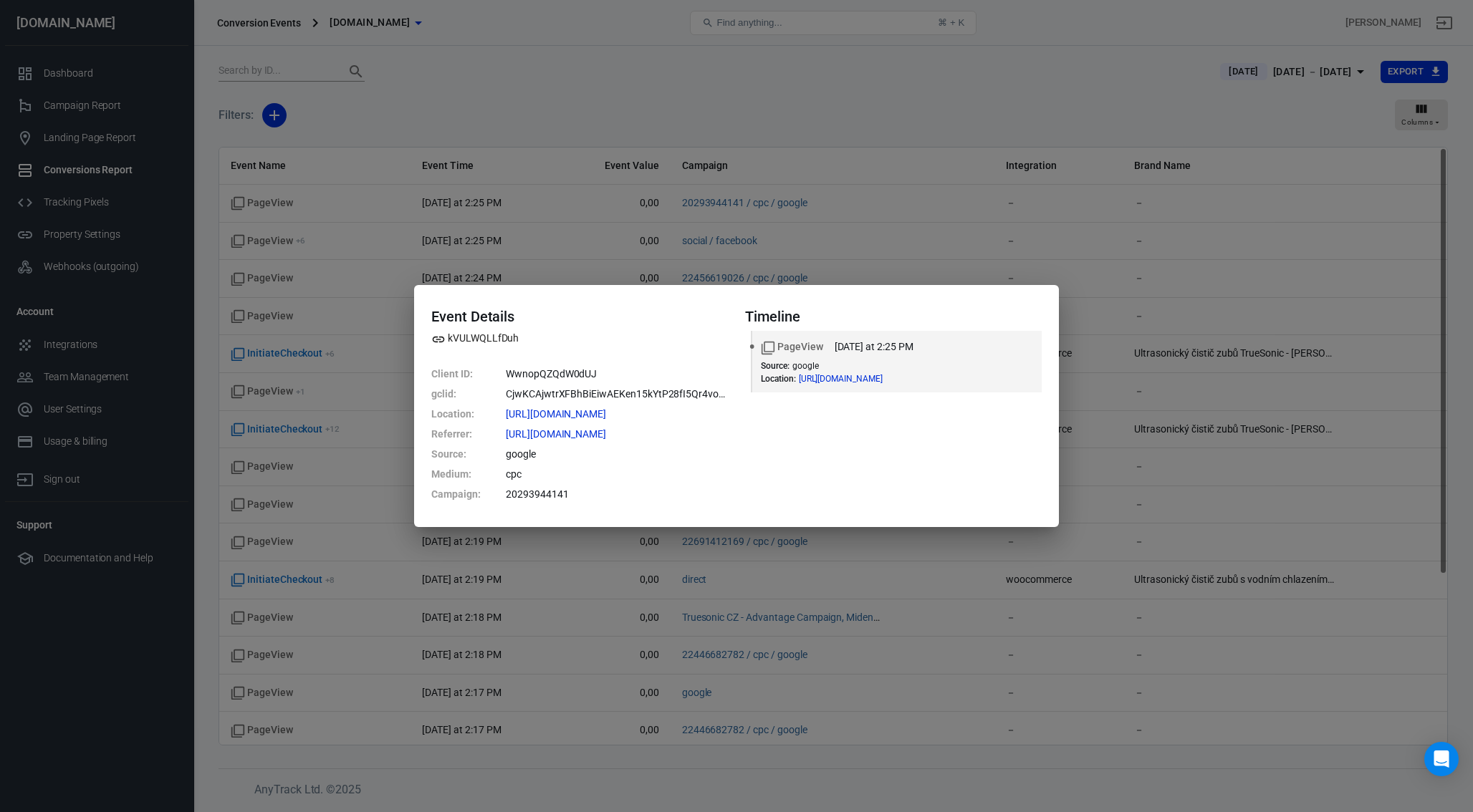
click at [692, 265] on div "Event Details kVULWQLLfDuh Client ID : WwnopQZQdW0dUJ gclid : CjwKCAjwtrXFBhBiE…" at bounding box center [736, 406] width 1473 height 812
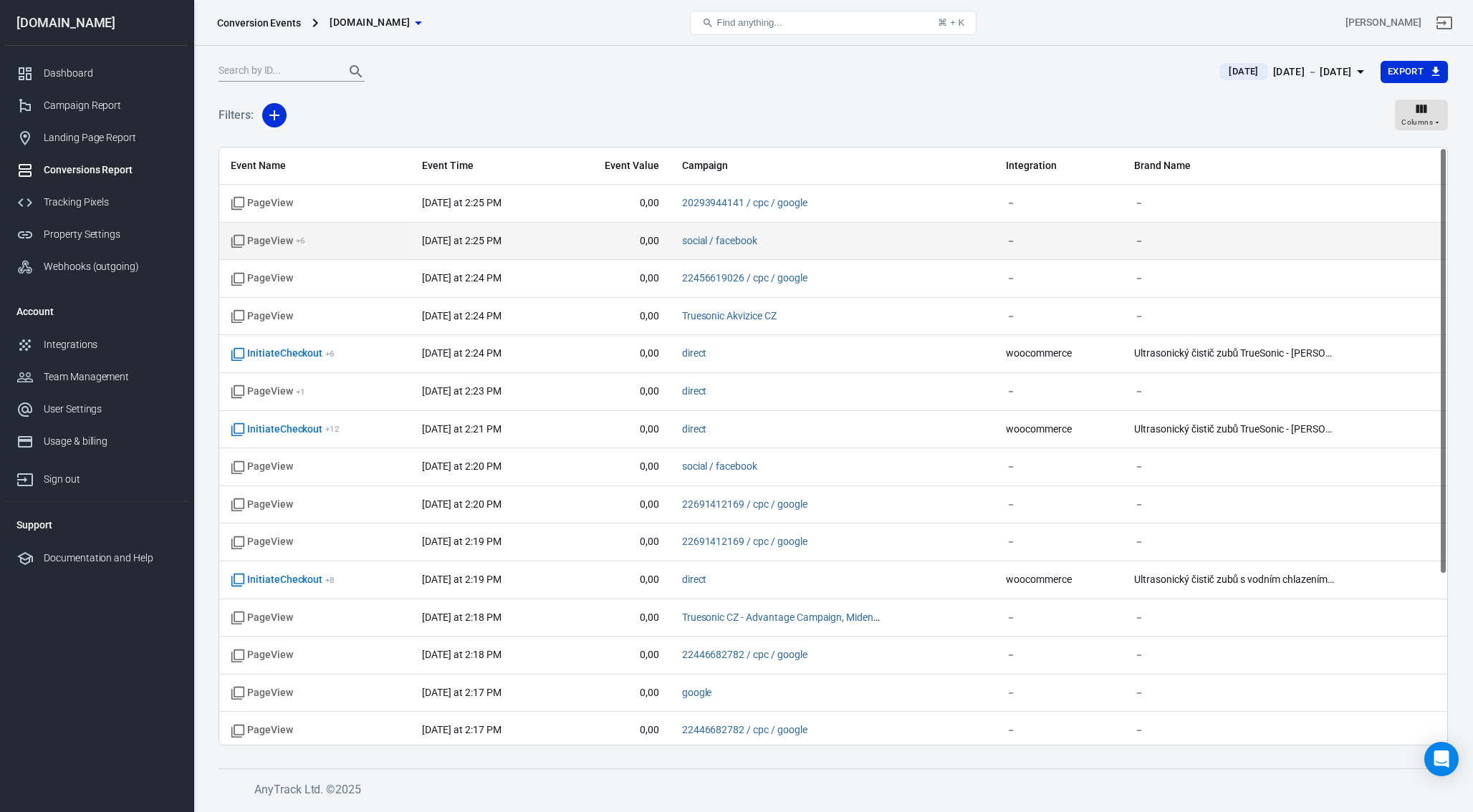
click at [571, 236] on span "0,00" at bounding box center [615, 241] width 89 height 14
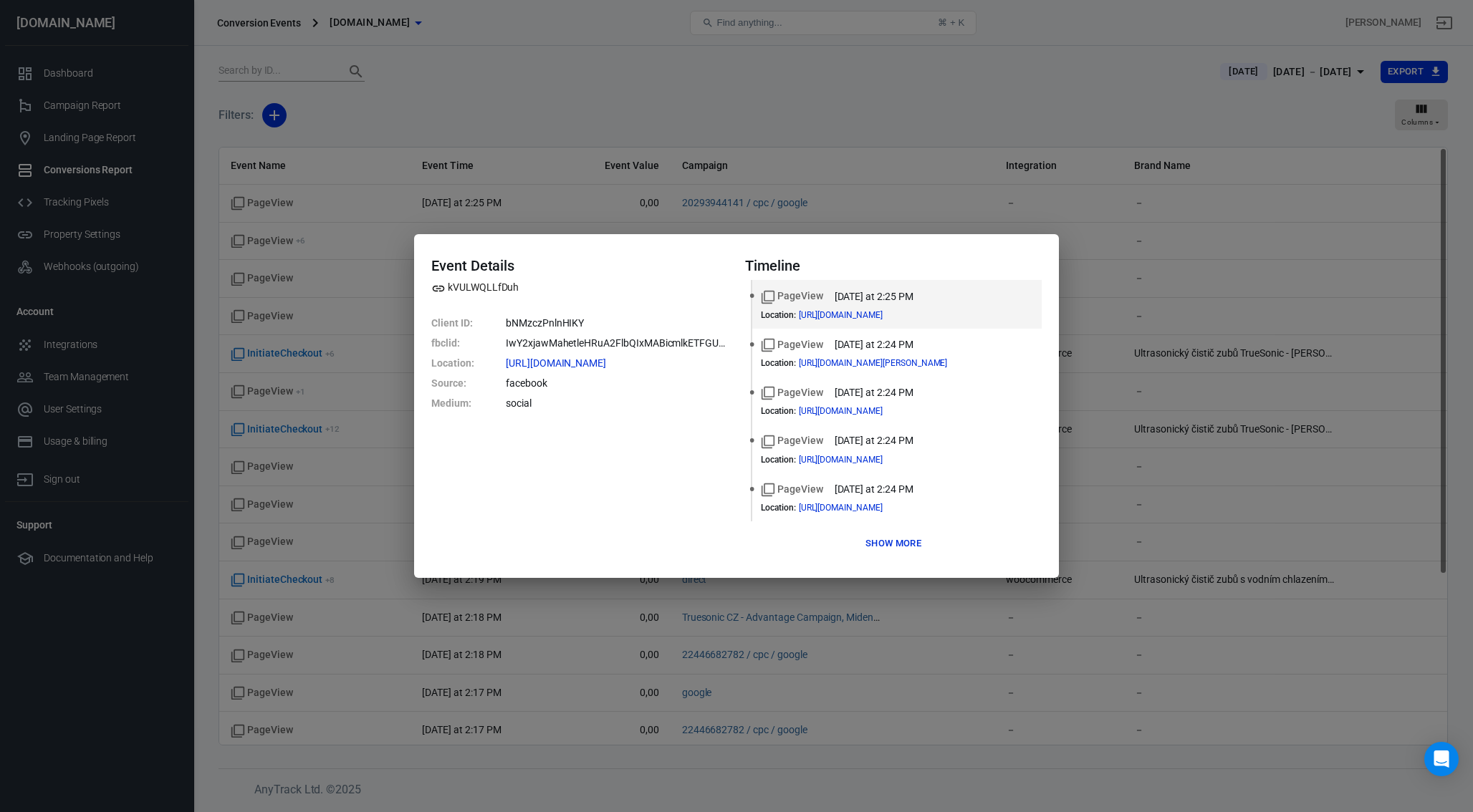
click at [535, 227] on div "Event Details kVULWQLLfDuh Client ID : bNMzczPnlnHIKY fbclid : IwY2xjawMahetleH…" at bounding box center [736, 406] width 1473 height 812
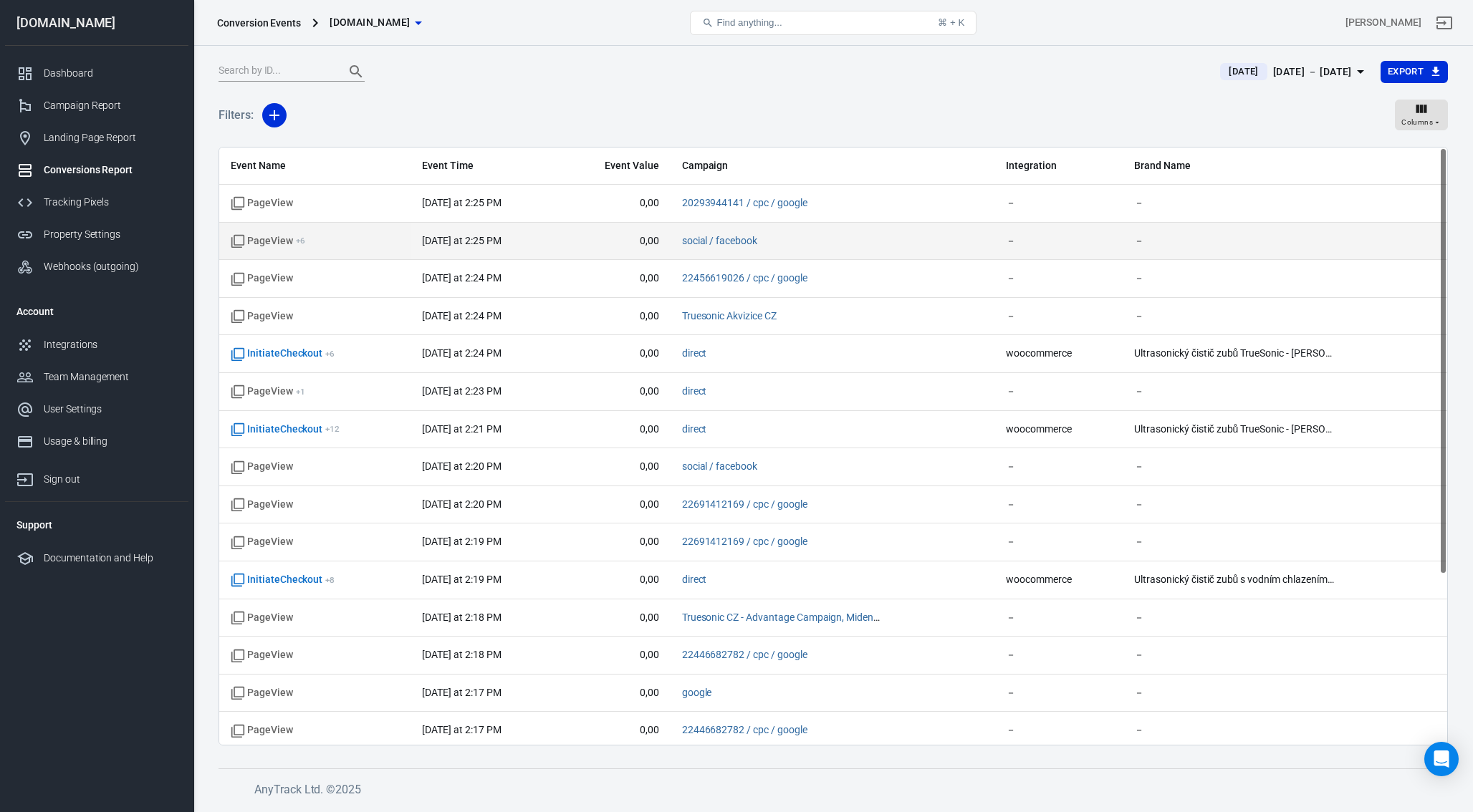
click at [620, 249] on td "0,00" at bounding box center [615, 241] width 112 height 38
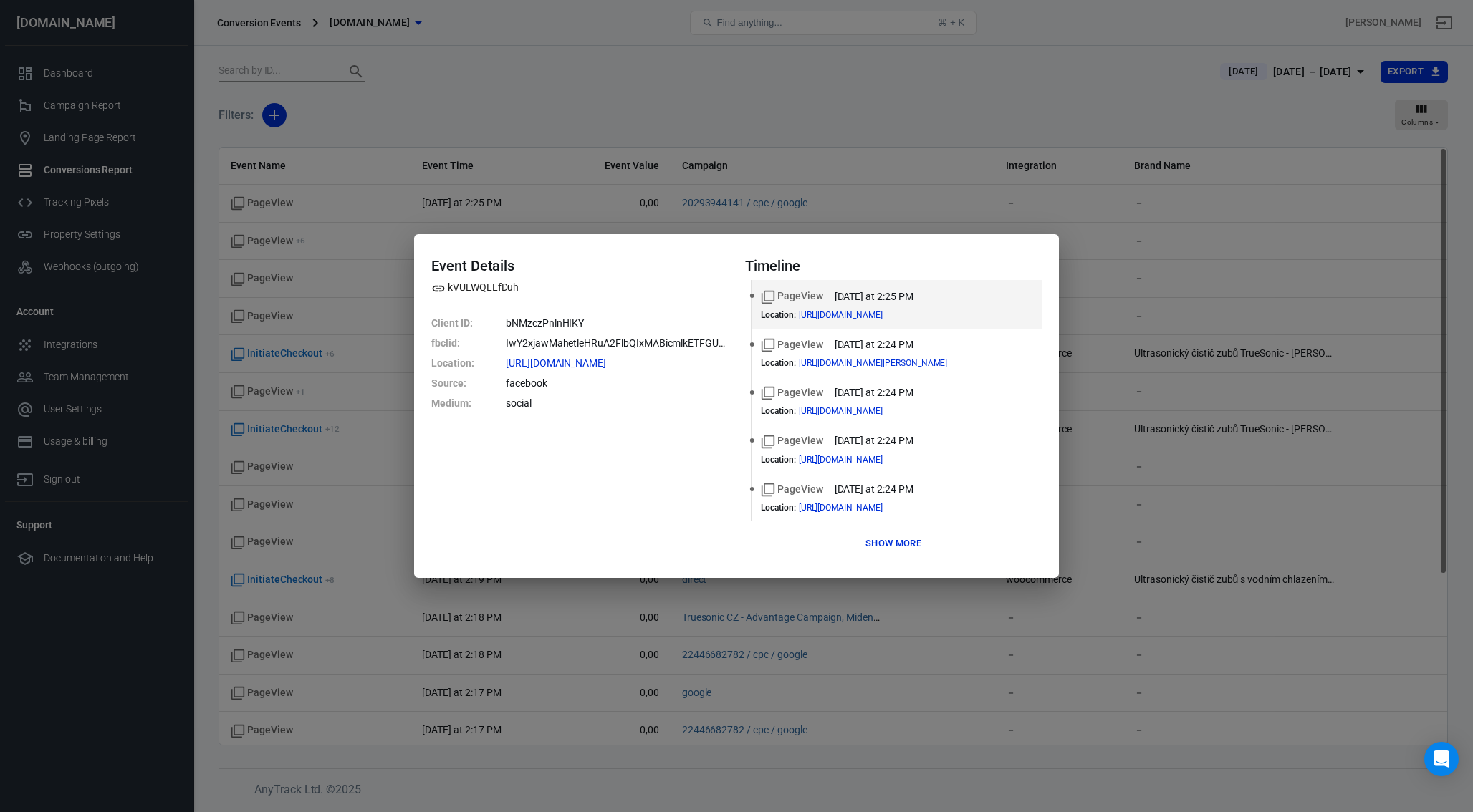
click at [880, 536] on button "Show more" at bounding box center [893, 544] width 63 height 22
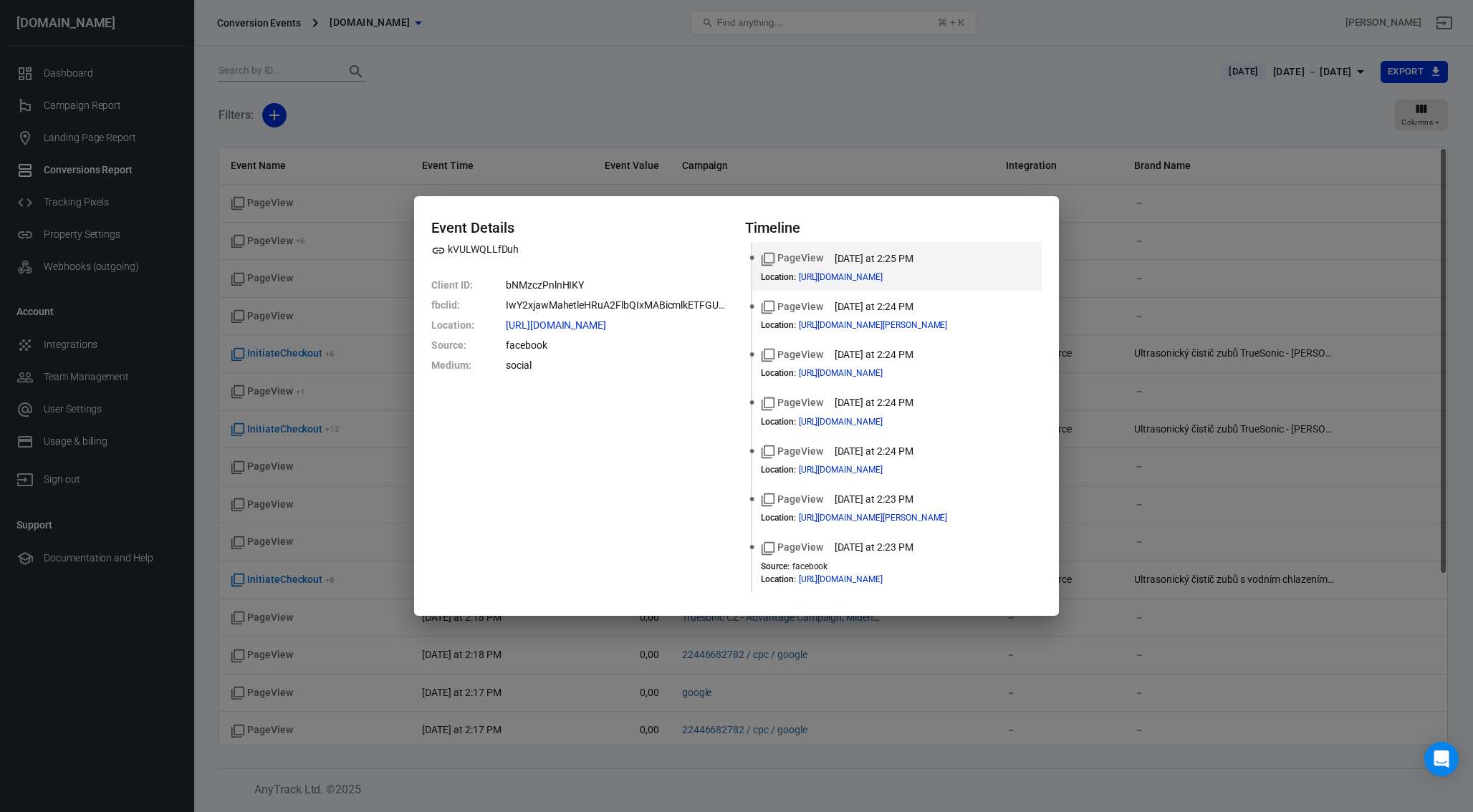
click at [382, 388] on div "Event Details kVULWQLLfDuh Client ID : bNMzczPnlnHIKY fbclid : IwY2xjawMahetleH…" at bounding box center [736, 406] width 1473 height 812
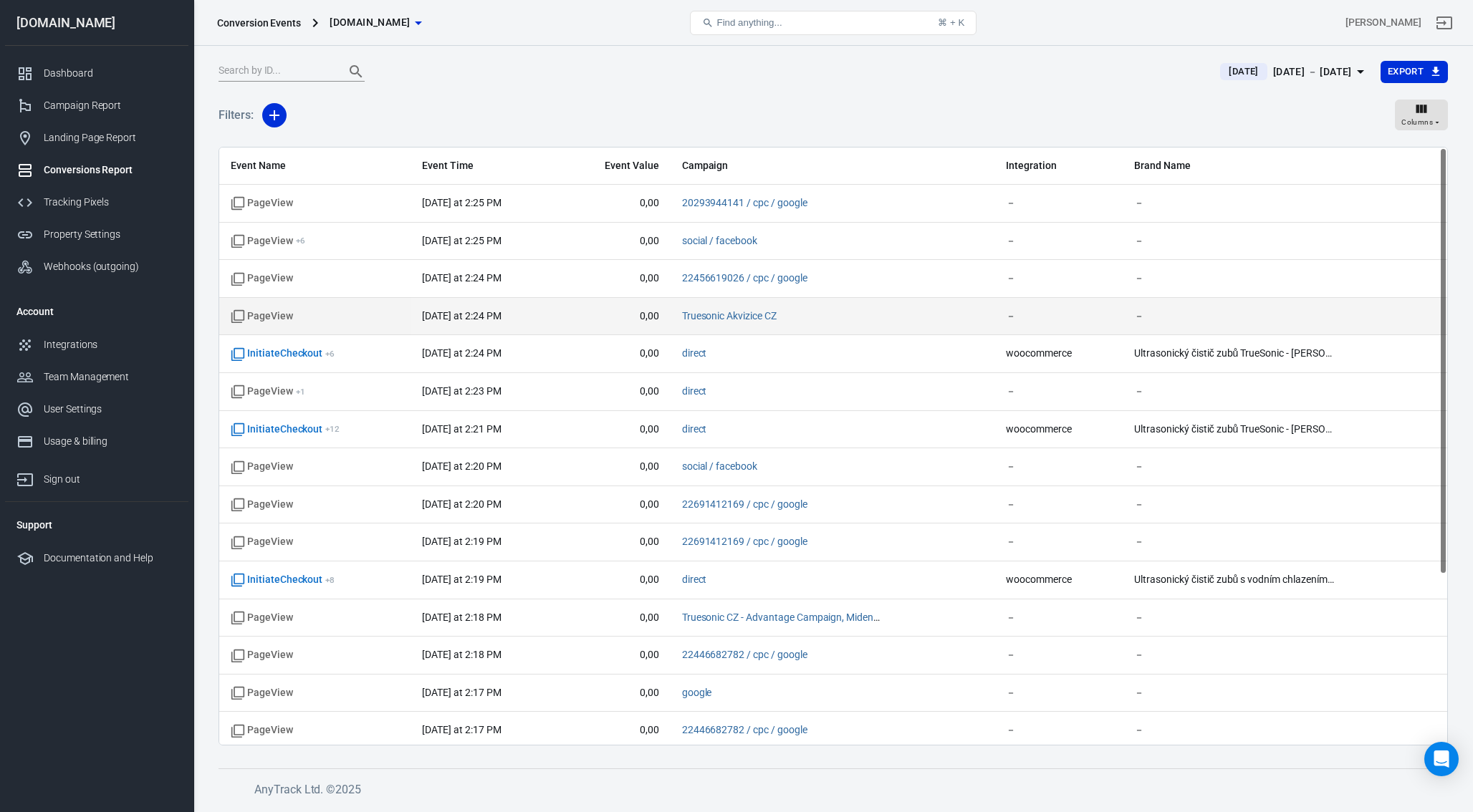
click at [298, 303] on td "PageView" at bounding box center [315, 316] width 191 height 38
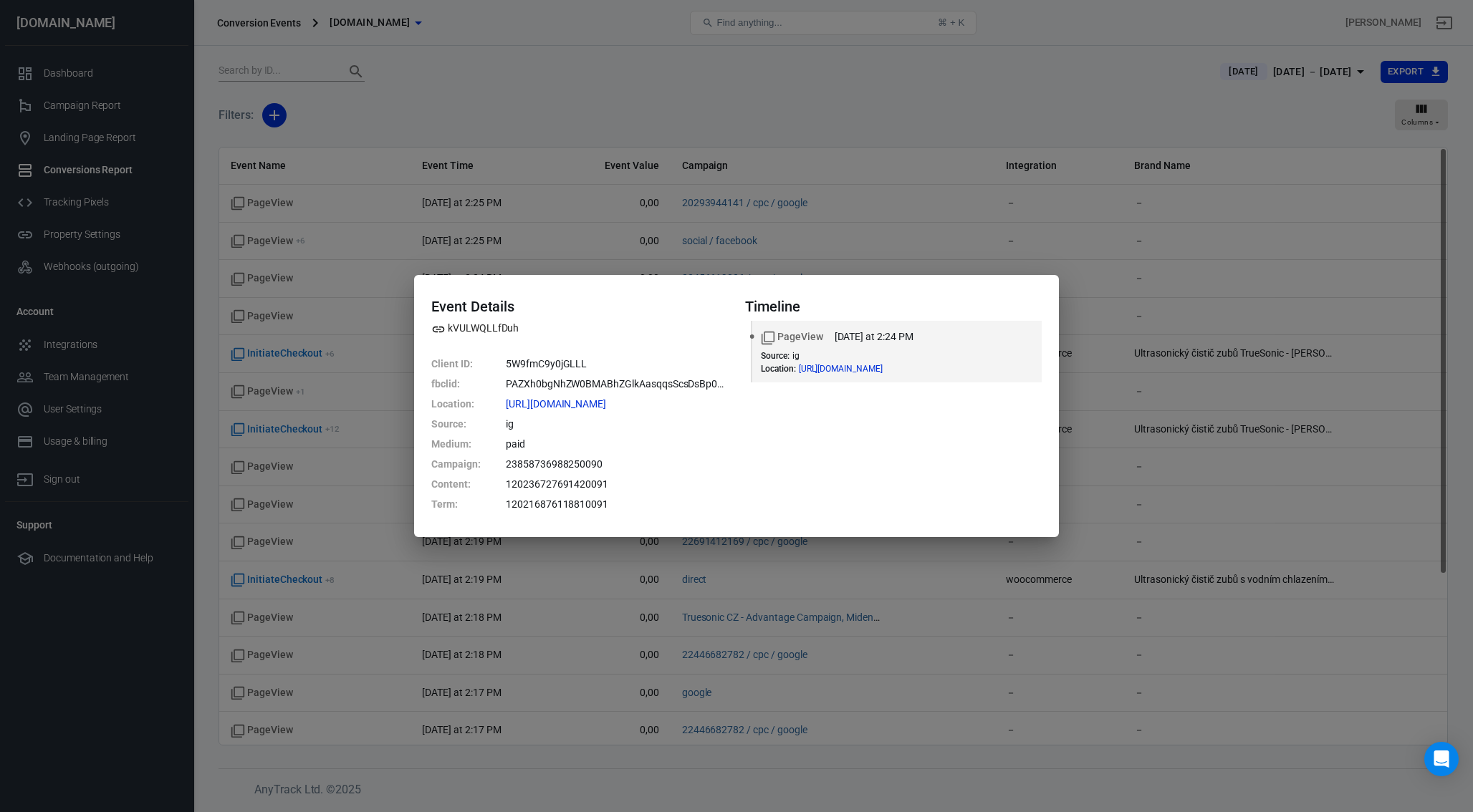
click at [271, 305] on div "Event Details kVULWQLLfDuh Client ID : 5W9fmC9y0jGLLL fbclid : PAZXh0bgNhZW0BMA…" at bounding box center [736, 406] width 1473 height 812
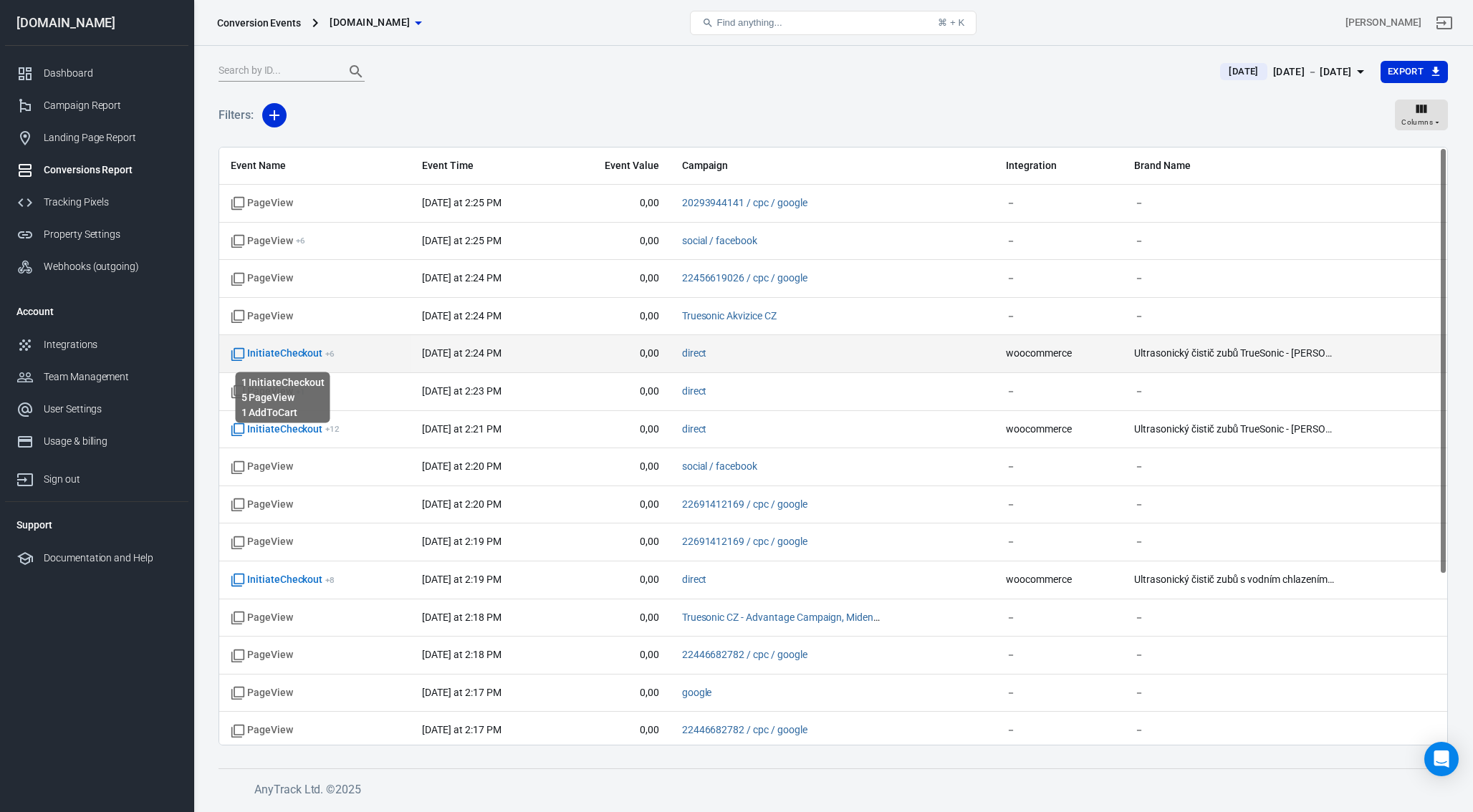
click at [308, 350] on span "InitiateCheckout + 6" at bounding box center [282, 354] width 104 height 14
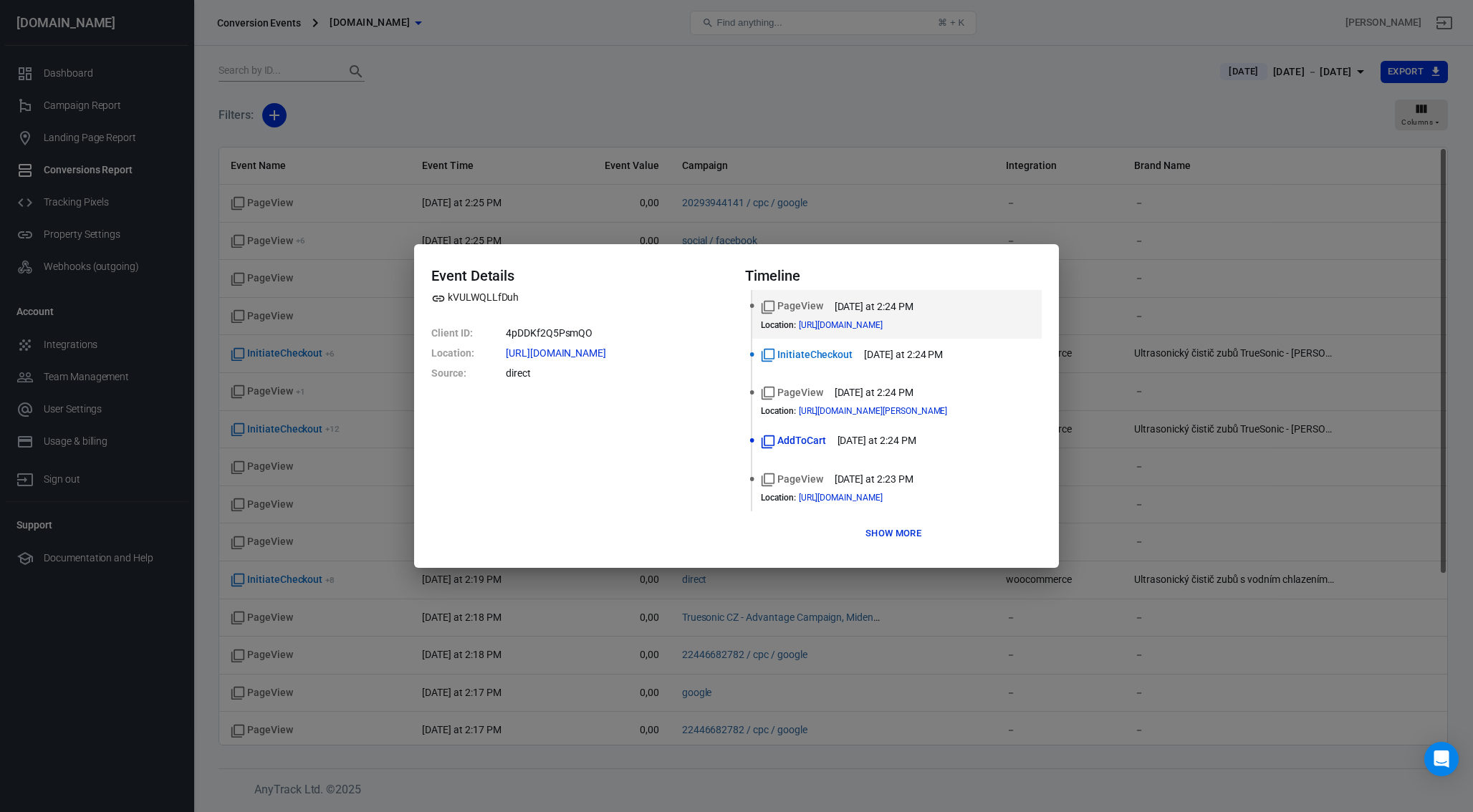
click at [892, 538] on button "Show more" at bounding box center [893, 533] width 63 height 22
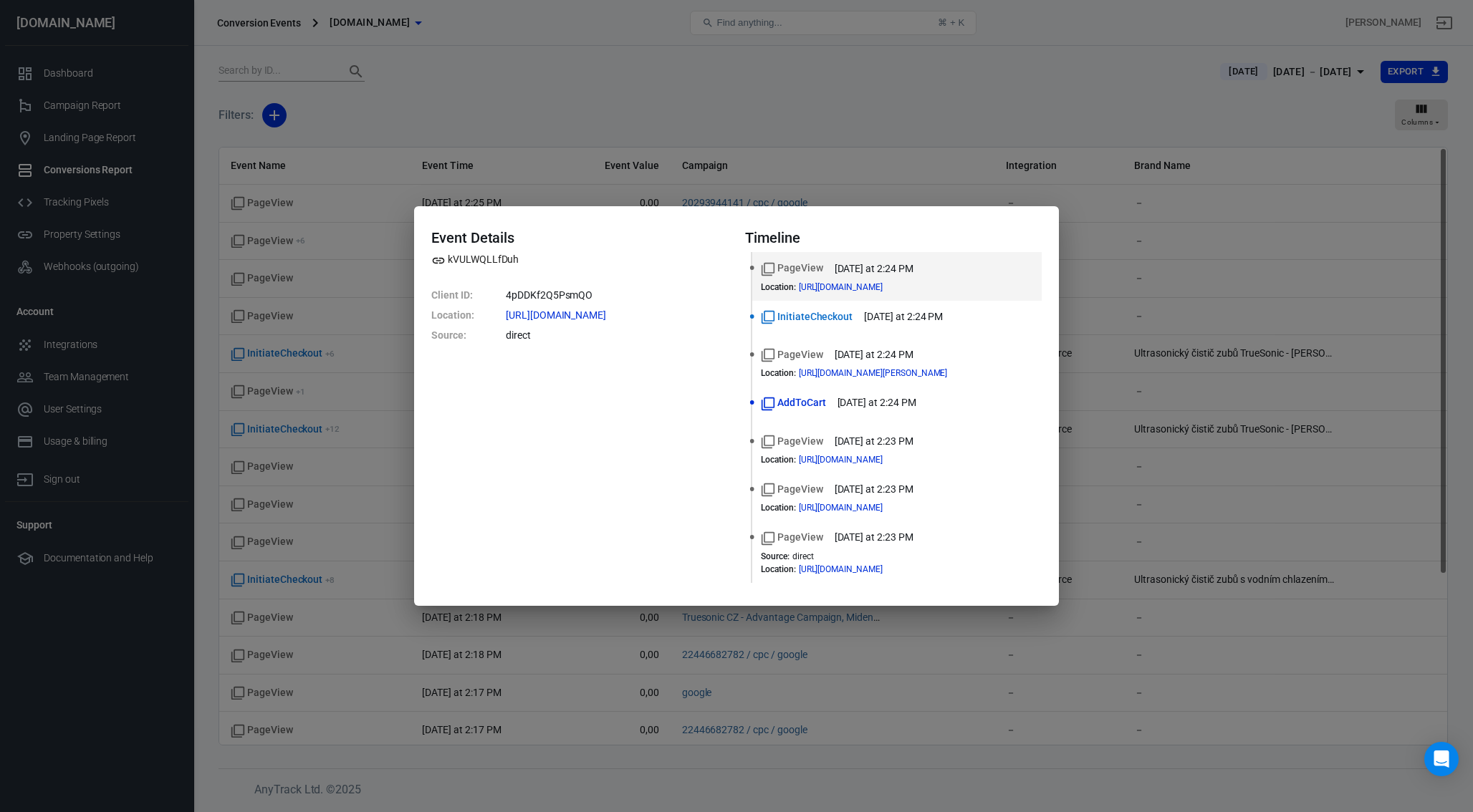
click at [645, 434] on div "Event Details kVULWQLLfDuh Client ID : 4pDDKf2Q5PsmQO Location : [URL][DOMAIN_N…" at bounding box center [579, 406] width 296 height 353
click at [790, 411] on div "AddToCart [DATE] at 2:24 PM" at bounding box center [896, 406] width 272 height 21
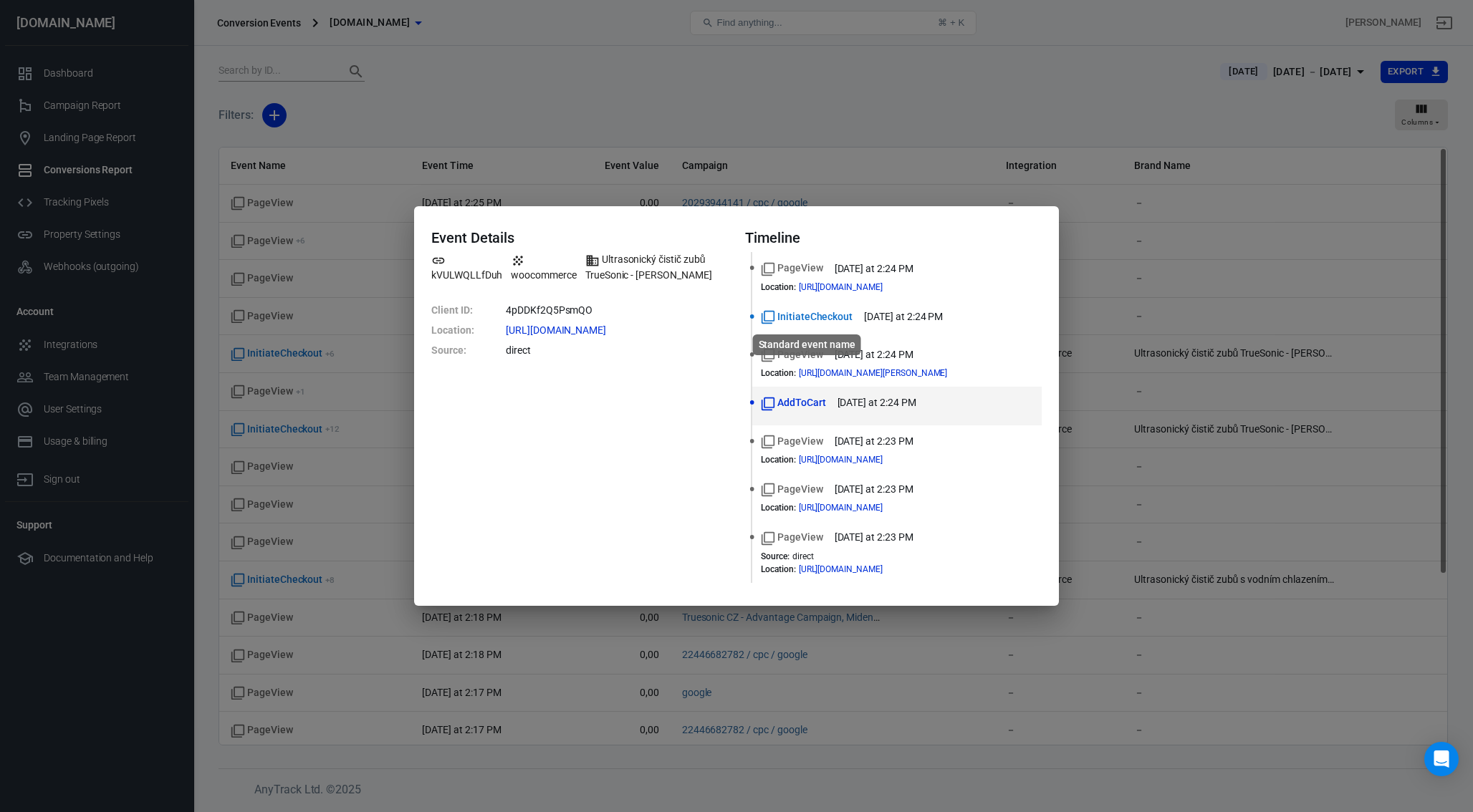
click at [811, 328] on div "Standard event name" at bounding box center [807, 340] width 111 height 32
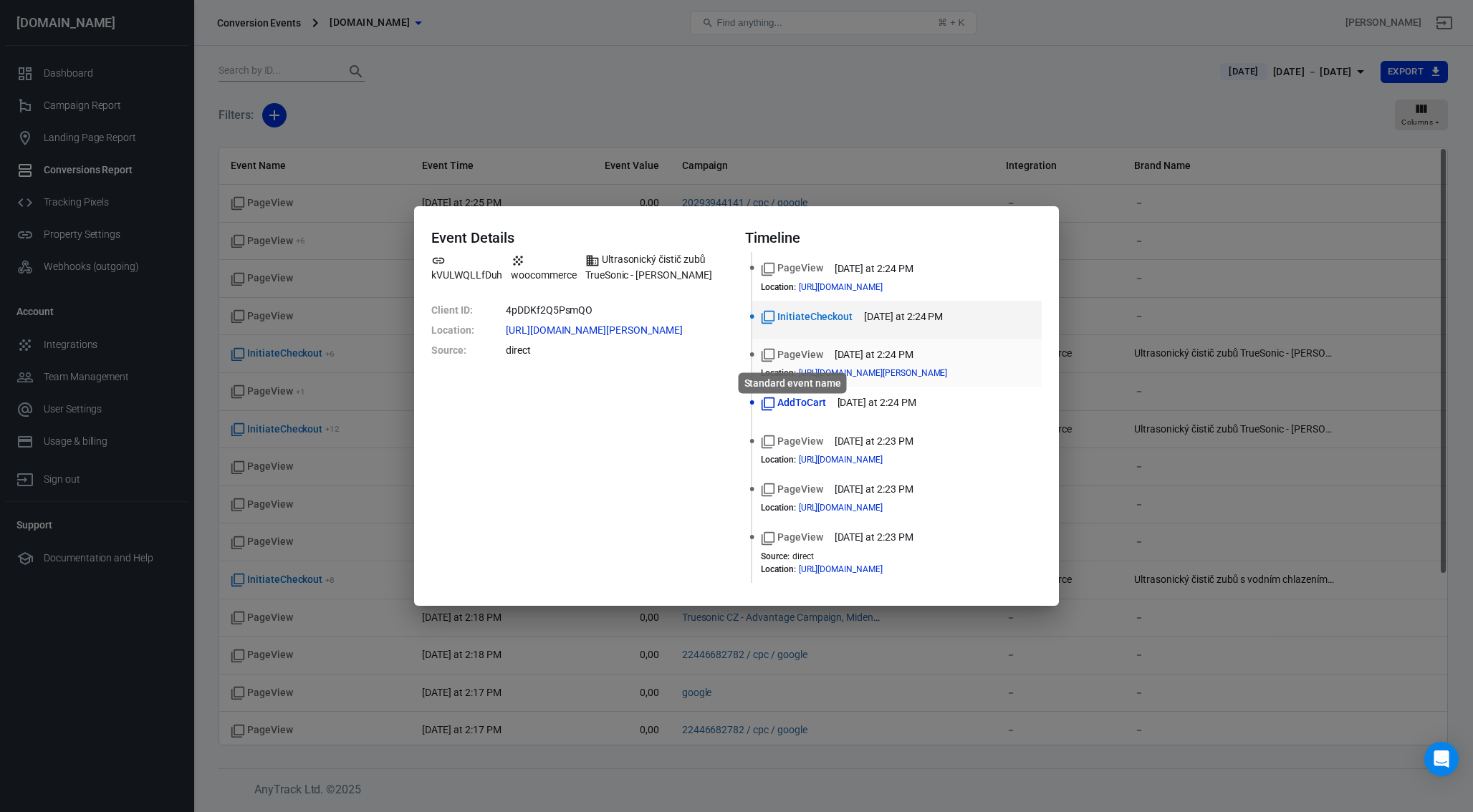
click at [812, 356] on span "PageView" at bounding box center [791, 354] width 62 height 15
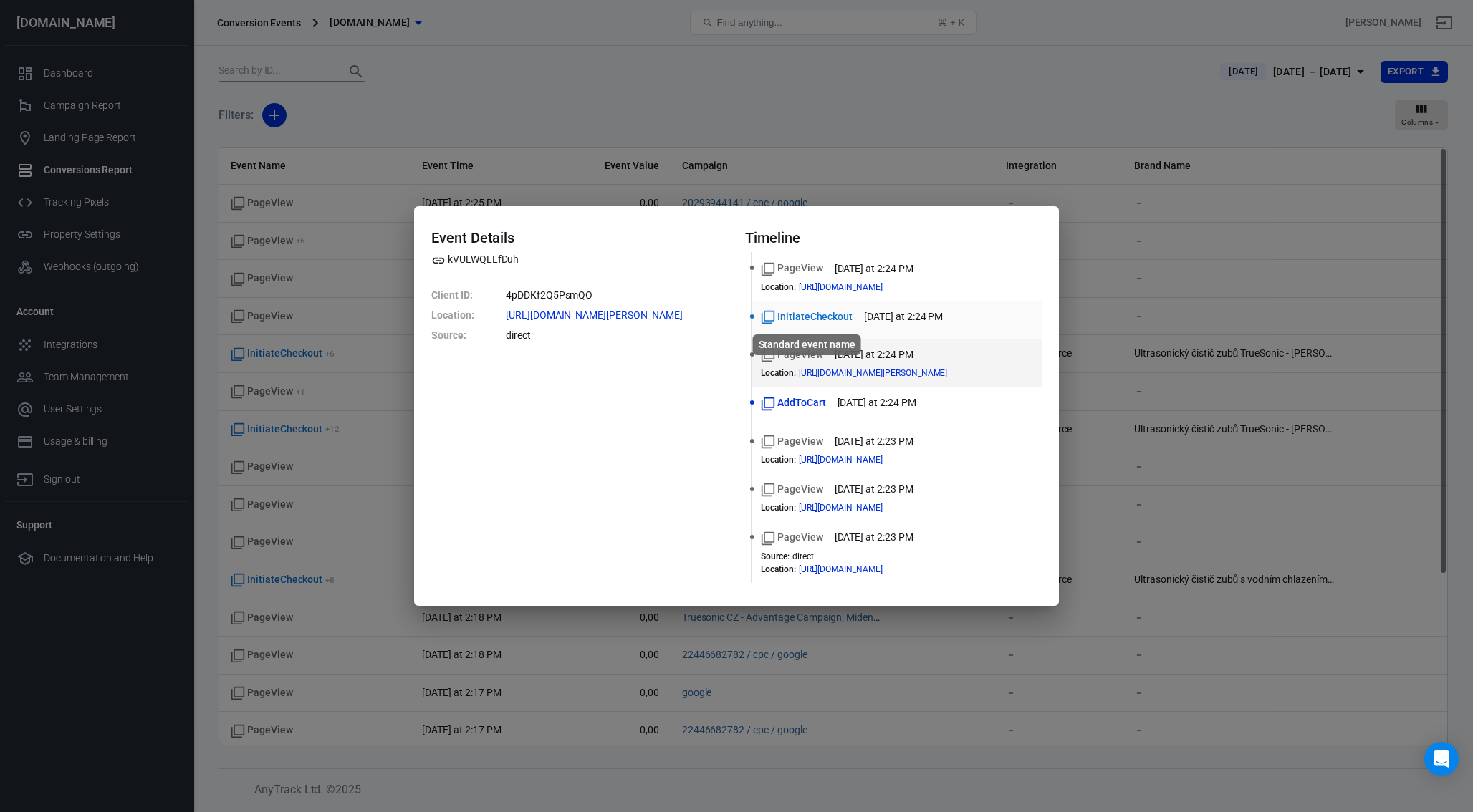
click at [823, 320] on span "InitiateCheckout" at bounding box center [806, 316] width 92 height 15
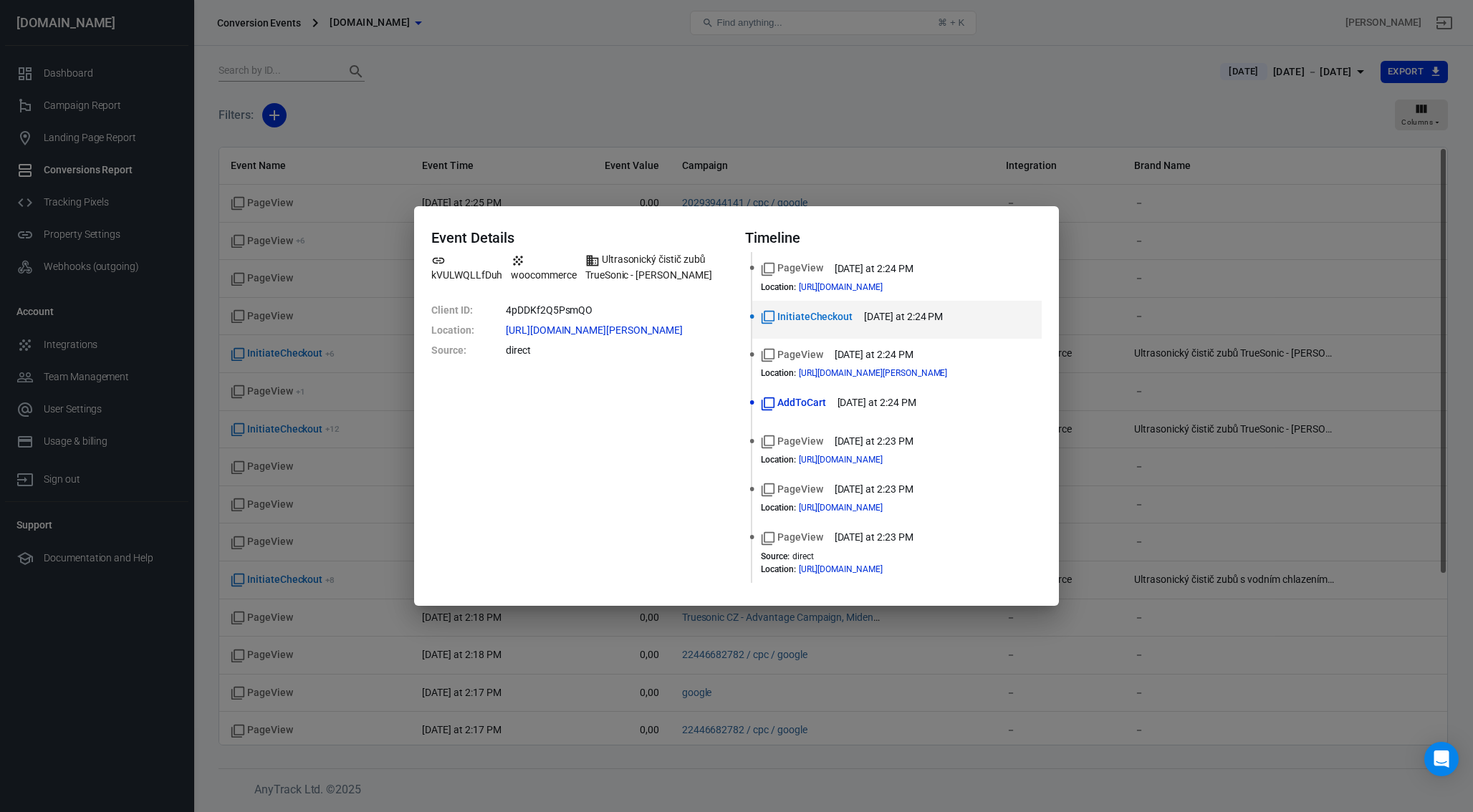
click at [550, 9] on div "Event Details kVULWQLLfDuh woocommerce Ultrasonický čistič zubů TrueSonic - [PE…" at bounding box center [736, 406] width 1473 height 812
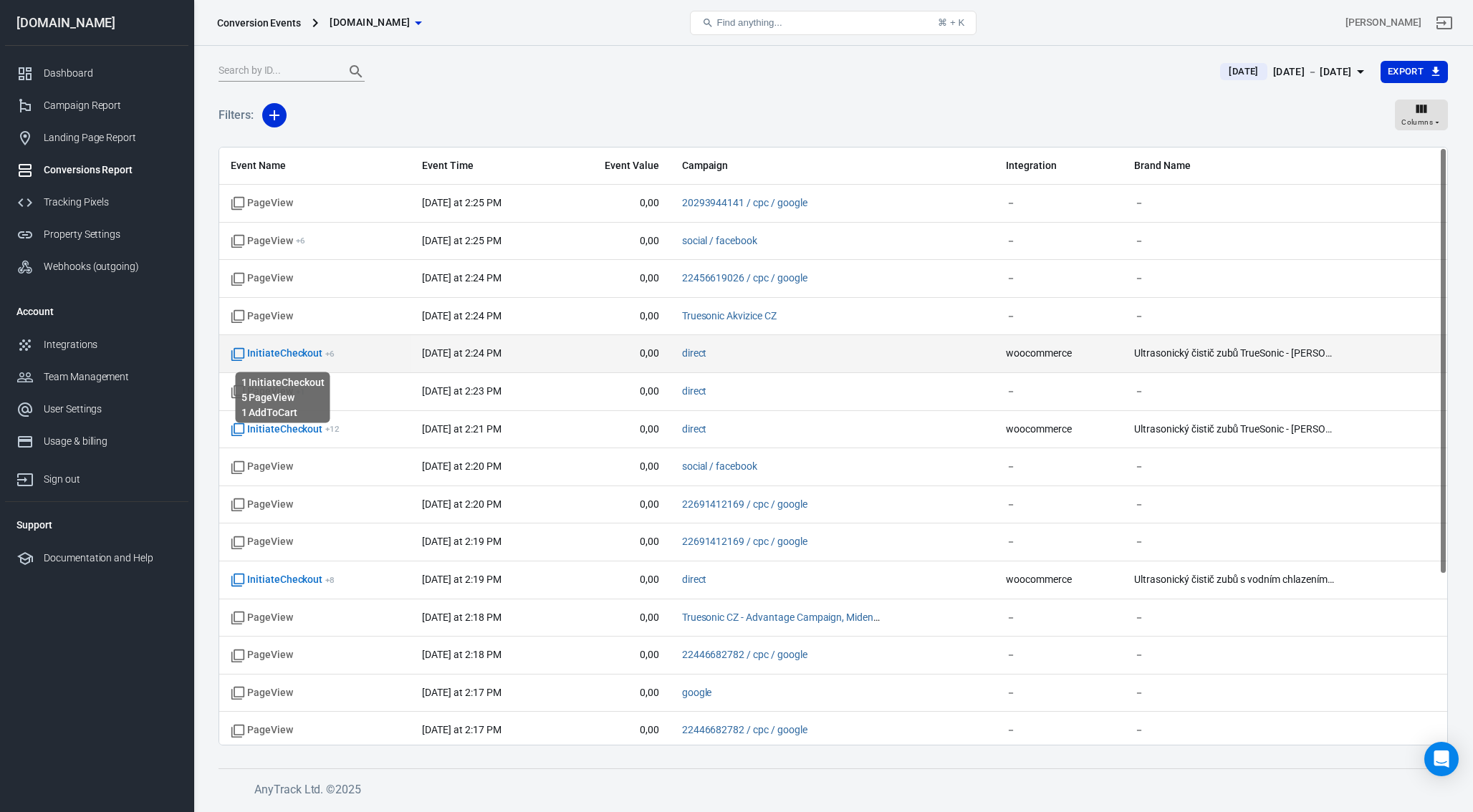
click at [295, 359] on span "InitiateCheckout + 6" at bounding box center [282, 354] width 104 height 14
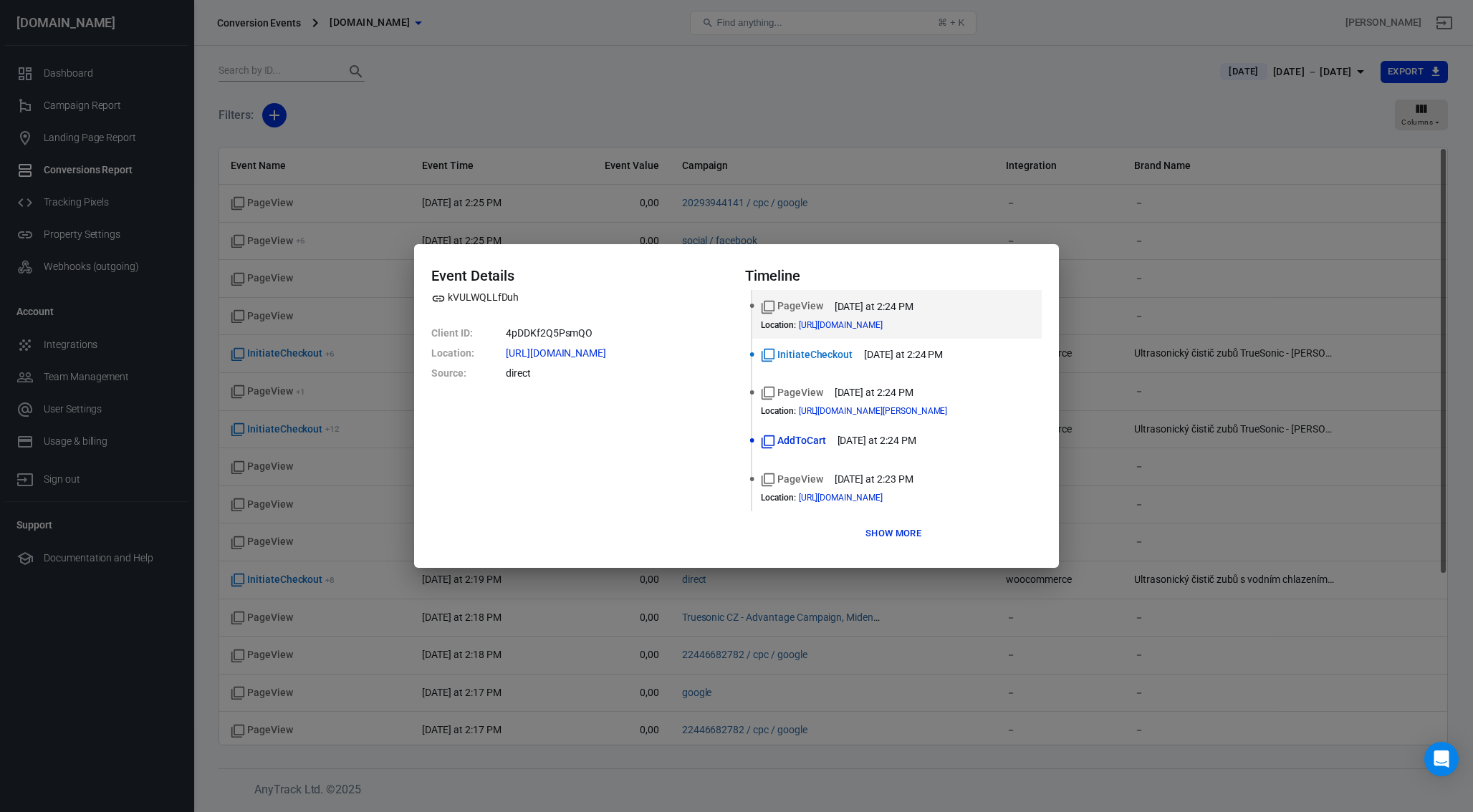
click at [879, 526] on button "Show more" at bounding box center [893, 533] width 63 height 22
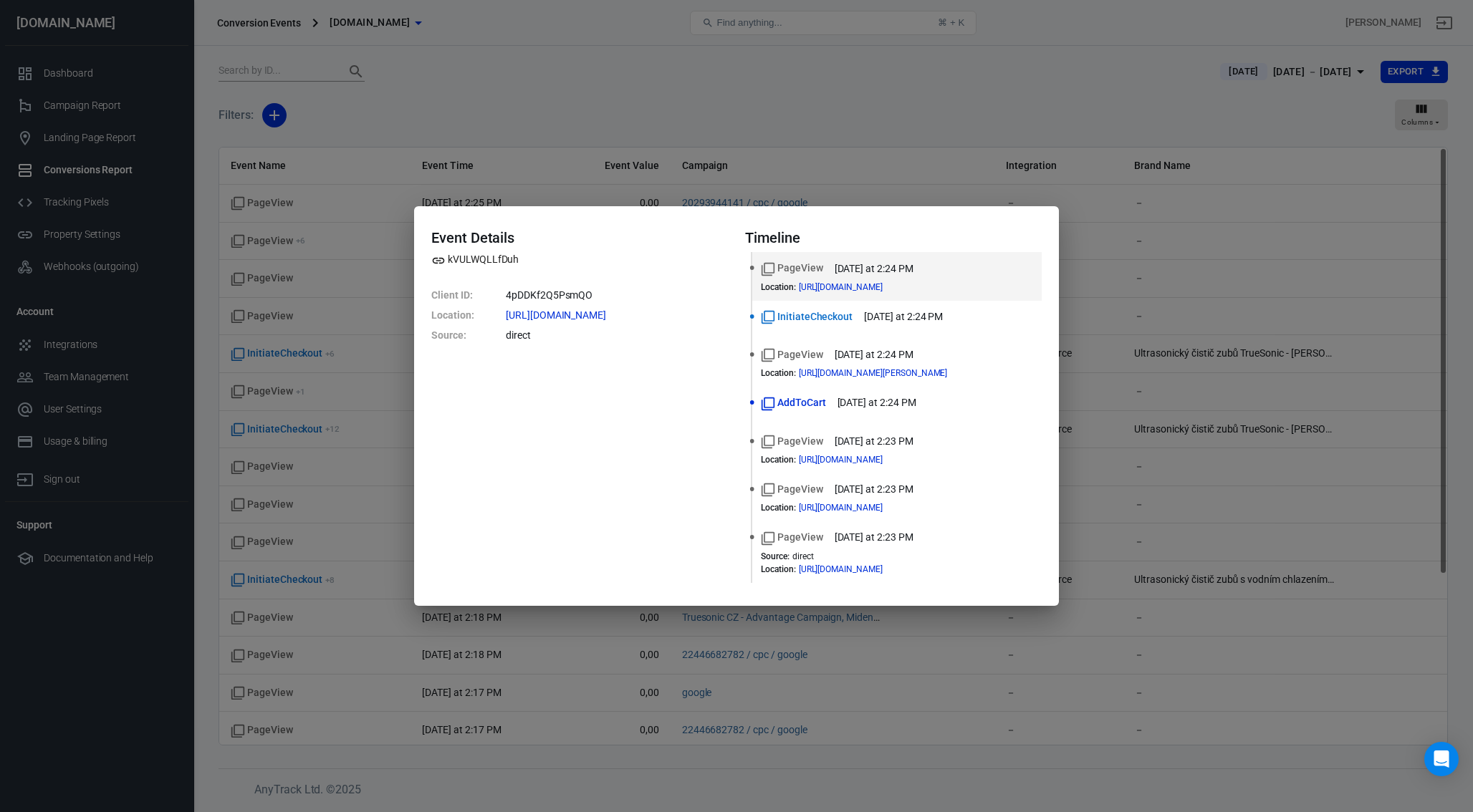
click at [475, 162] on div "Event Details kVULWQLLfDuh Client ID : 4pDDKf2Q5PsmQO Location : [URL][DOMAIN_N…" at bounding box center [736, 406] width 1473 height 812
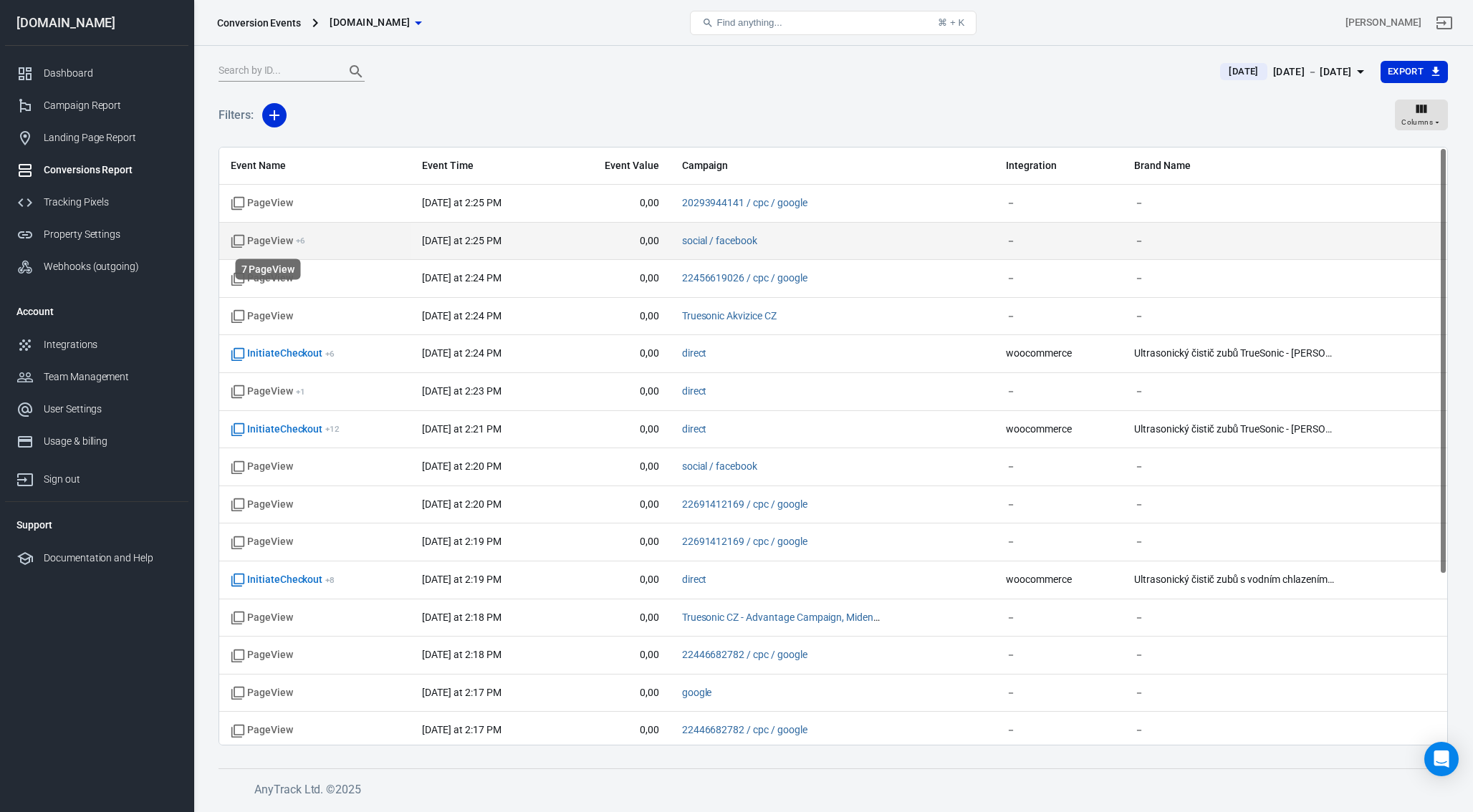
click at [281, 237] on span "PageView + 6" at bounding box center [268, 241] width 74 height 14
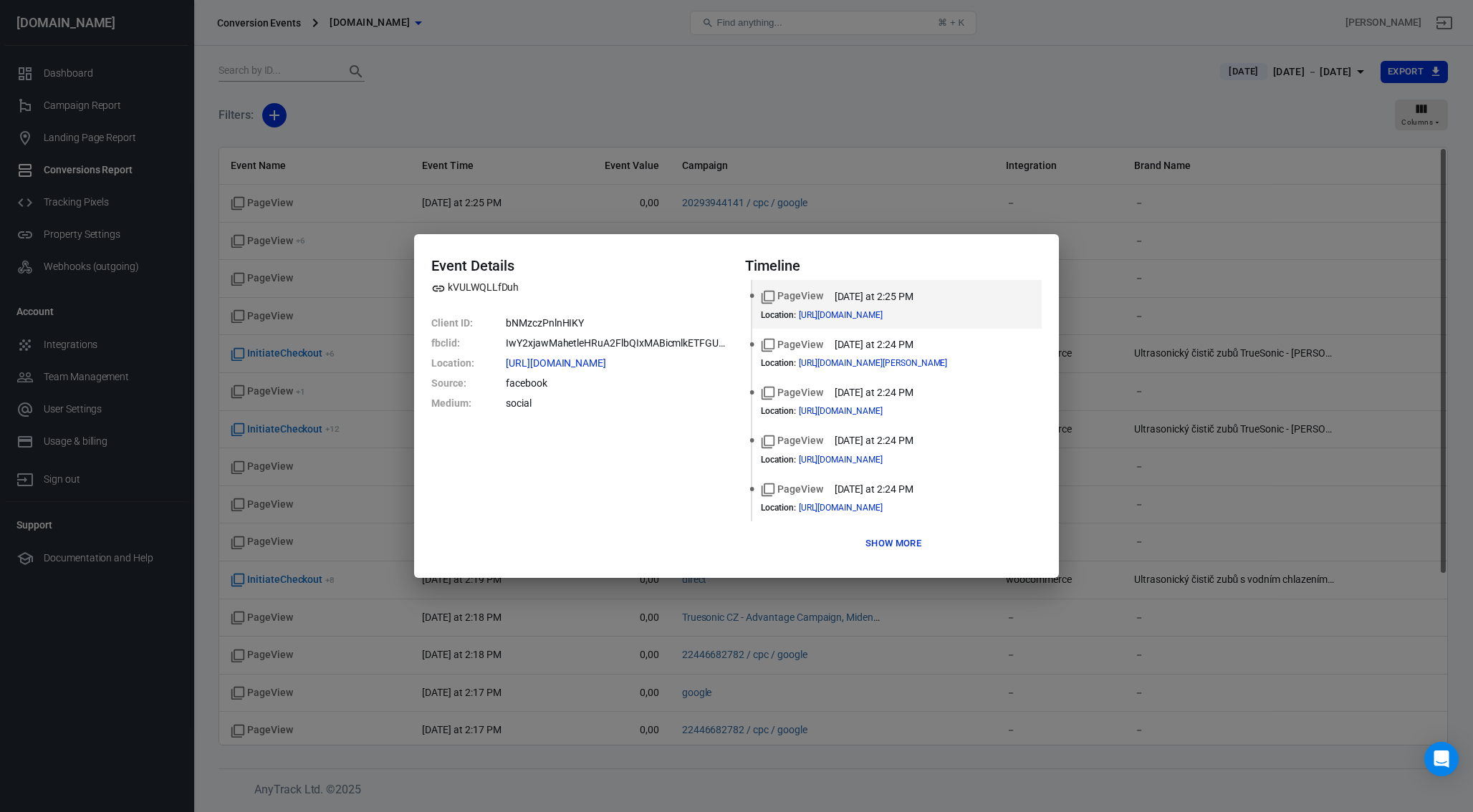
click at [285, 293] on div "Event Details kVULWQLLfDuh Client ID : bNMzczPnlnHIKY fbclid : IwY2xjawMahetleH…" at bounding box center [736, 406] width 1473 height 812
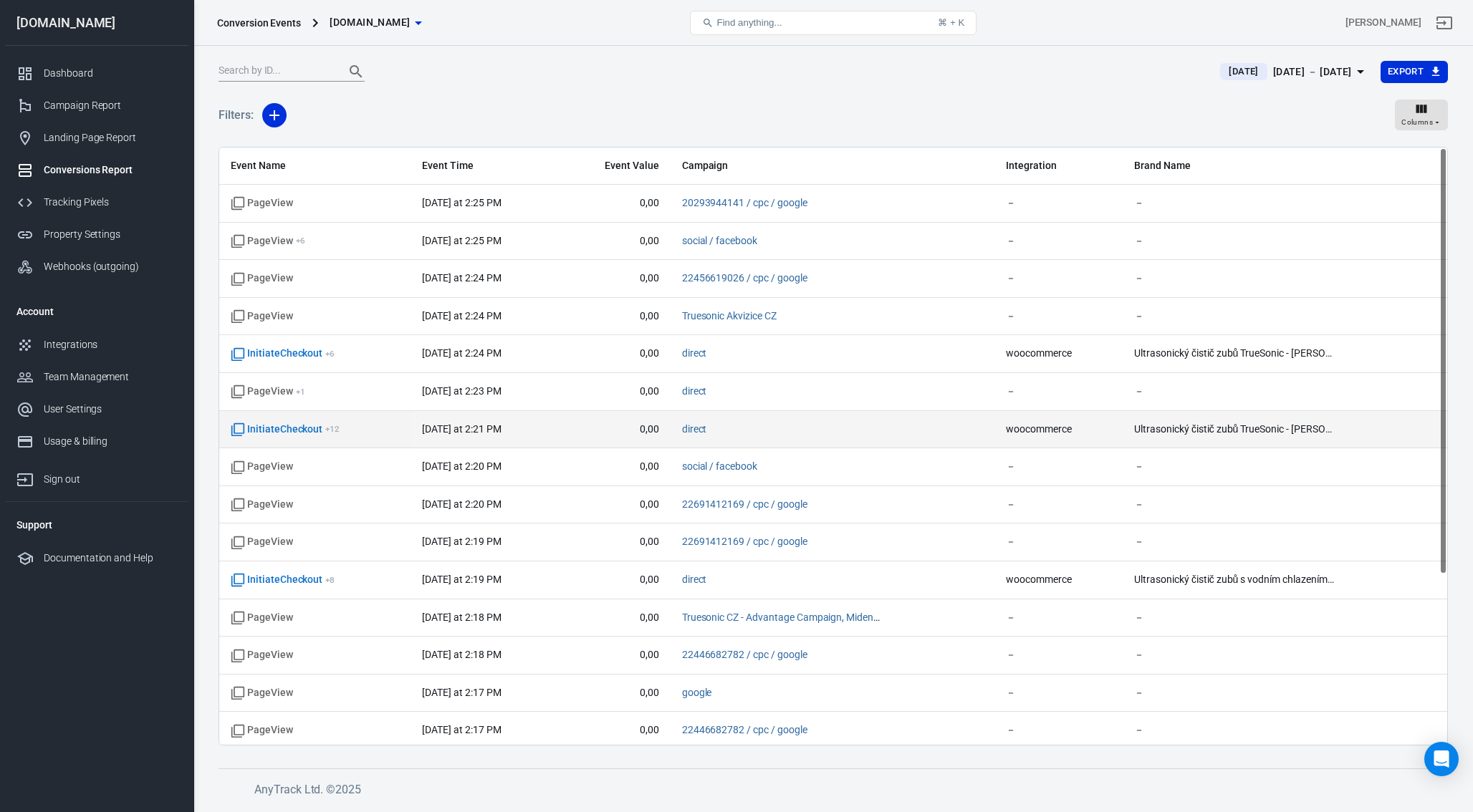
click at [258, 440] on td "InitiateCheckout + 12" at bounding box center [315, 429] width 191 height 38
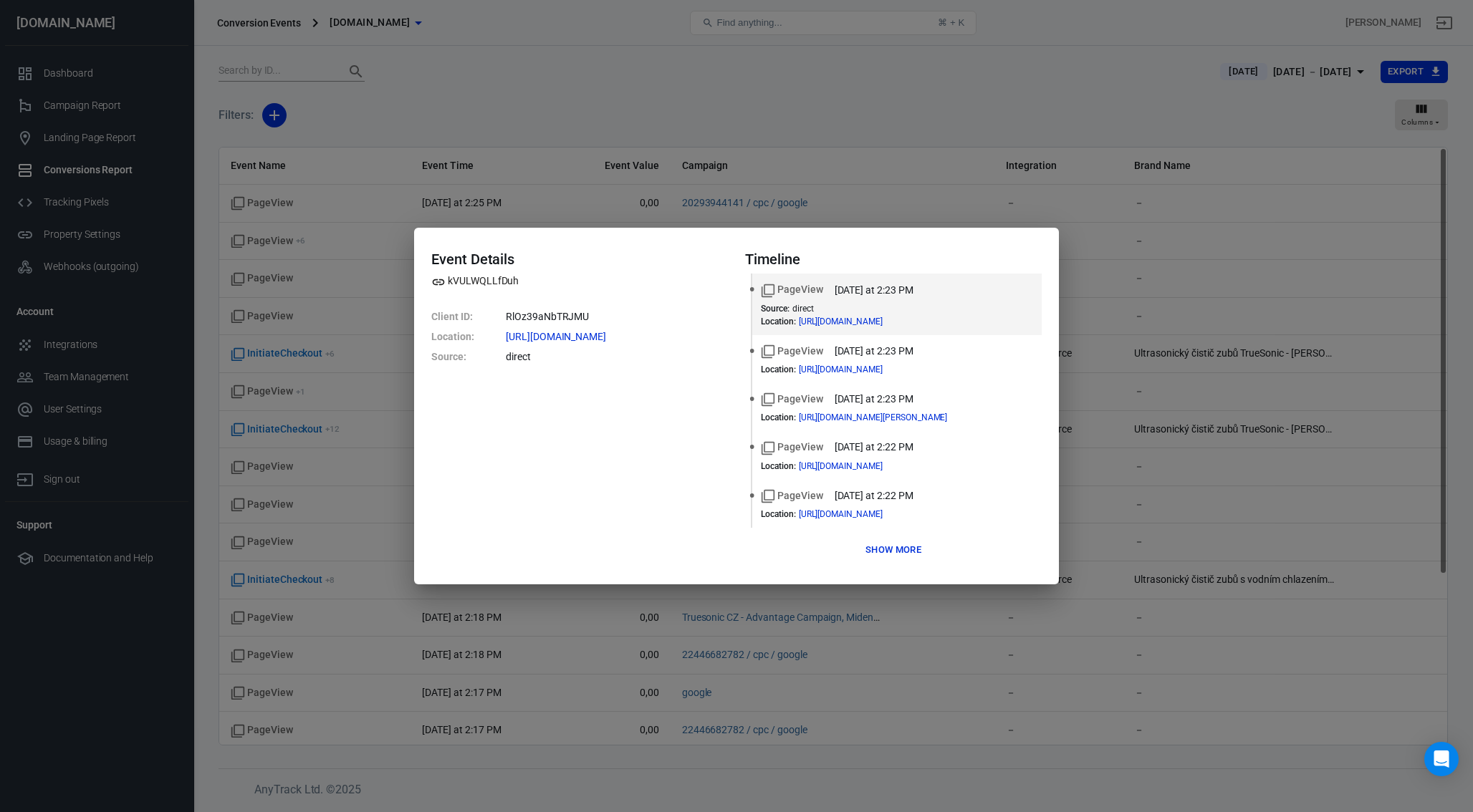
click at [880, 542] on button "Show more" at bounding box center [893, 550] width 63 height 22
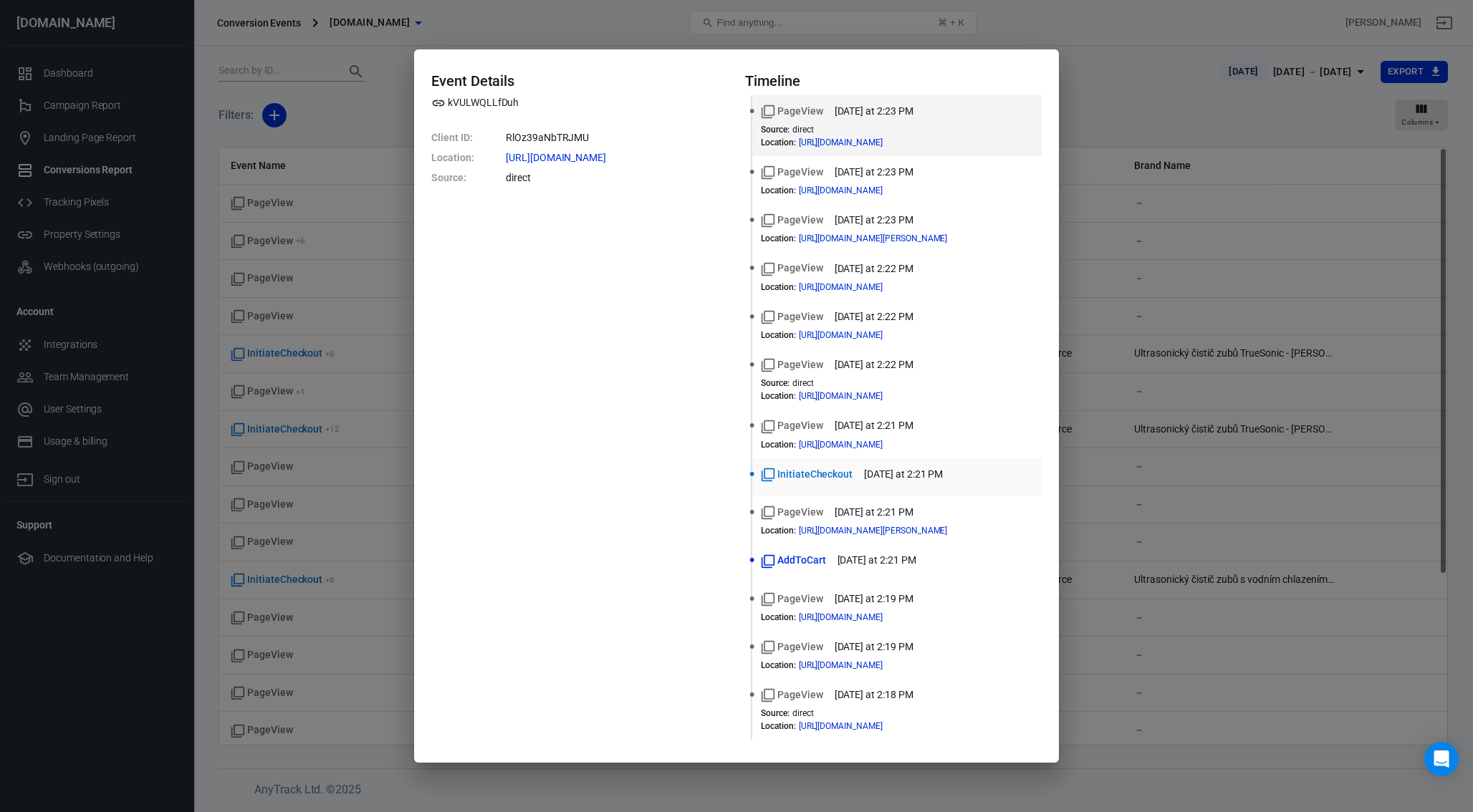
click at [843, 464] on li "InitiateCheckout [DATE] at 2:21 PM" at bounding box center [897, 477] width 289 height 38
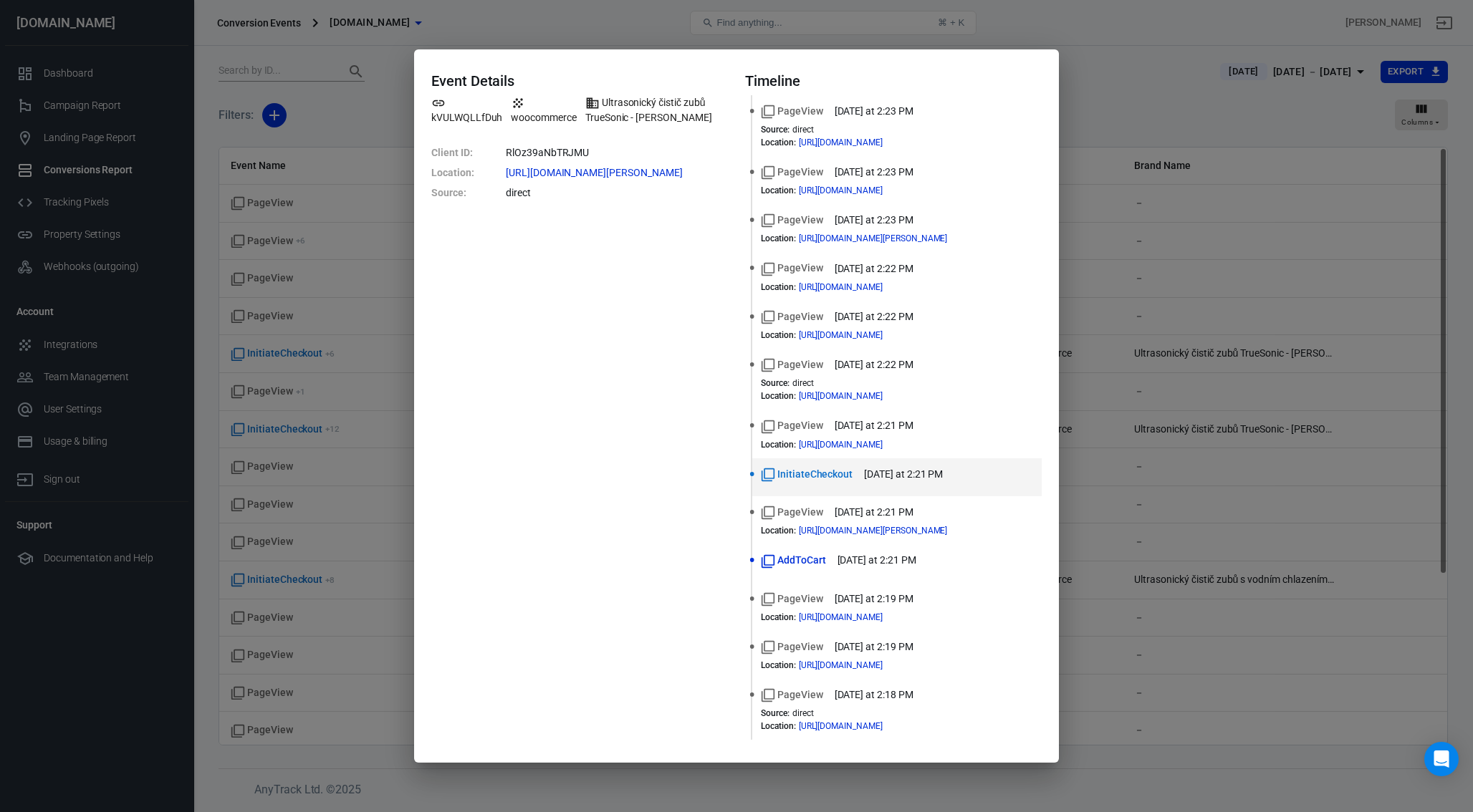
click at [59, 216] on div "Event Details kVULWQLLfDuh woocommerce Ultrasonický čistič zubů TrueSonic - [PE…" at bounding box center [736, 406] width 1473 height 812
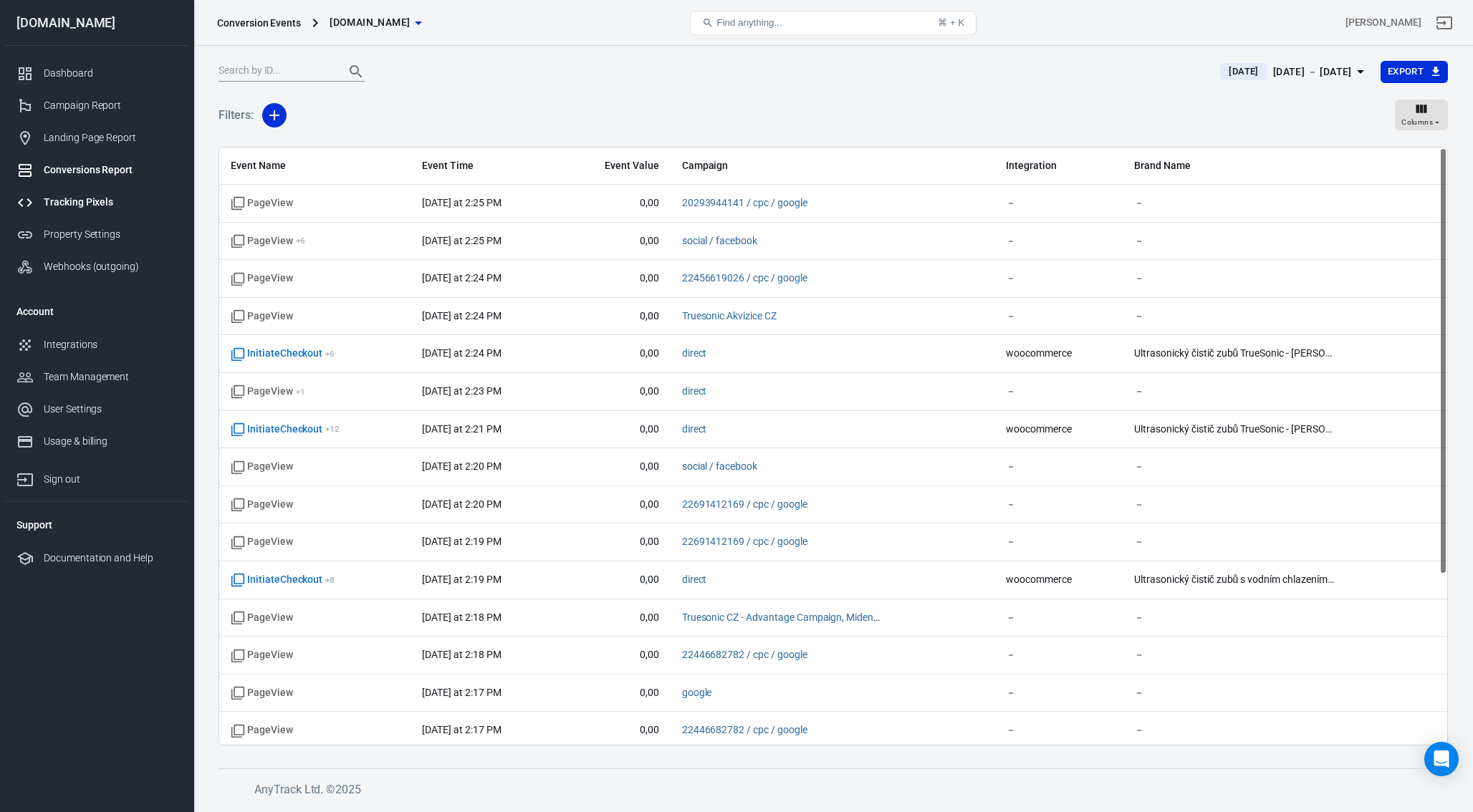
click at [60, 212] on link "Tracking Pixels" at bounding box center [97, 202] width 184 height 32
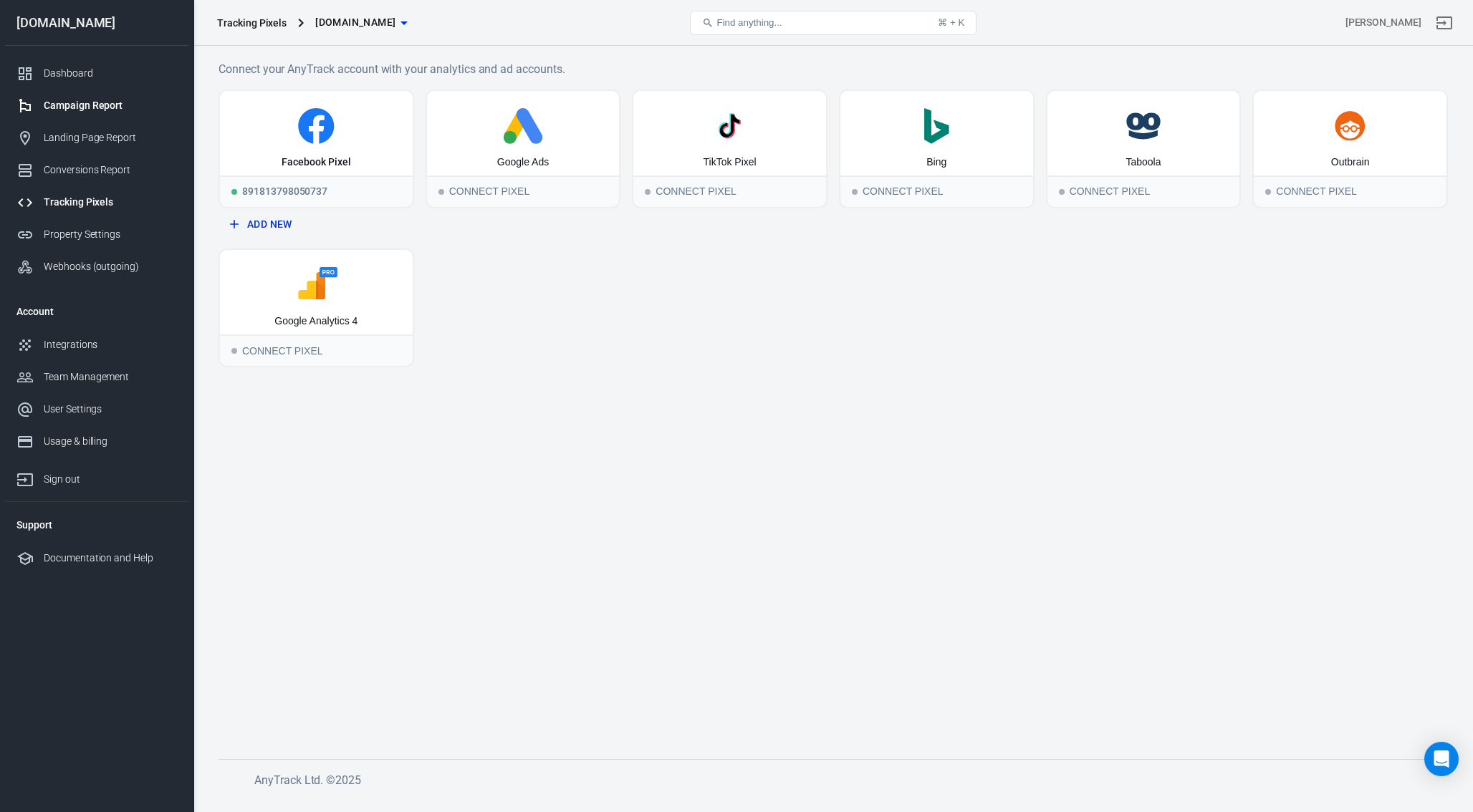
click at [82, 107] on div "Campaign Report" at bounding box center [110, 105] width 133 height 15
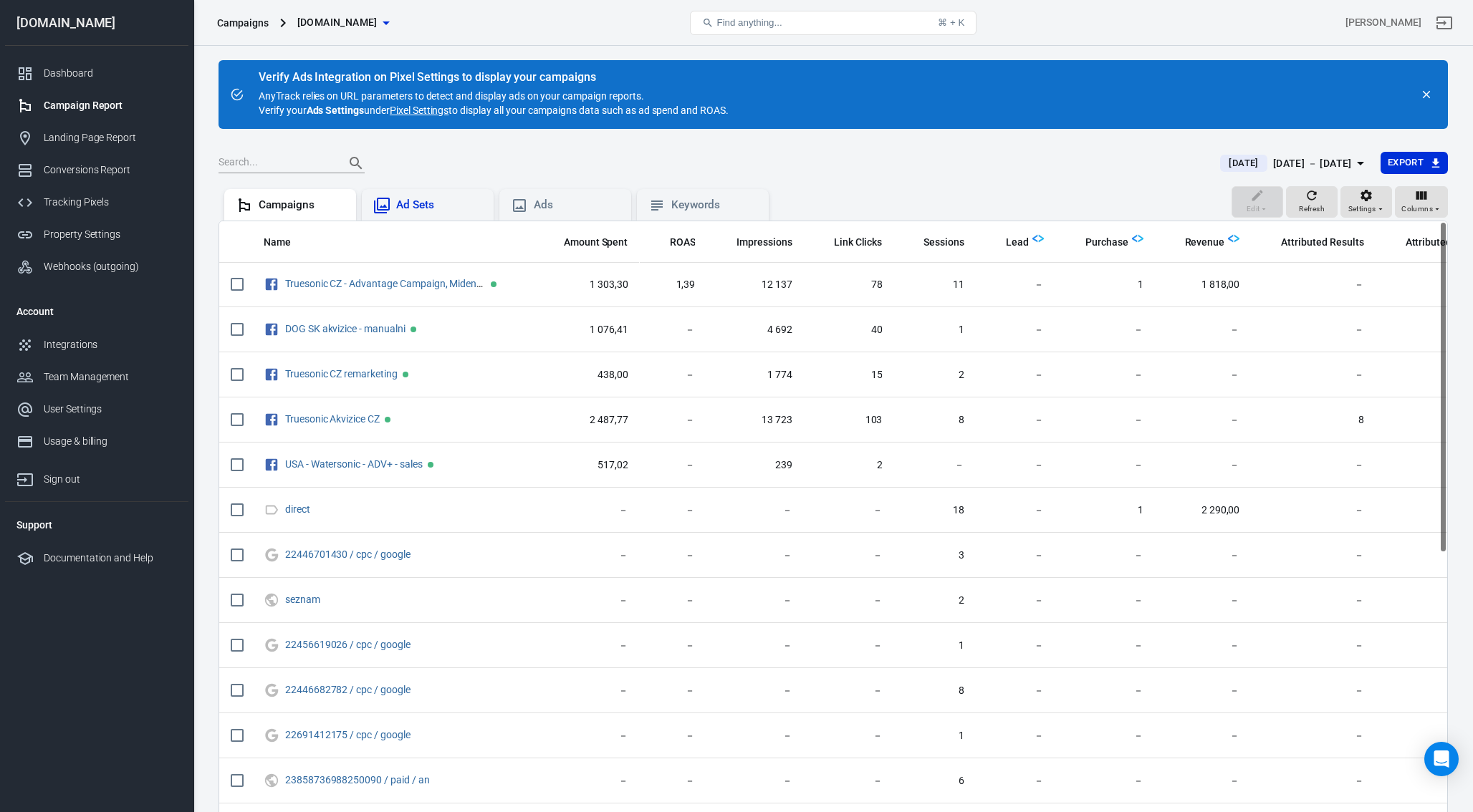
click at [445, 214] on div "Ad Sets" at bounding box center [427, 205] width 132 height 31
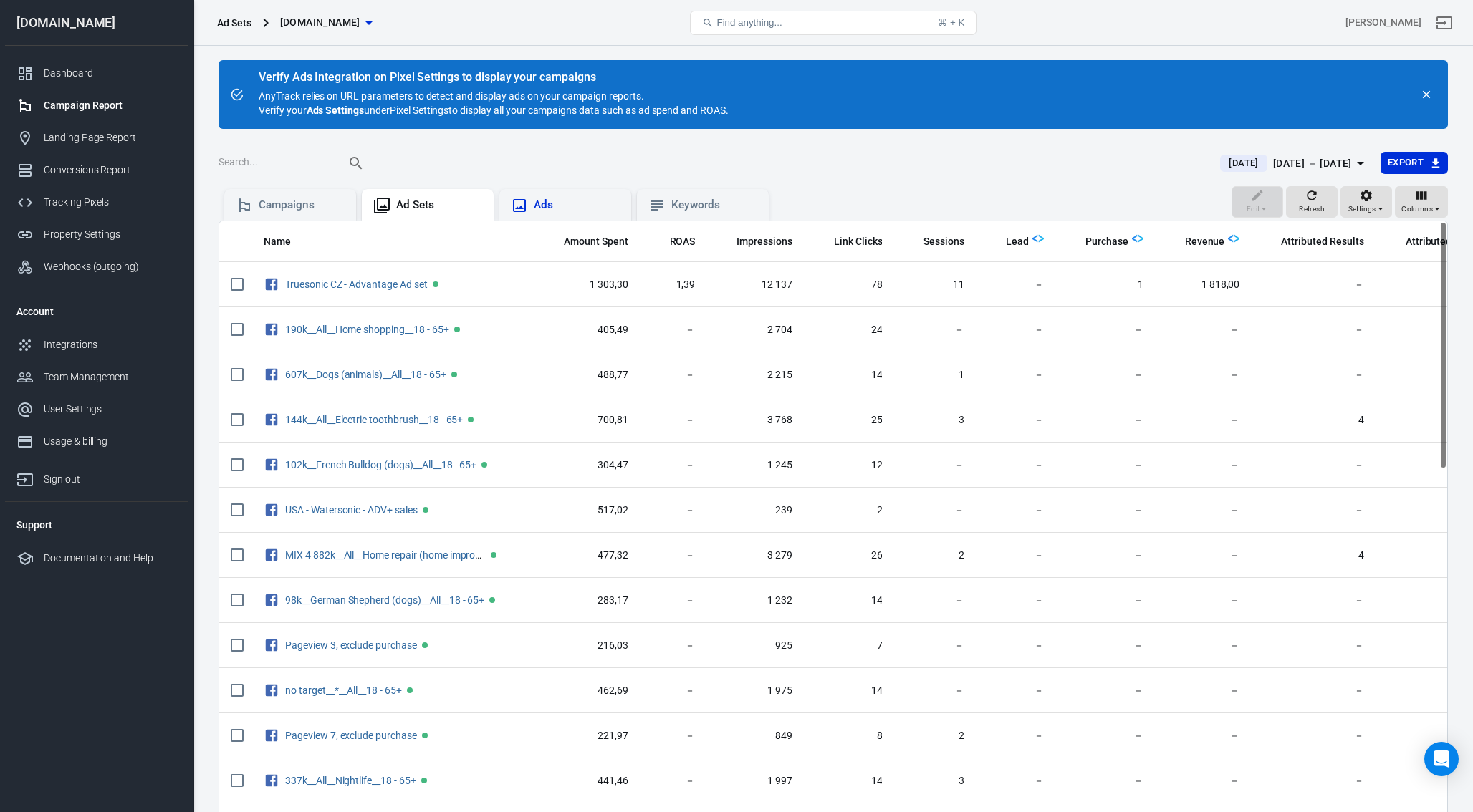
click at [542, 212] on div "Ads" at bounding box center [565, 205] width 109 height 17
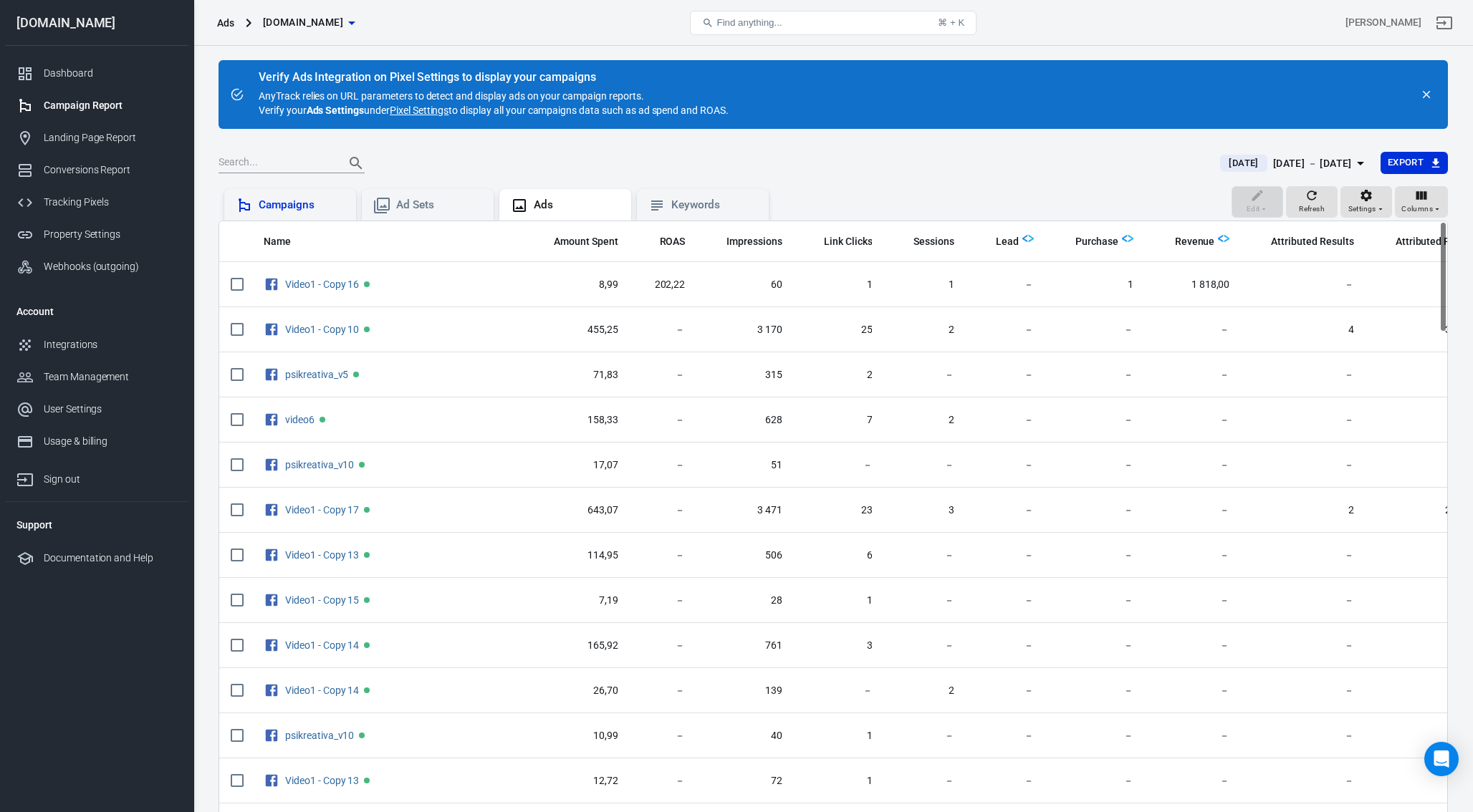
click at [313, 208] on div "Campaigns" at bounding box center [302, 205] width 86 height 15
click at [71, 177] on div "Conversions Report" at bounding box center [110, 170] width 133 height 15
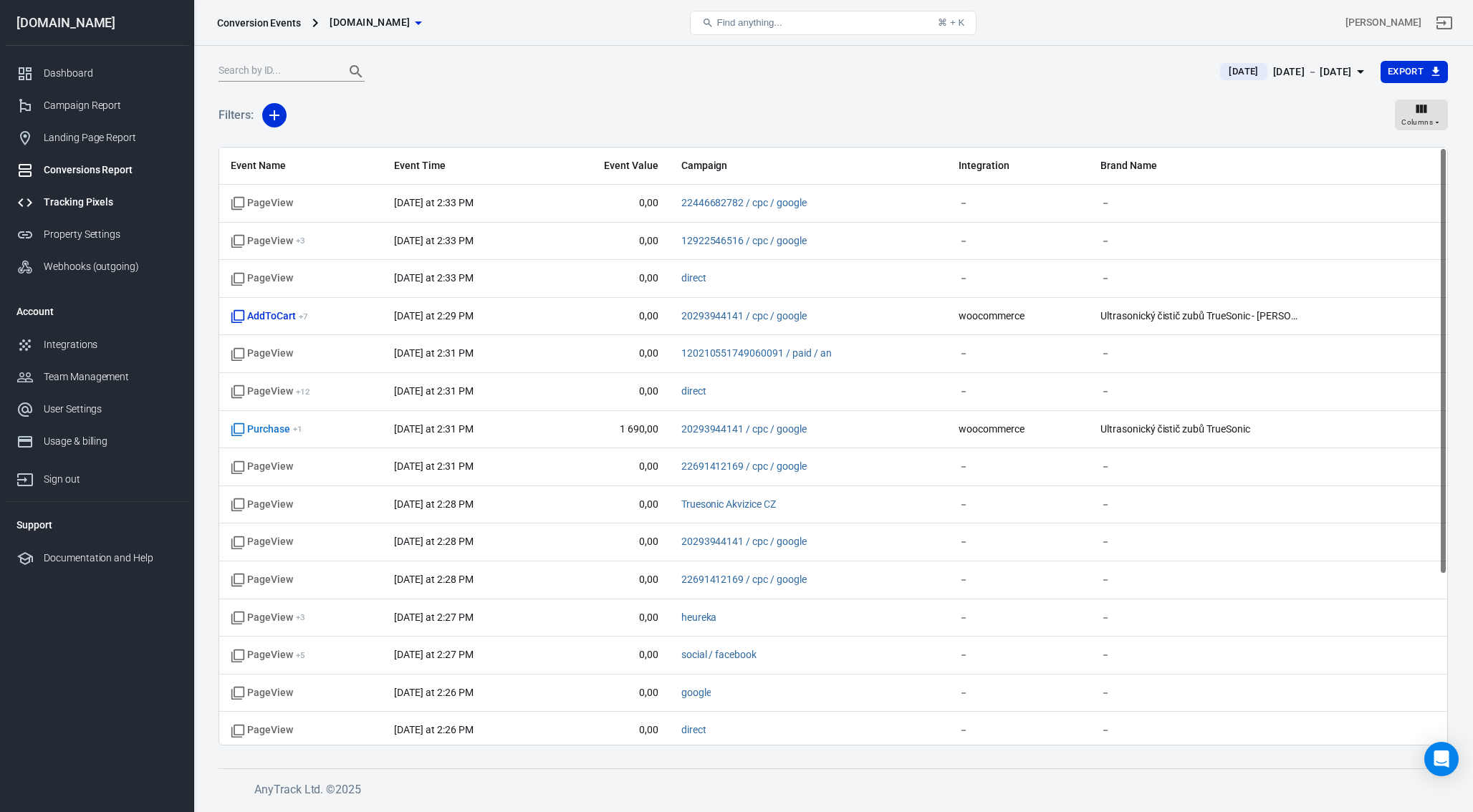
click at [69, 204] on div "Tracking Pixels" at bounding box center [110, 202] width 133 height 15
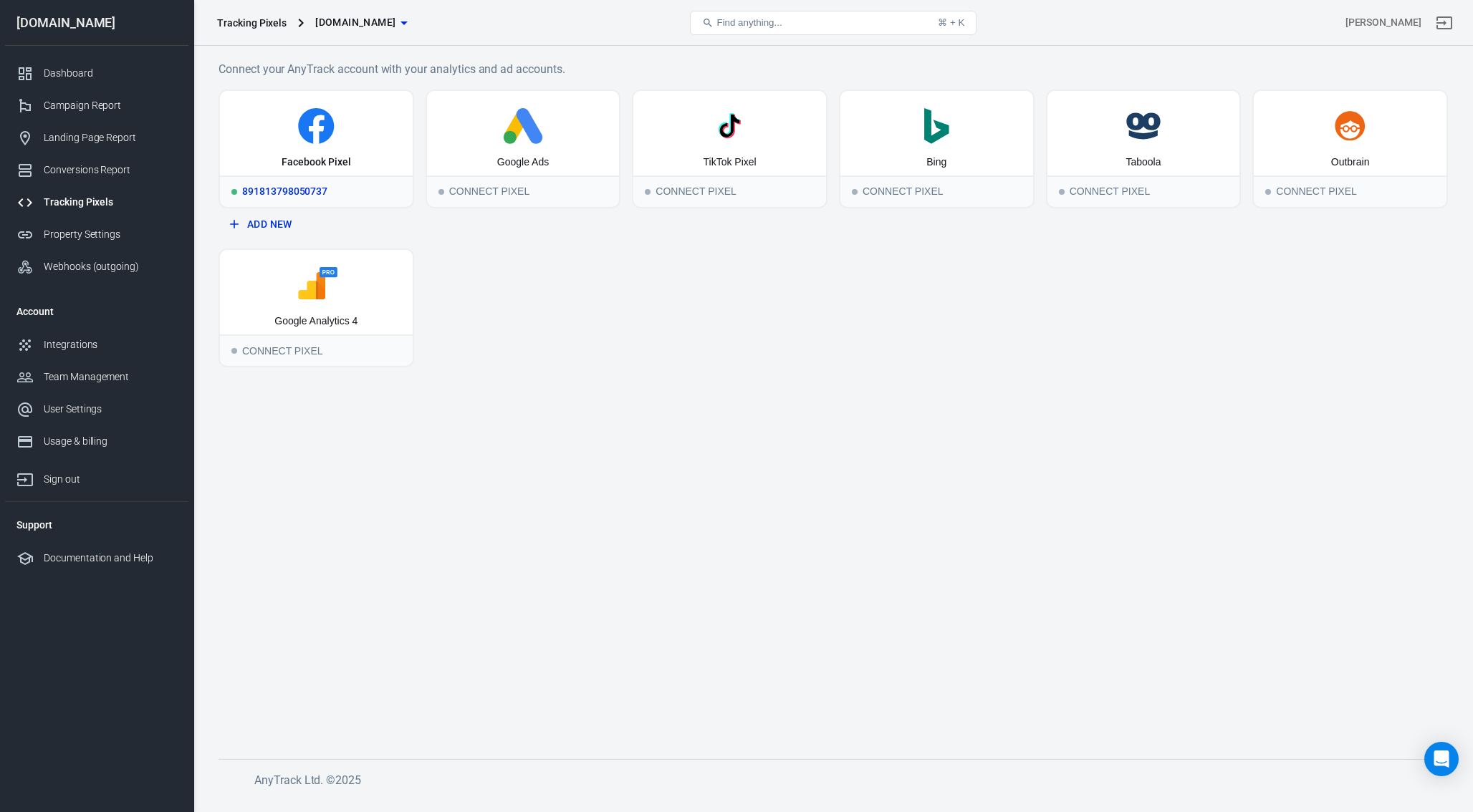
click at [316, 98] on div "Facebook Pixel" at bounding box center [316, 133] width 192 height 85
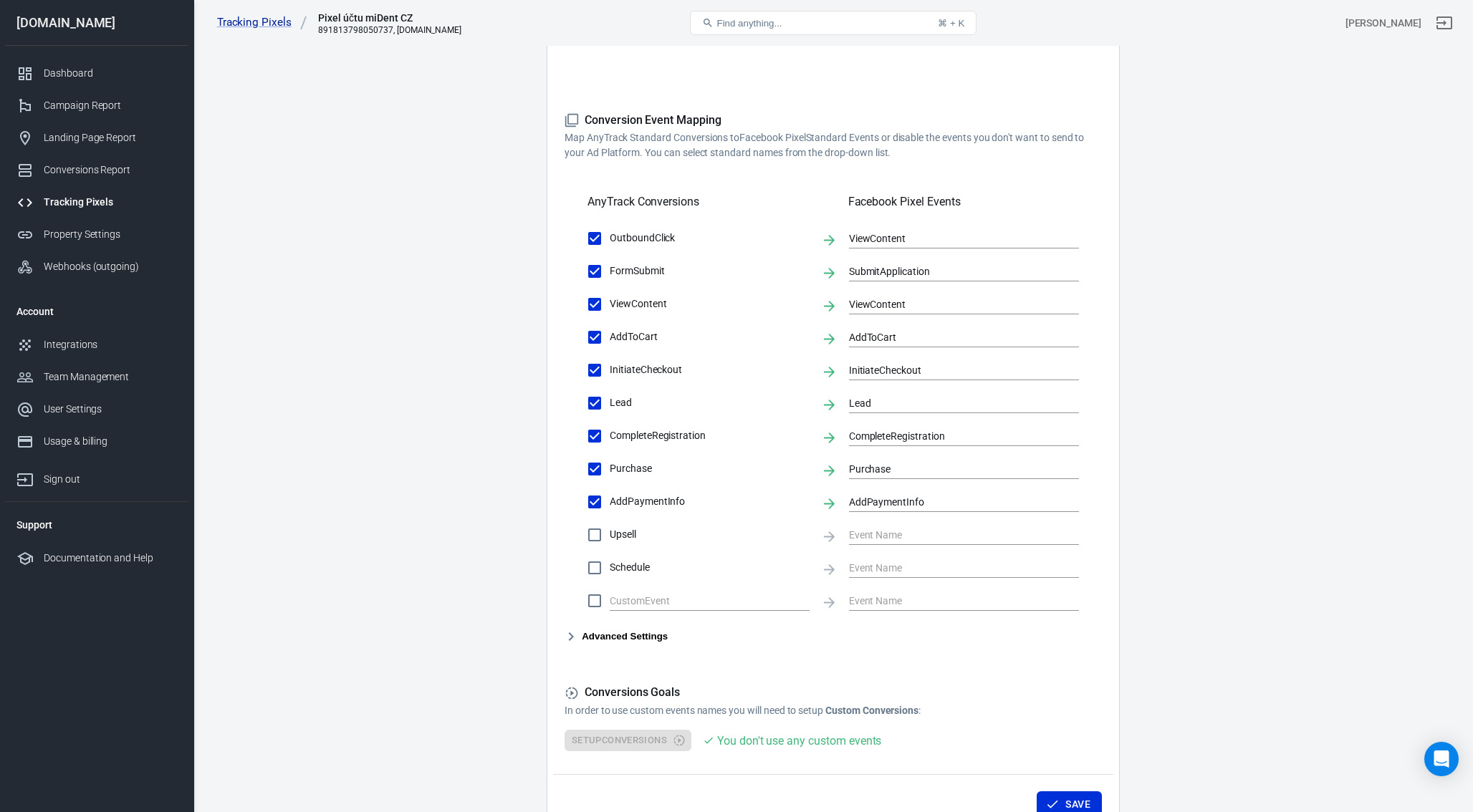
scroll to position [376, 0]
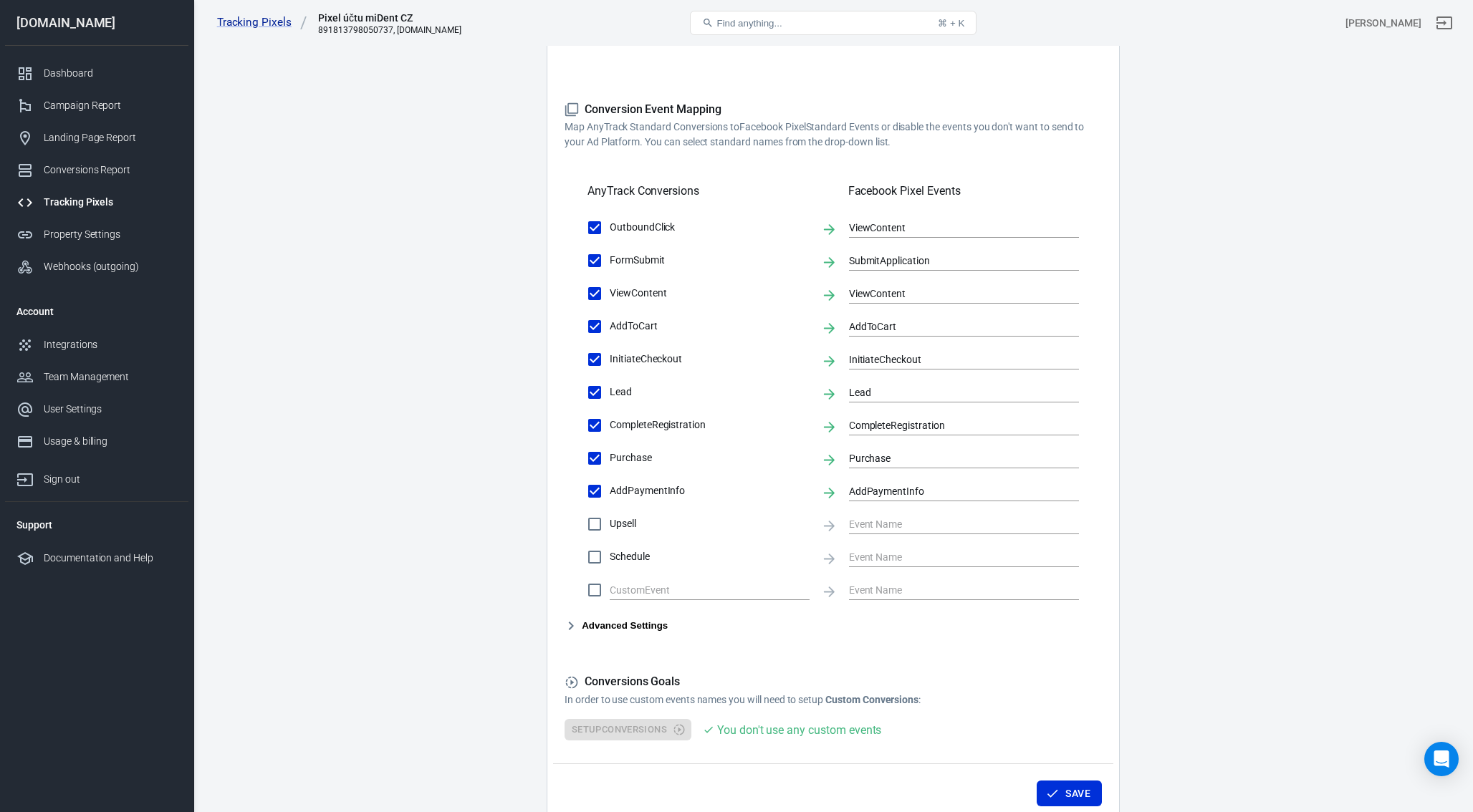
click at [594, 631] on button "Advanced Settings" at bounding box center [616, 626] width 103 height 17
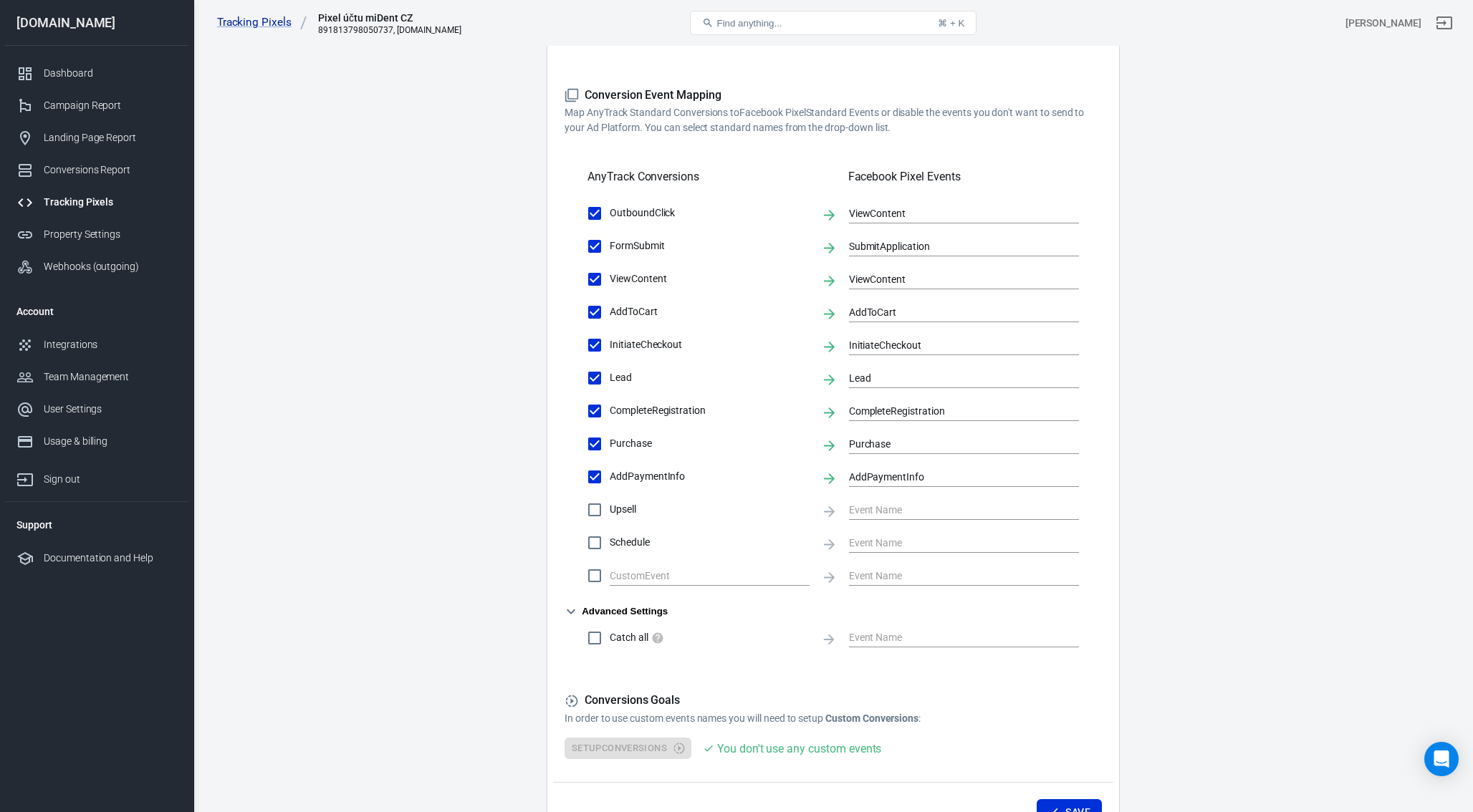
scroll to position [399, 0]
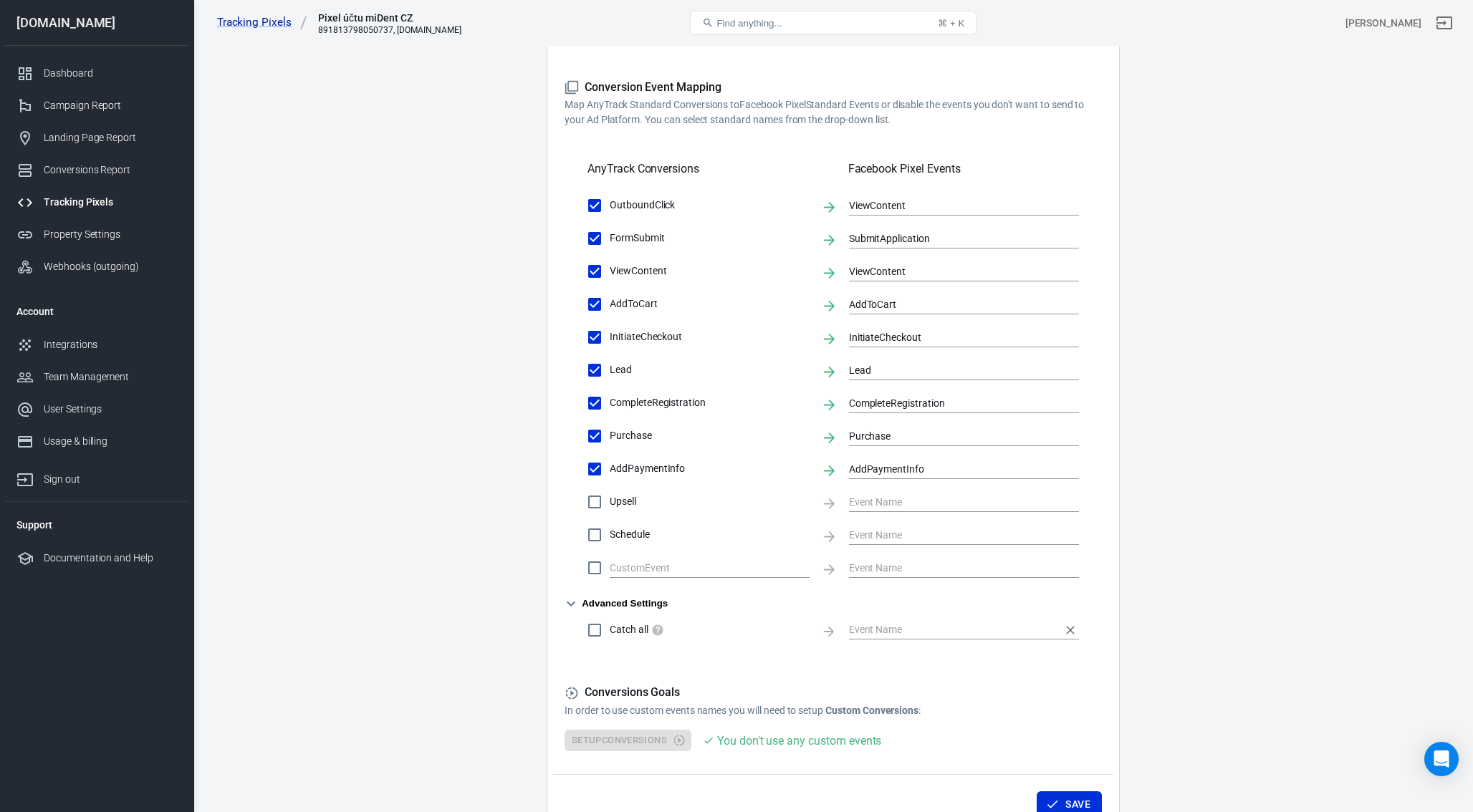
click at [879, 629] on input "text" at bounding box center [953, 630] width 208 height 17
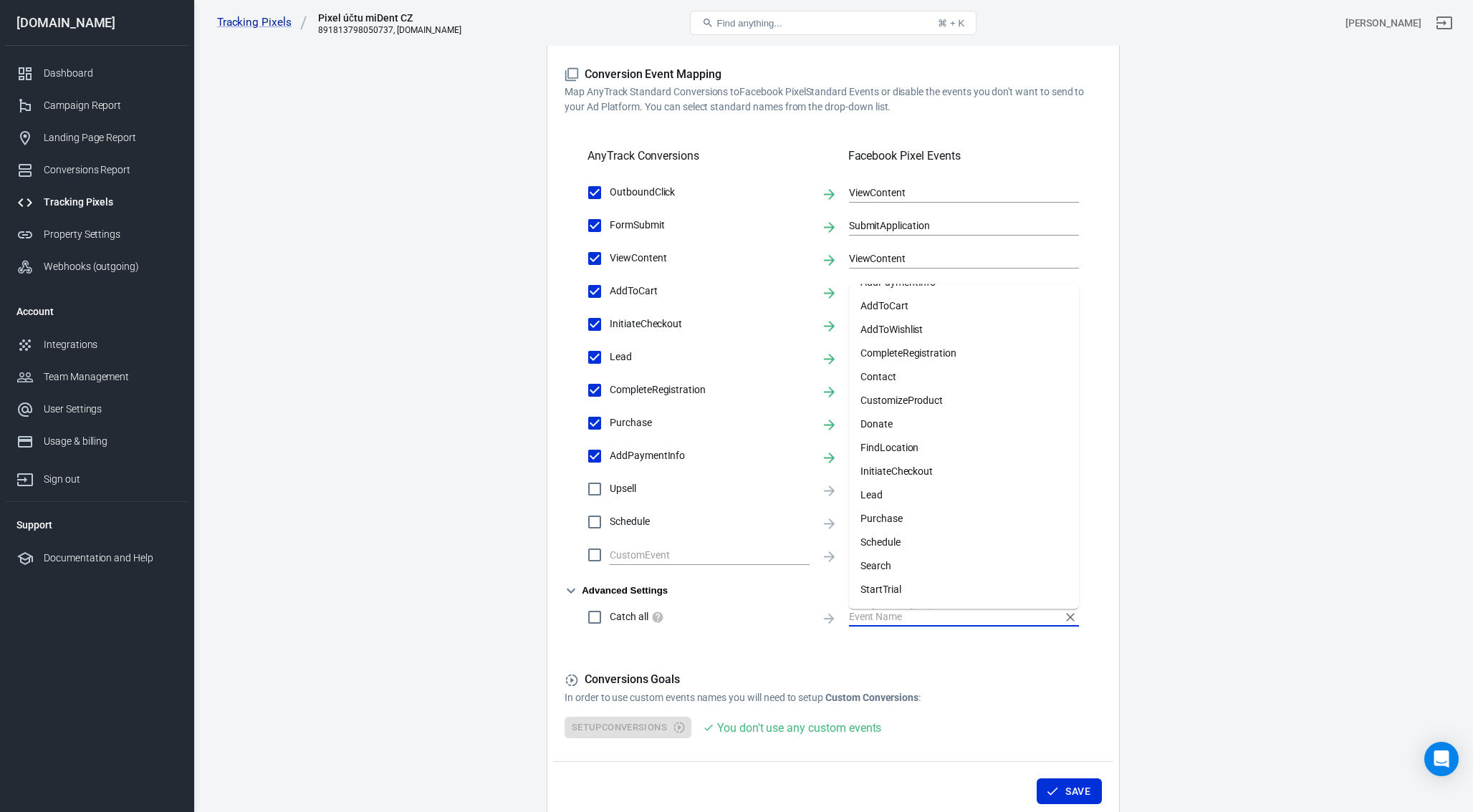
scroll to position [0, 0]
click at [441, 537] on main "Conversions Ads Integration Settings Conversions Settings Account Connection Co…" at bounding box center [833, 224] width 1229 height 1197
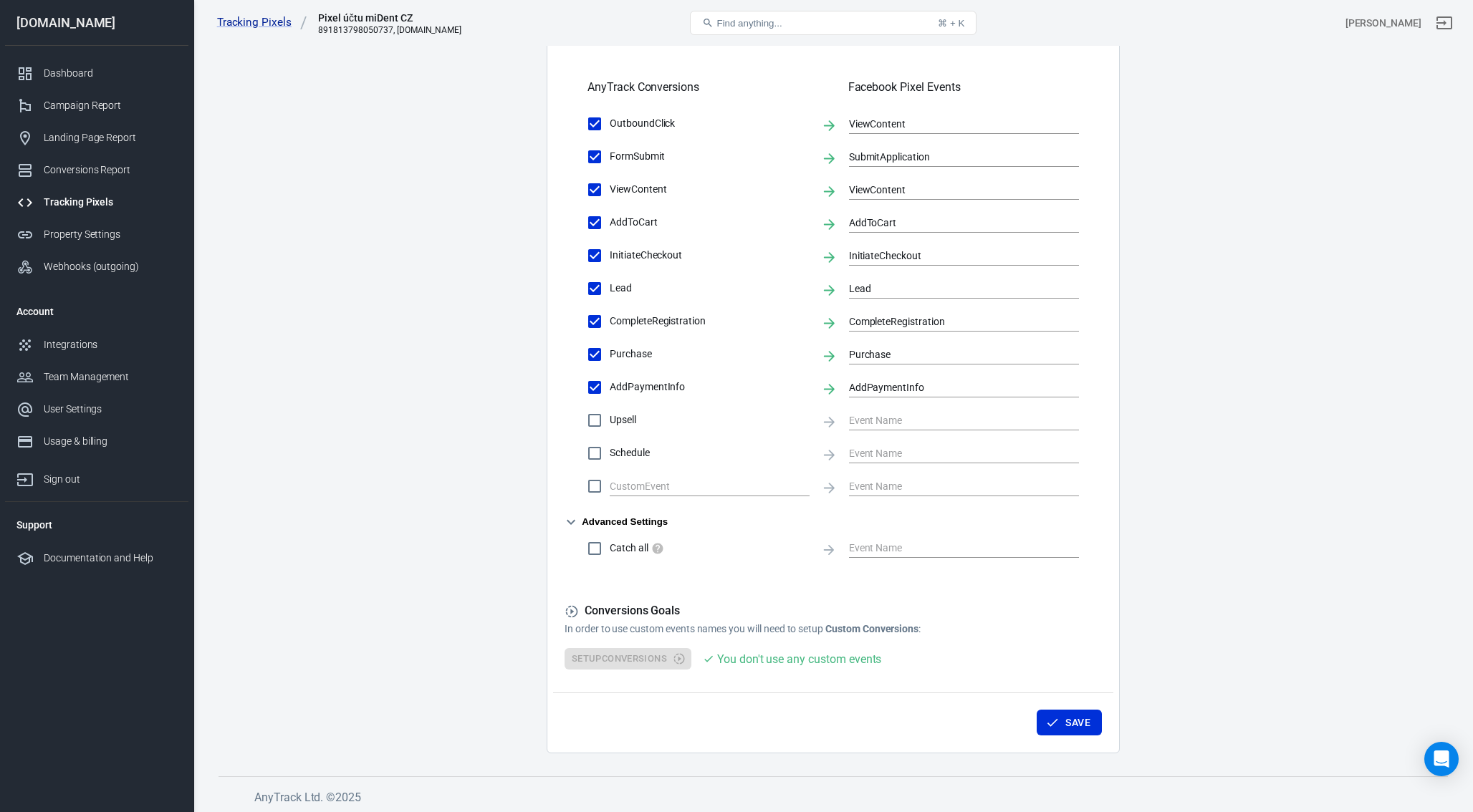
scroll to position [484, 0]
